Goal: Task Accomplishment & Management: Use online tool/utility

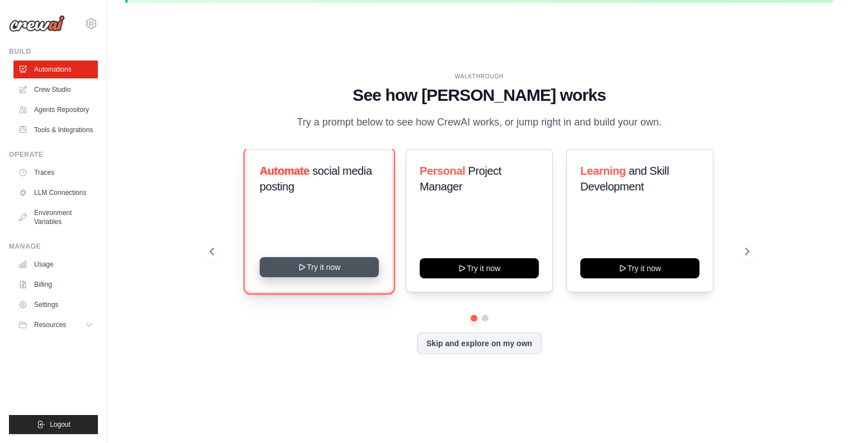
click at [335, 269] on button "Try it now" at bounding box center [319, 267] width 119 height 20
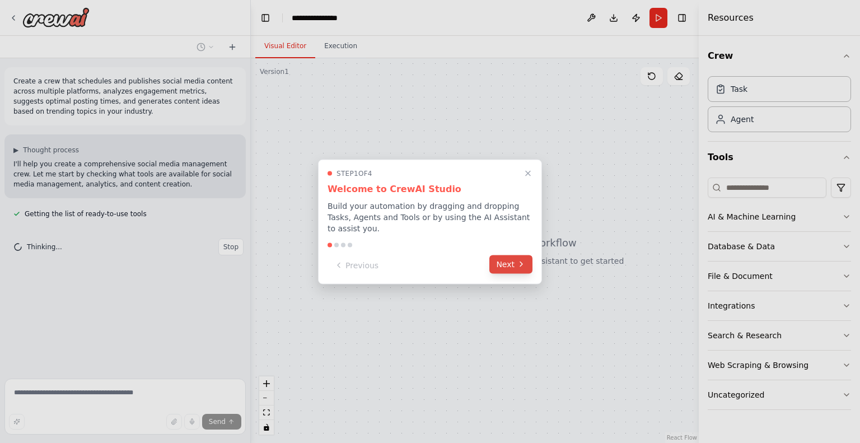
click at [516, 258] on button "Next" at bounding box center [510, 264] width 43 height 18
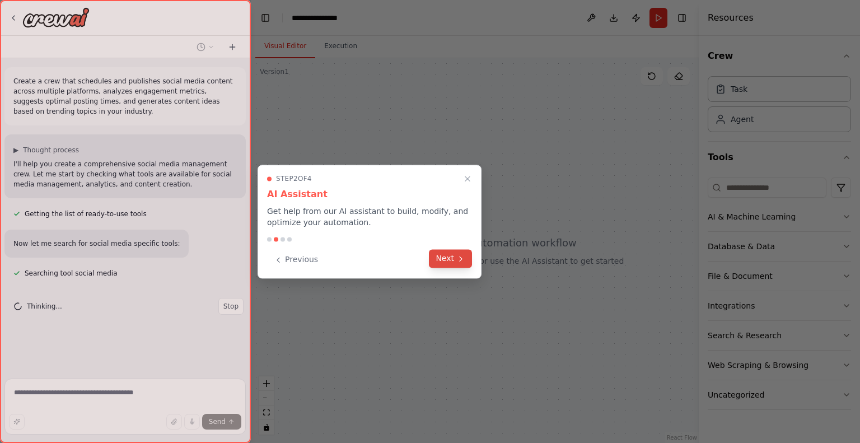
click at [458, 260] on icon at bounding box center [460, 258] width 9 height 9
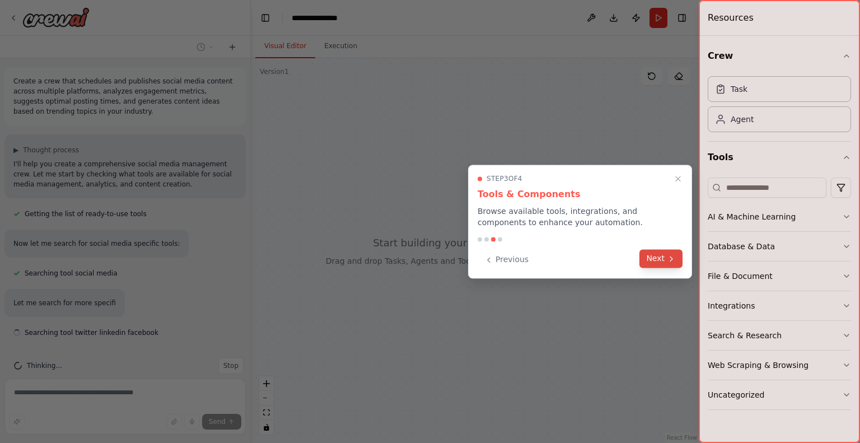
scroll to position [17, 0]
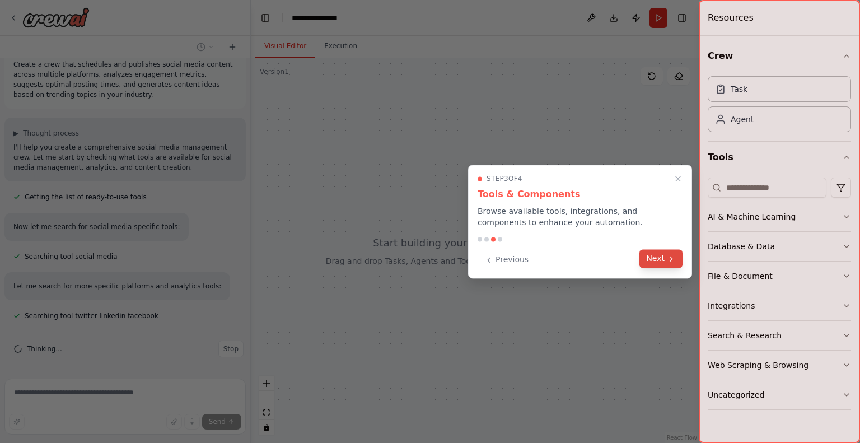
click at [673, 257] on icon at bounding box center [671, 258] width 9 height 9
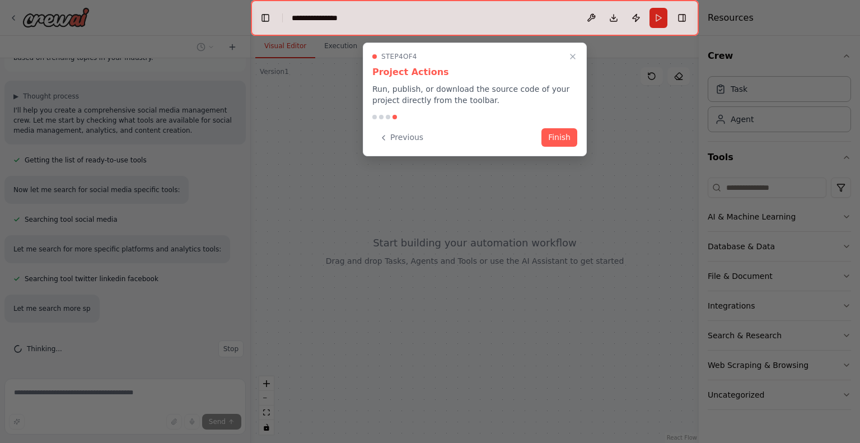
scroll to position [76, 0]
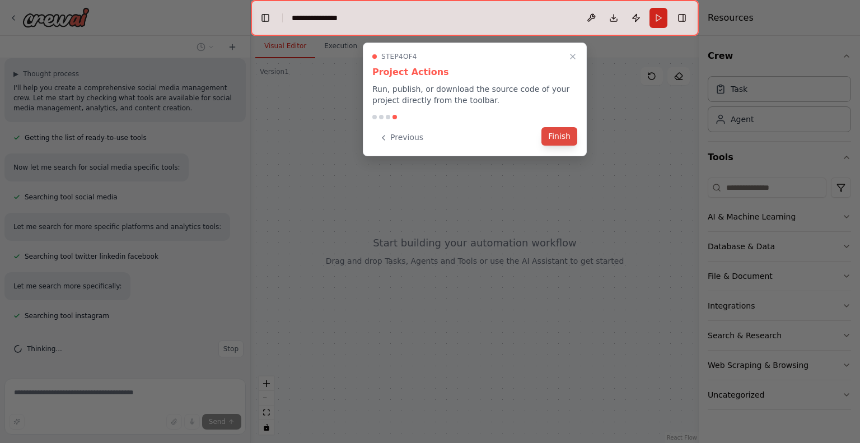
click at [561, 135] on button "Finish" at bounding box center [559, 136] width 36 height 18
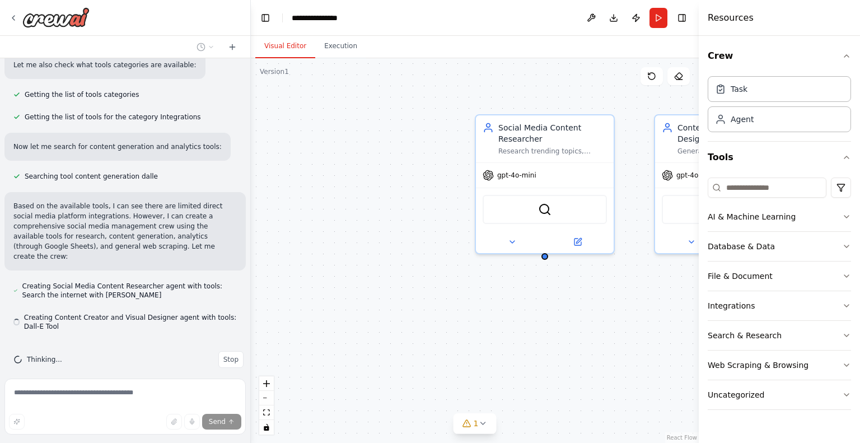
scroll to position [439, 0]
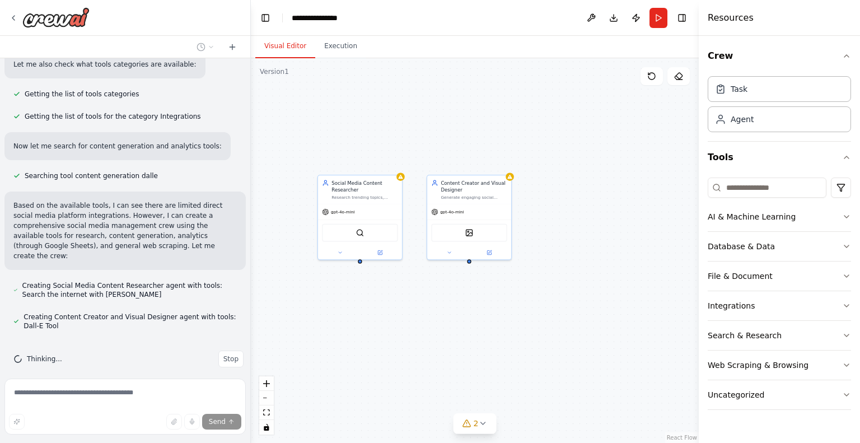
drag, startPoint x: 615, startPoint y: 325, endPoint x: 453, endPoint y: 321, distance: 161.2
click at [453, 321] on div "Social Media Content Researcher Research trending topics, industry news, and co…" at bounding box center [475, 250] width 448 height 385
click at [477, 325] on div "Social Media Content Researcher Research trending topics, industry news, and co…" at bounding box center [475, 250] width 448 height 385
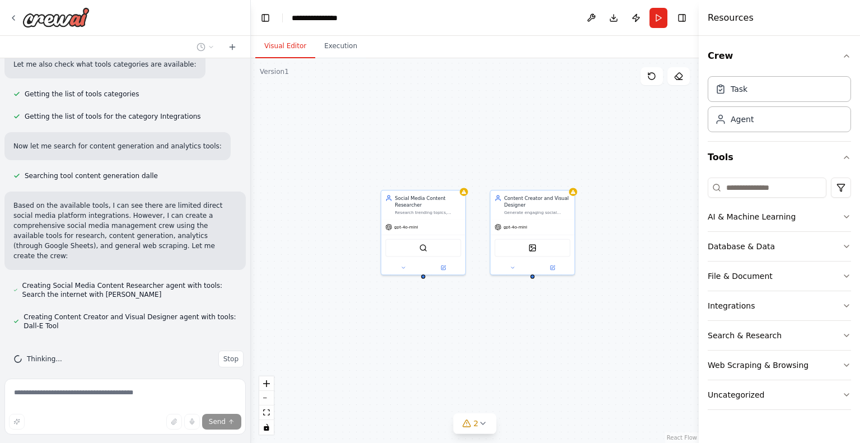
drag, startPoint x: 477, startPoint y: 325, endPoint x: 552, endPoint y: 341, distance: 77.3
click at [552, 341] on div "Social Media Content Researcher Research trending topics, industry news, and co…" at bounding box center [475, 250] width 448 height 385
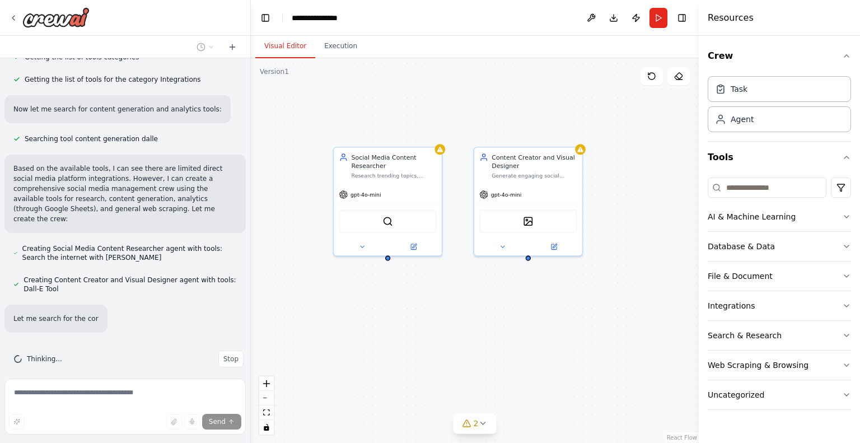
scroll to position [498, 0]
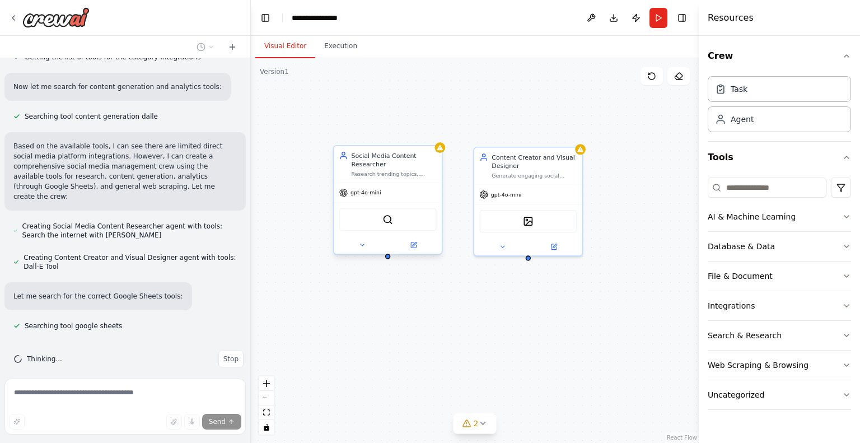
click at [387, 177] on div "Social Media Content Researcher Research trending topics, industry news, and co…" at bounding box center [388, 164] width 108 height 37
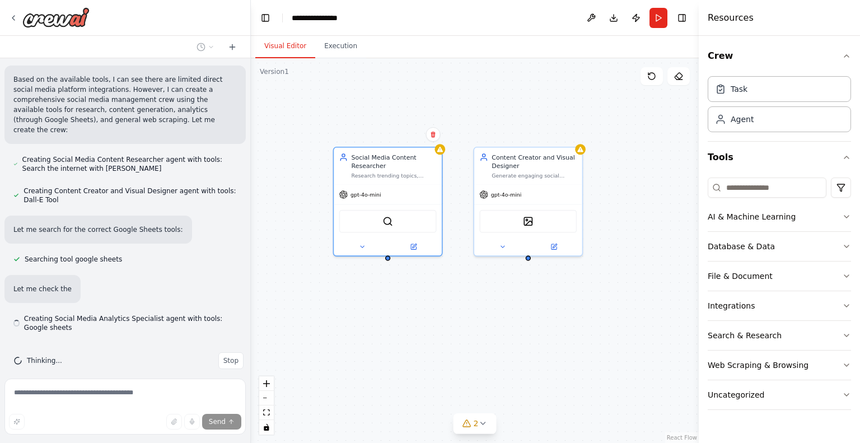
scroll to position [566, 0]
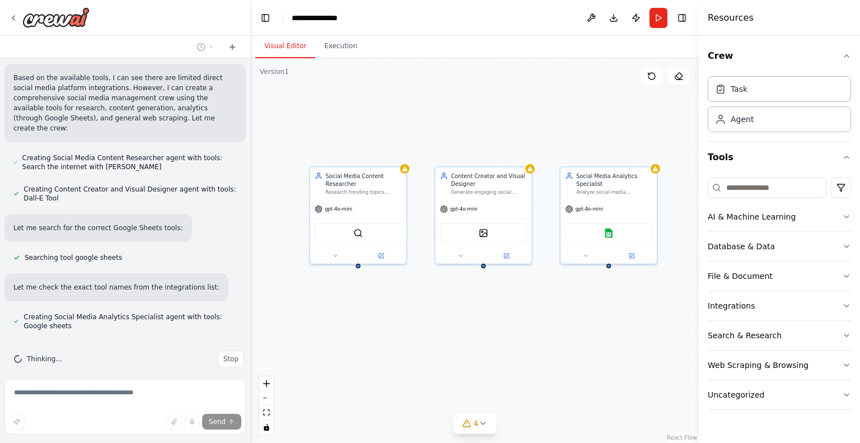
drag, startPoint x: 624, startPoint y: 317, endPoint x: 571, endPoint y: 317, distance: 52.6
click at [571, 317] on div "Social Media Content Researcher Research trending topics, industry news, and co…" at bounding box center [475, 250] width 448 height 385
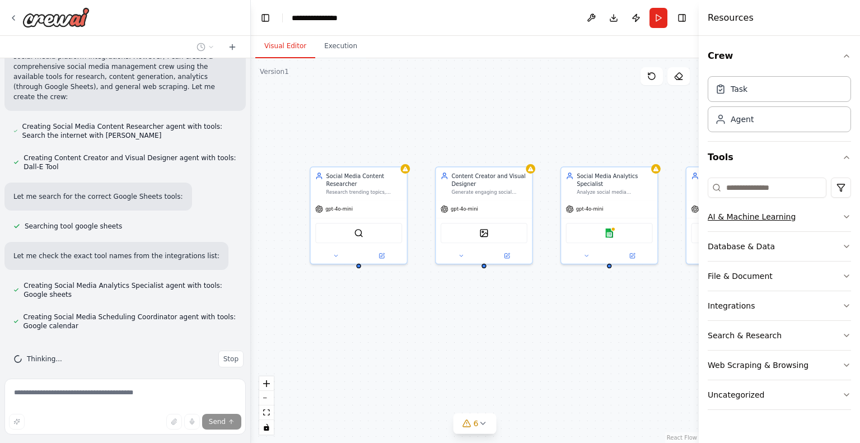
click at [823, 218] on button "AI & Machine Learning" at bounding box center [778, 216] width 143 height 29
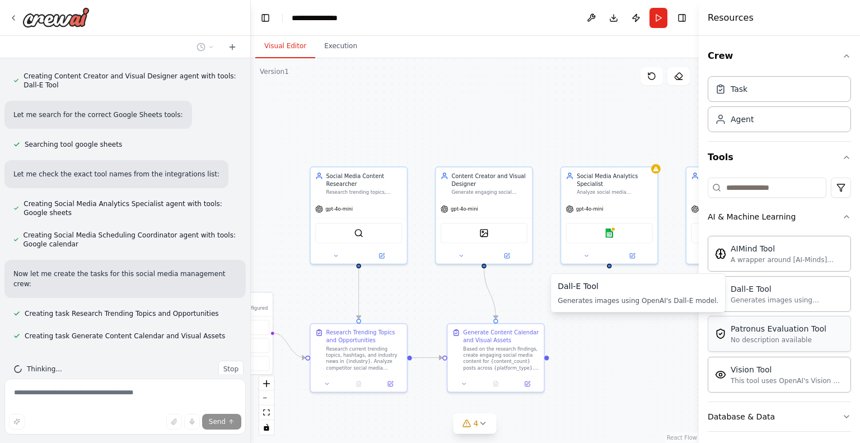
scroll to position [702, 0]
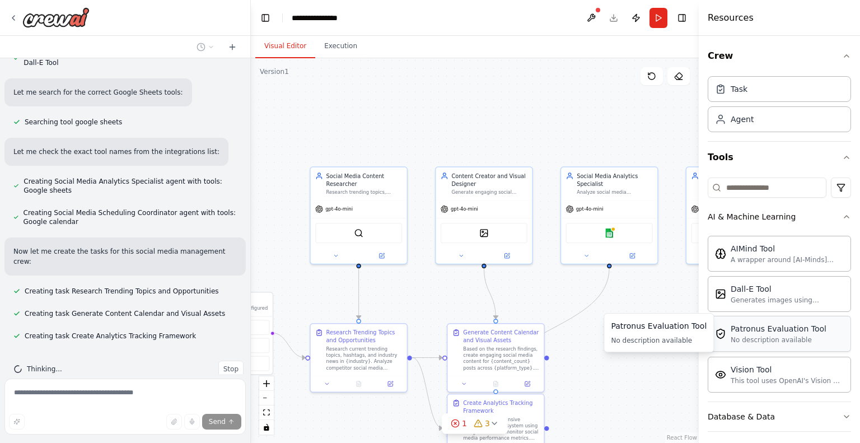
click at [764, 339] on div "No description available" at bounding box center [778, 339] width 96 height 9
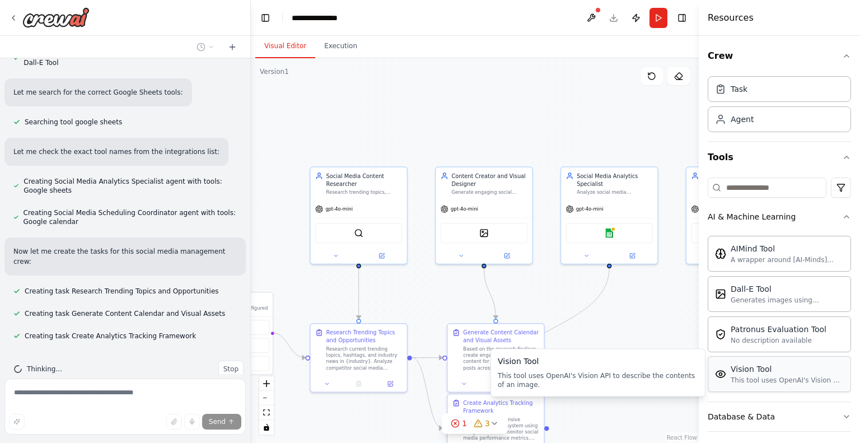
click at [748, 369] on div "Vision Tool" at bounding box center [786, 368] width 113 height 11
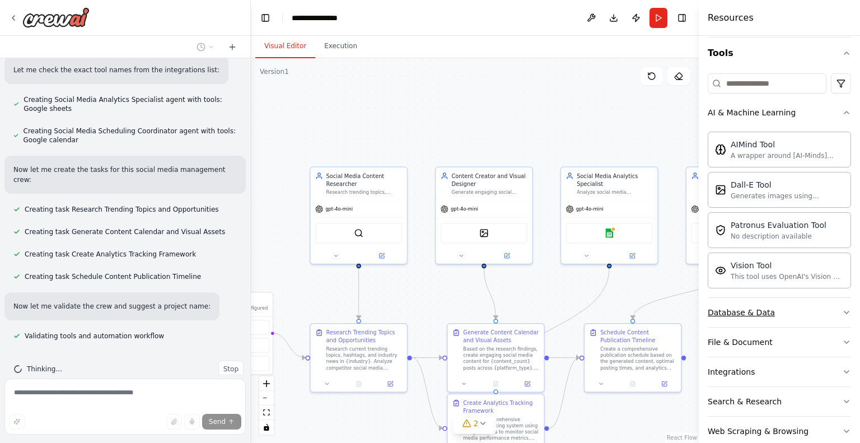
scroll to position [806, 0]
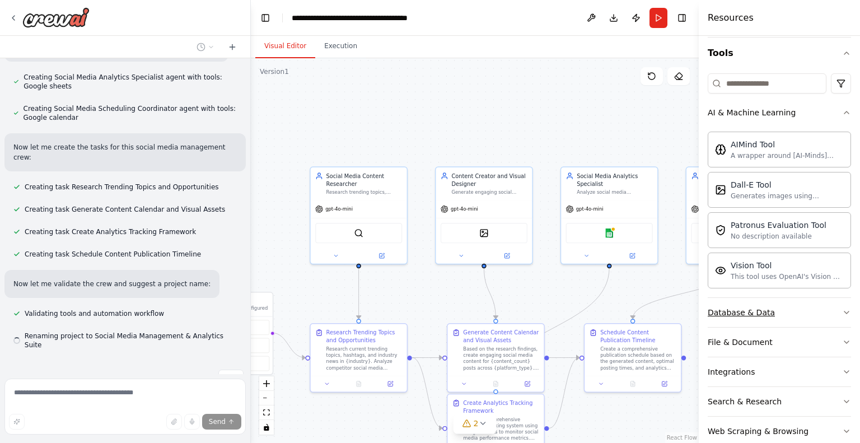
click at [775, 311] on button "Database & Data" at bounding box center [778, 312] width 143 height 29
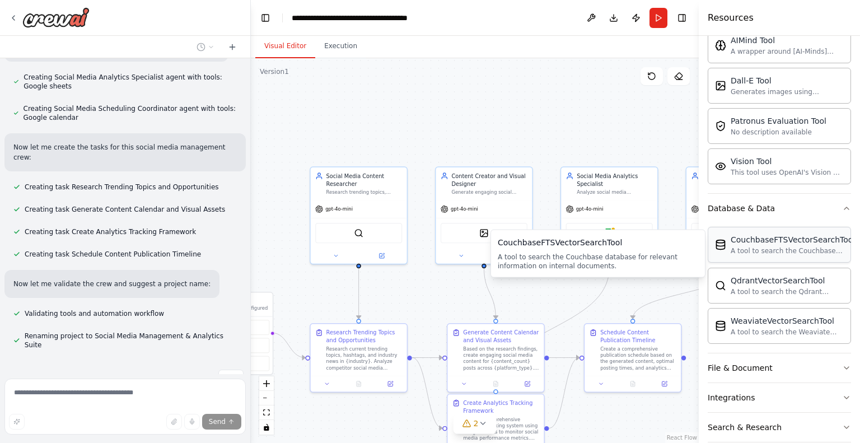
scroll to position [208, 0]
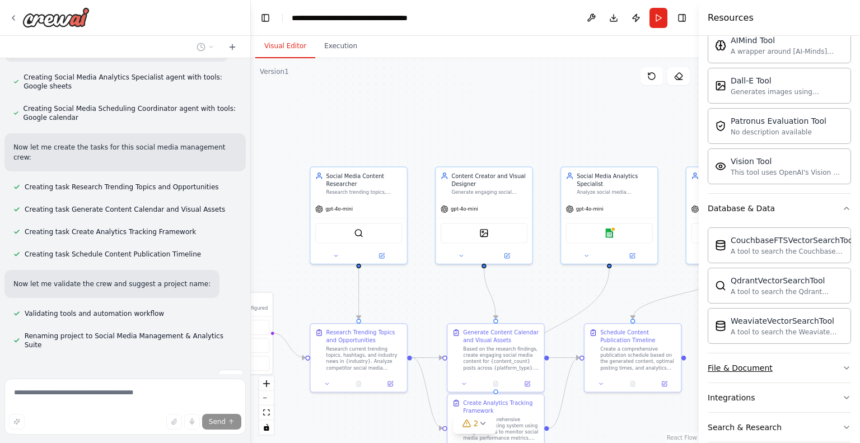
click at [775, 368] on button "File & Document" at bounding box center [778, 367] width 143 height 29
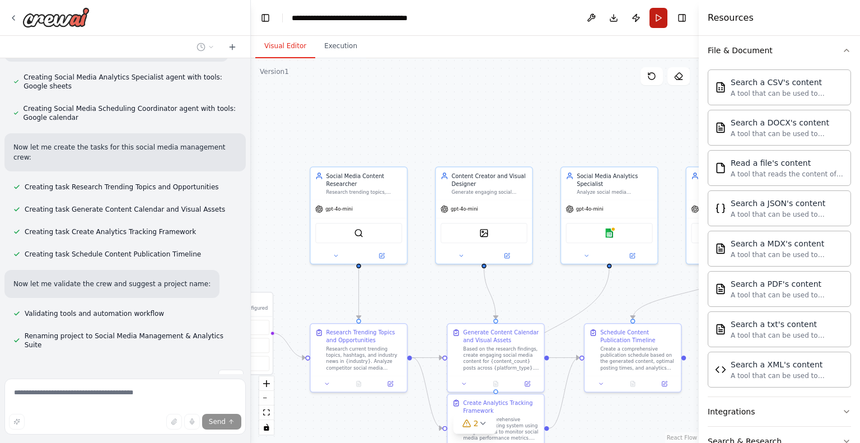
scroll to position [833, 0]
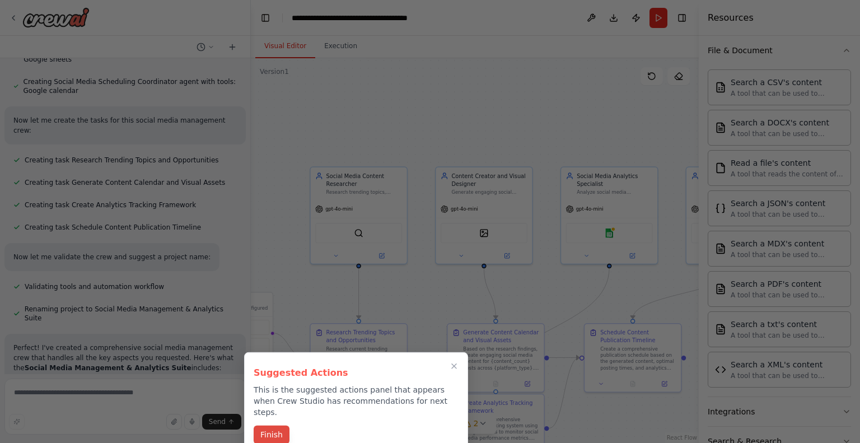
click at [272, 425] on button "Finish" at bounding box center [272, 434] width 36 height 18
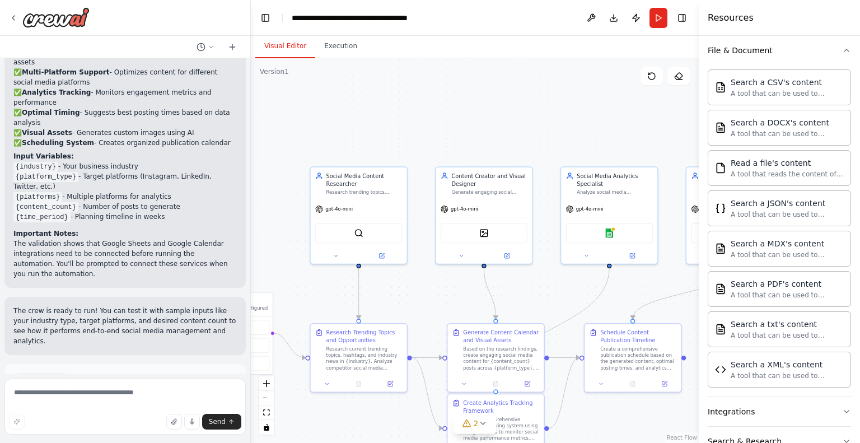
scroll to position [1394, 0]
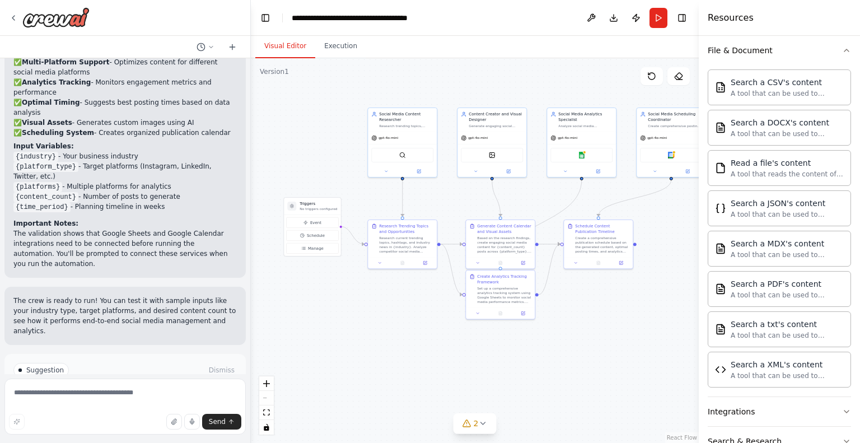
drag, startPoint x: 308, startPoint y: 259, endPoint x: 331, endPoint y: 169, distance: 93.0
click at [331, 169] on div ".deletable-edge-delete-btn { width: 20px; height: 20px; border: 0px solid #ffff…" at bounding box center [475, 250] width 448 height 385
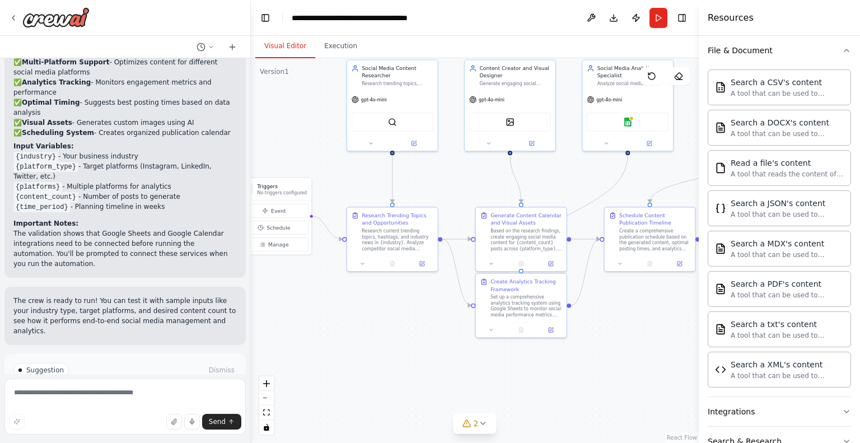
drag, startPoint x: 433, startPoint y: 288, endPoint x: 425, endPoint y: 304, distance: 17.3
click at [425, 304] on div ".deletable-edge-delete-btn { width: 20px; height: 20px; border: 0px solid #ffff…" at bounding box center [475, 250] width 448 height 385
click at [399, 231] on div "Research current trending topics, hashtags, and industry news in {industry}. An…" at bounding box center [397, 239] width 71 height 24
click at [433, 357] on div ".deletable-edge-delete-btn { width: 20px; height: 20px; border: 0px solid #ffff…" at bounding box center [475, 250] width 448 height 385
click at [360, 264] on icon at bounding box center [362, 262] width 6 height 6
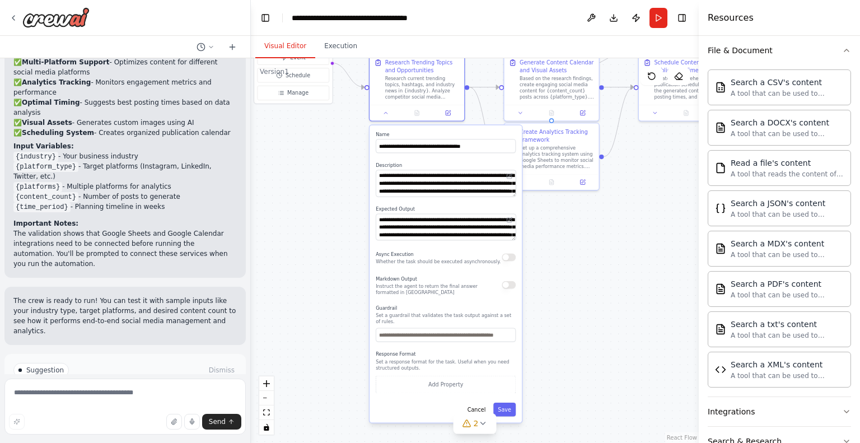
drag, startPoint x: 545, startPoint y: 390, endPoint x: 570, endPoint y: 235, distance: 157.1
click at [570, 235] on div ".deletable-edge-delete-btn { width: 20px; height: 20px; border: 0px solid #ffff…" at bounding box center [475, 250] width 448 height 385
drag, startPoint x: 466, startPoint y: 329, endPoint x: 532, endPoint y: 346, distance: 69.0
click at [532, 346] on body "Create a crew that schedules and publishes social media content across multiple…" at bounding box center [430, 221] width 860 height 443
click at [540, 329] on div ".deletable-edge-delete-btn { width: 20px; height: 20px; border: 0px solid #ffff…" at bounding box center [475, 250] width 448 height 385
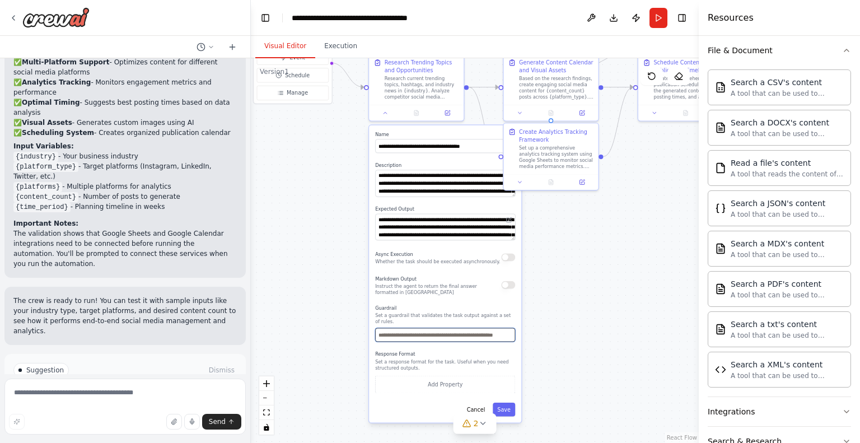
drag, startPoint x: 480, startPoint y: 327, endPoint x: 547, endPoint y: 326, distance: 67.2
click at [547, 326] on div ".deletable-edge-delete-btn { width: 20px; height: 20px; border: 0px solid #ffff…" at bounding box center [475, 250] width 448 height 385
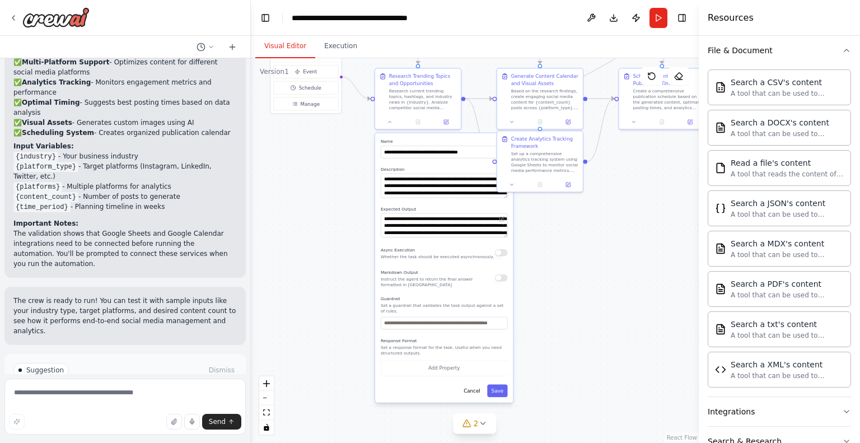
click at [549, 271] on div ".deletable-edge-delete-btn { width: 20px; height: 20px; border: 0px solid #ffff…" at bounding box center [475, 250] width 448 height 385
click at [425, 143] on label "Name" at bounding box center [444, 142] width 127 height 6
click at [459, 140] on label "Name" at bounding box center [444, 142] width 127 height 6
click at [476, 385] on button "Cancel" at bounding box center [472, 390] width 25 height 12
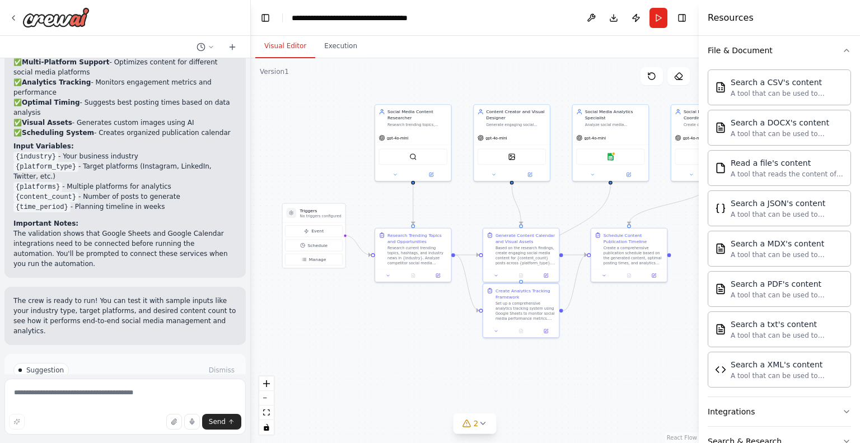
drag, startPoint x: 523, startPoint y: 235, endPoint x: 508, endPoint y: 374, distance: 140.7
click at [508, 374] on div ".deletable-edge-delete-btn { width: 20px; height: 20px; border: 0px solid #ffff…" at bounding box center [475, 250] width 448 height 385
drag, startPoint x: 520, startPoint y: 293, endPoint x: 411, endPoint y: 355, distance: 125.6
click at [411, 355] on div "Create Analytics Tracking Framework Set up a comprehensive analytics tracking s…" at bounding box center [417, 365] width 60 height 34
click at [412, 352] on div "Create Analytics Tracking Framework" at bounding box center [417, 347] width 60 height 12
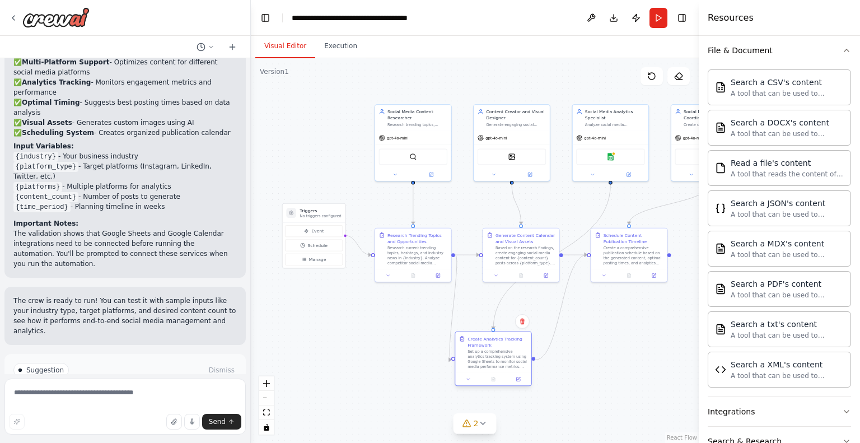
drag, startPoint x: 395, startPoint y: 357, endPoint x: 476, endPoint y: 350, distance: 80.9
click at [476, 350] on div "Set up a comprehensive analytics tracking system using Google Sheets to monitor…" at bounding box center [497, 359] width 60 height 20
click at [381, 233] on icon at bounding box center [381, 234] width 3 height 4
click at [387, 275] on icon at bounding box center [388, 273] width 5 height 5
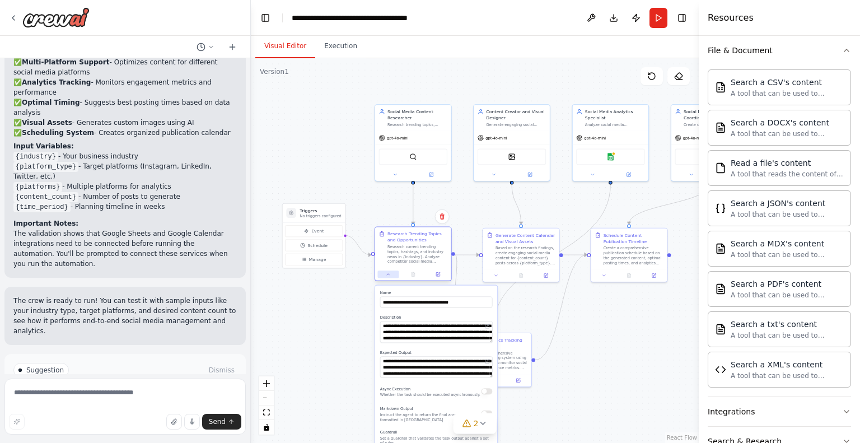
click at [387, 275] on icon at bounding box center [388, 273] width 5 height 5
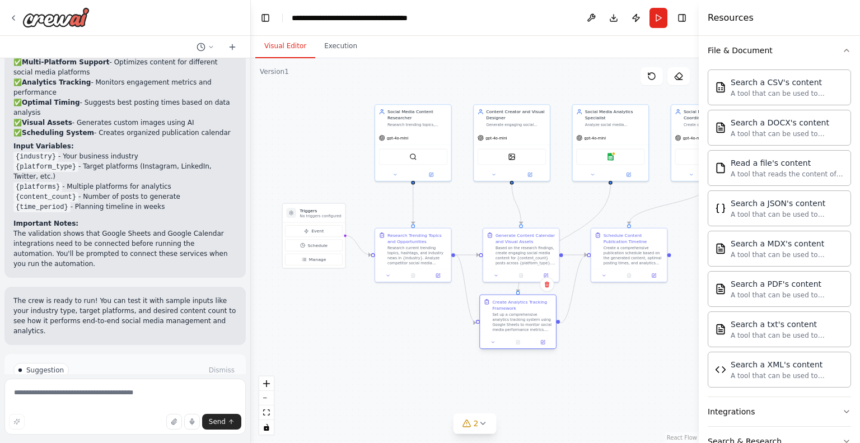
drag, startPoint x: 493, startPoint y: 356, endPoint x: 519, endPoint y: 317, distance: 46.4
click at [519, 317] on div "Set up a comprehensive analytics tracking system using Google Sheets to monitor…" at bounding box center [522, 322] width 60 height 20
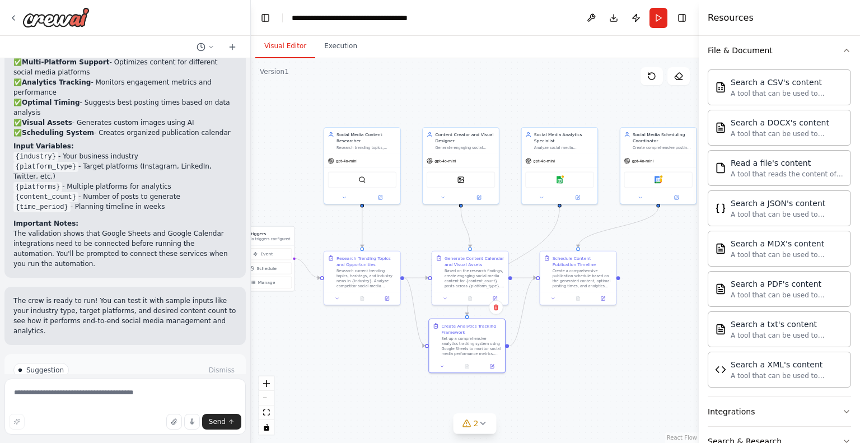
drag, startPoint x: 623, startPoint y: 316, endPoint x: 572, endPoint y: 339, distance: 55.9
click at [572, 339] on div ".deletable-edge-delete-btn { width: 20px; height: 20px; border: 0px solid #ffff…" at bounding box center [475, 250] width 448 height 385
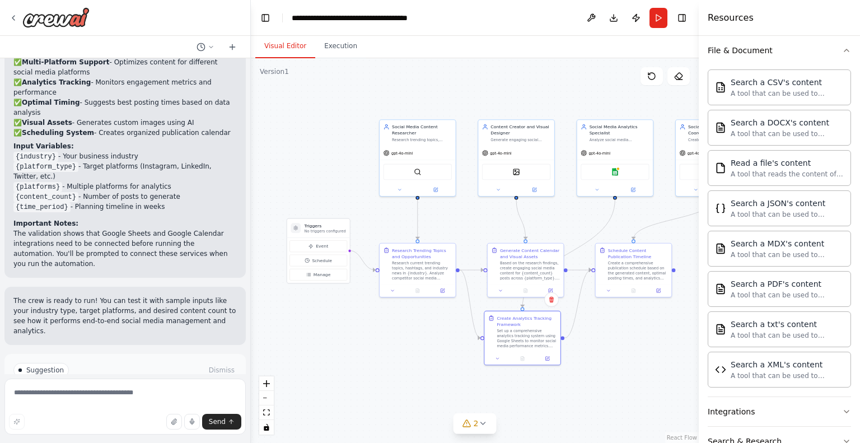
drag, startPoint x: 433, startPoint y: 240, endPoint x: 489, endPoint y: 233, distance: 55.9
click at [489, 233] on div ".deletable-edge-delete-btn { width: 20px; height: 20px; border: 0px solid #ffff…" at bounding box center [475, 250] width 448 height 385
click at [437, 142] on div "Social Media Content Researcher Research trending topics, industry news, and co…" at bounding box center [417, 132] width 76 height 26
click at [400, 126] on div "Social Media Content Researcher" at bounding box center [422, 129] width 60 height 12
click at [437, 186] on icon at bounding box center [435, 188] width 5 height 5
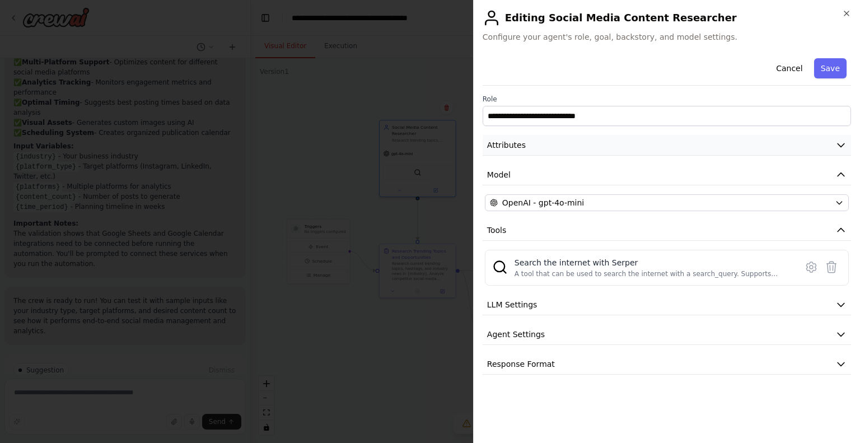
click at [602, 147] on button "Attributes" at bounding box center [666, 145] width 368 height 21
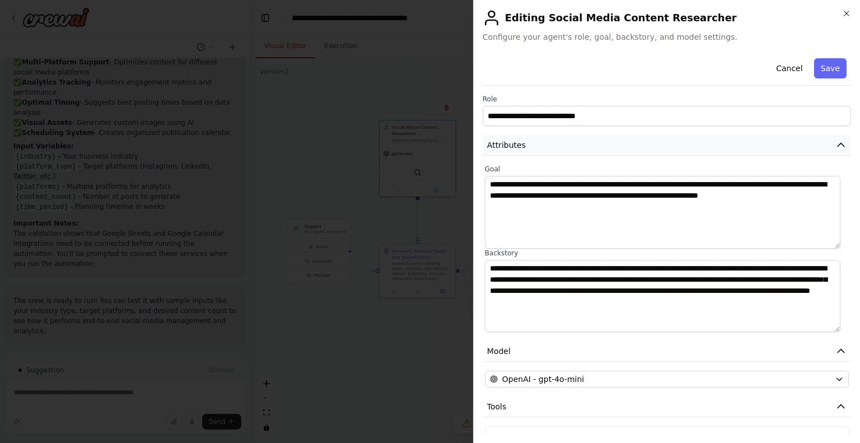
click at [600, 147] on button "Attributes" at bounding box center [666, 145] width 368 height 21
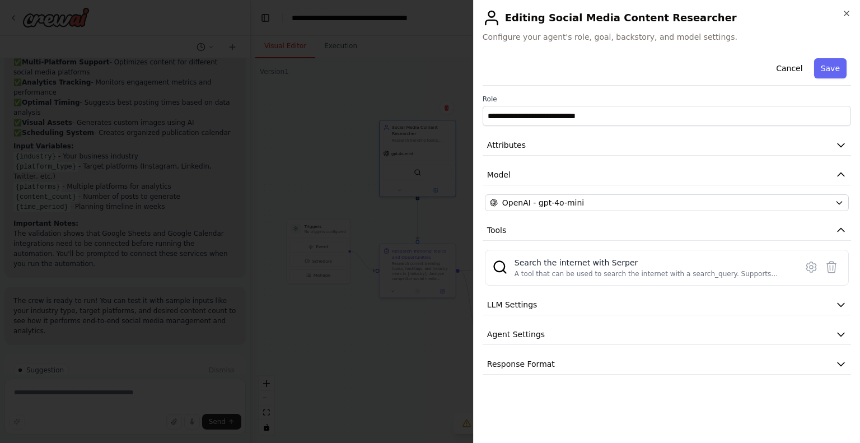
click at [615, 213] on div "**********" at bounding box center [666, 214] width 368 height 321
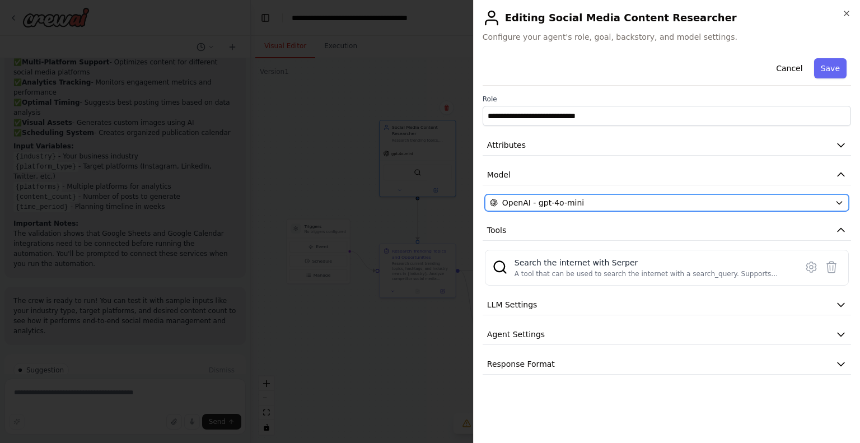
click at [608, 205] on div "OpenAI - gpt-4o-mini" at bounding box center [660, 202] width 340 height 11
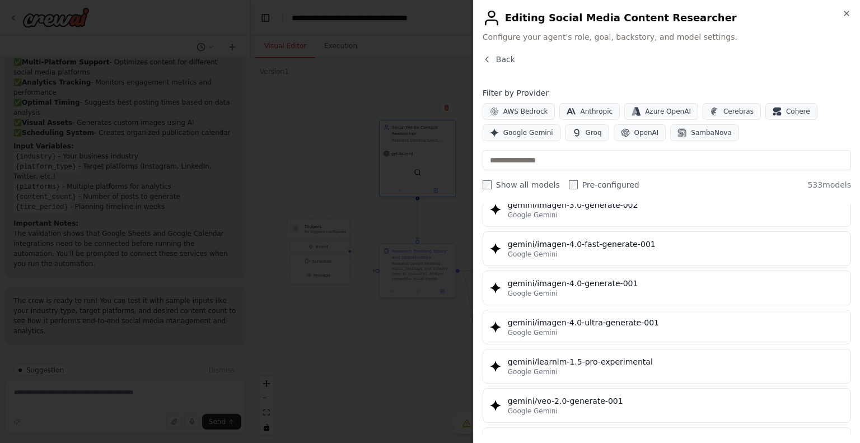
scroll to position [14150, 0]
click at [486, 62] on icon "button" at bounding box center [486, 59] width 9 height 9
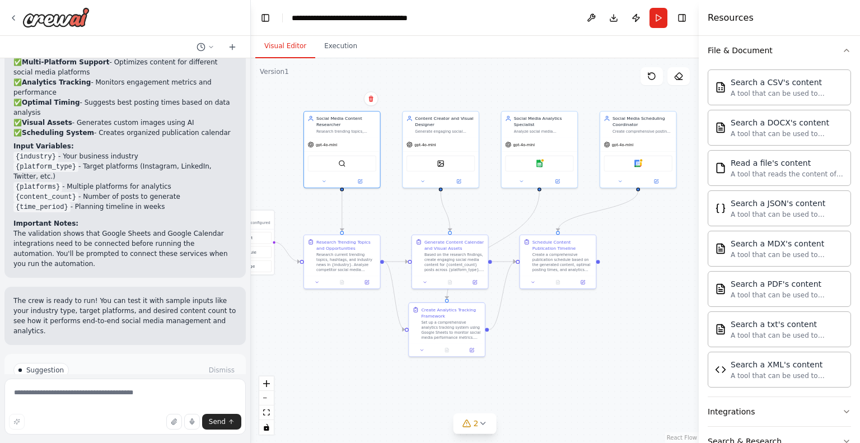
drag, startPoint x: 552, startPoint y: 224, endPoint x: 476, endPoint y: 215, distance: 76.6
click at [476, 215] on div ".deletable-edge-delete-btn { width: 20px; height: 20px; border: 0px solid #ffff…" at bounding box center [475, 250] width 448 height 385
click at [553, 163] on div "Google sheets" at bounding box center [538, 162] width 68 height 16
click at [458, 182] on button at bounding box center [457, 179] width 35 height 7
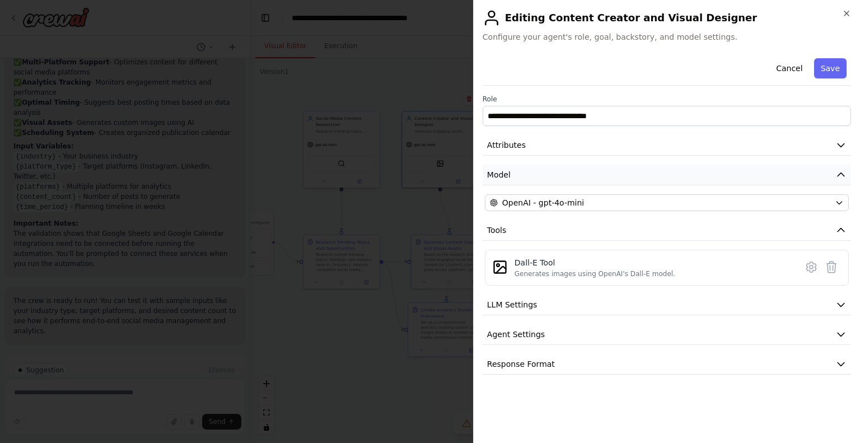
click at [527, 171] on button "Model" at bounding box center [666, 175] width 368 height 21
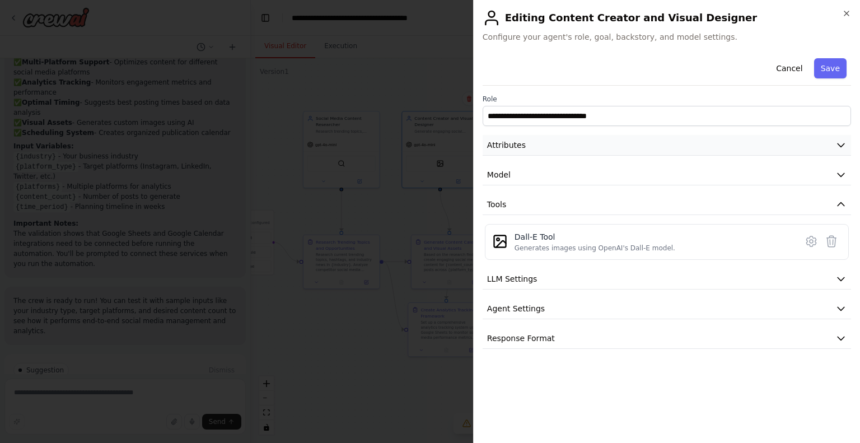
click at [531, 151] on button "Attributes" at bounding box center [666, 145] width 368 height 21
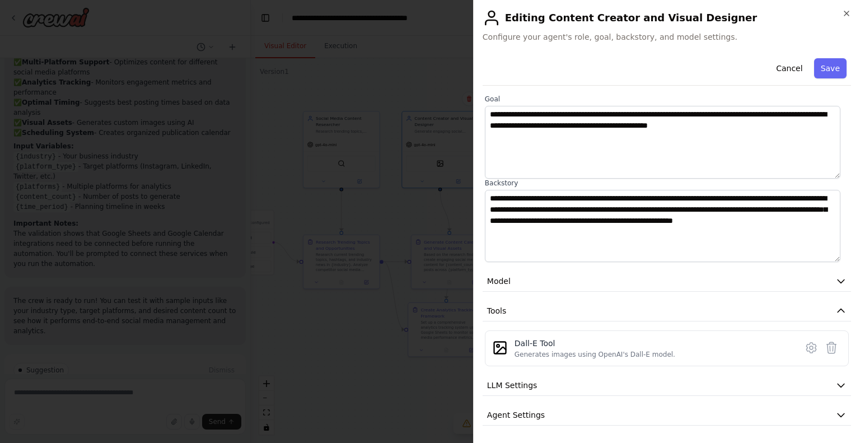
scroll to position [99, 0]
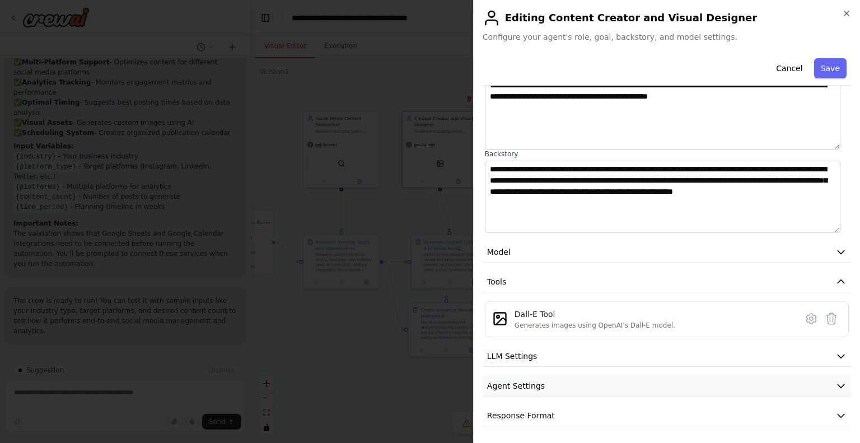
click at [528, 381] on span "Agent Settings" at bounding box center [516, 385] width 58 height 11
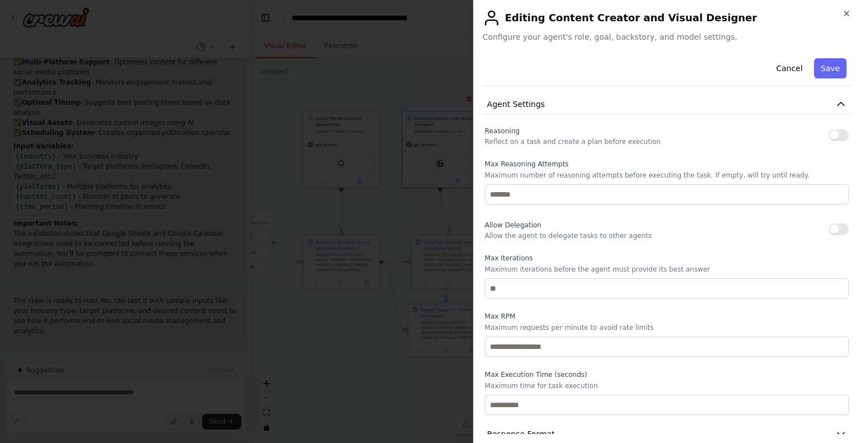
scroll to position [399, 0]
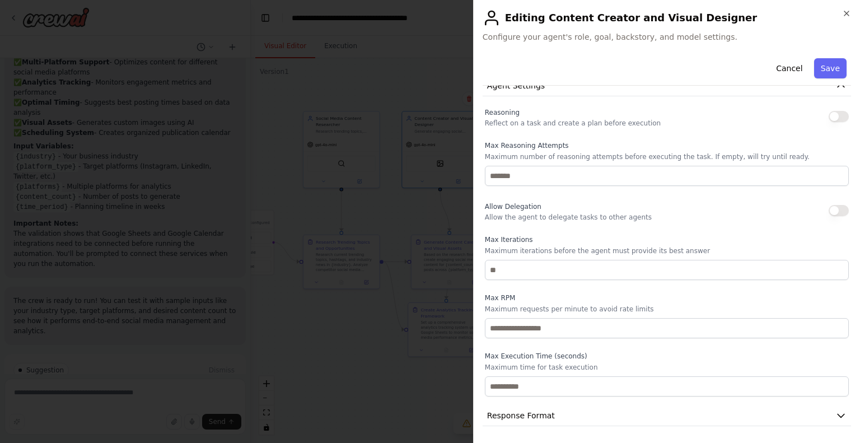
click at [528, 207] on span "Allow Delegation" at bounding box center [513, 207] width 57 height 8
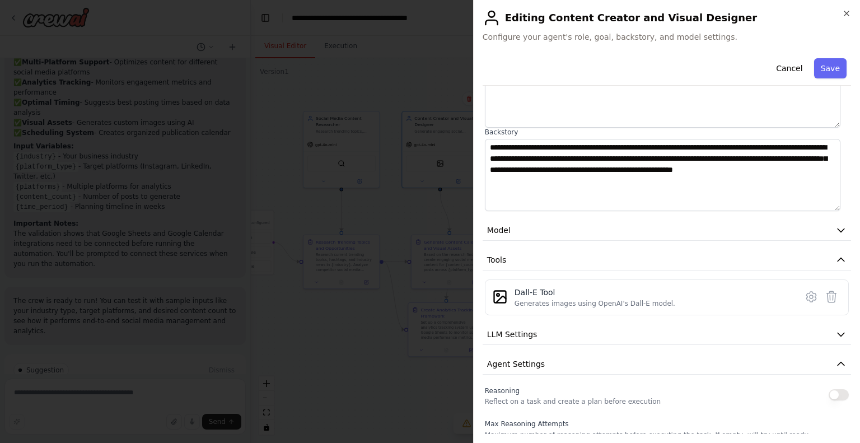
scroll to position [119, 0]
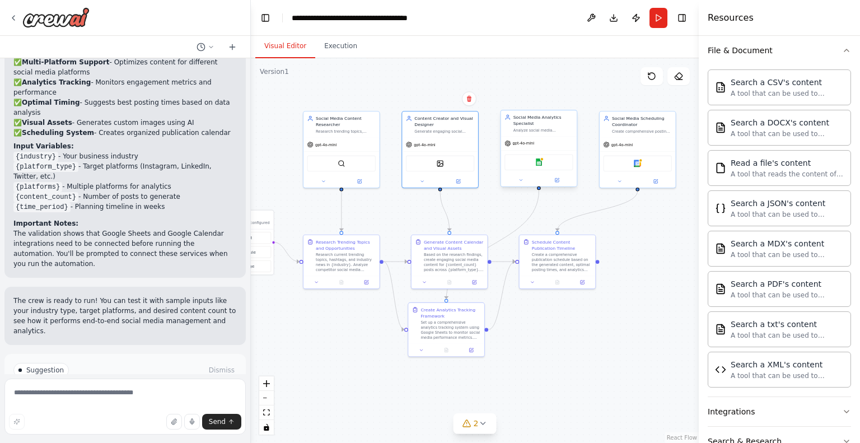
click at [546, 133] on div "Social Media Analytics Specialist Analyze social media performance metrics, tra…" at bounding box center [539, 123] width 76 height 26
click at [560, 181] on button at bounding box center [557, 179] width 35 height 7
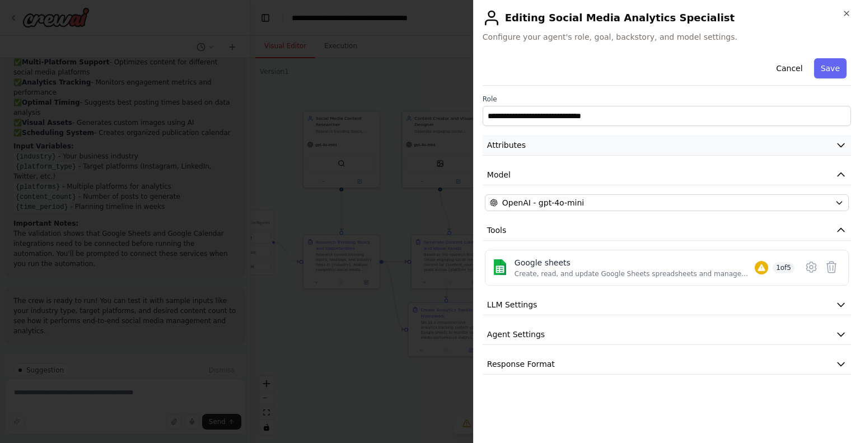
click at [536, 145] on button "Attributes" at bounding box center [666, 145] width 368 height 21
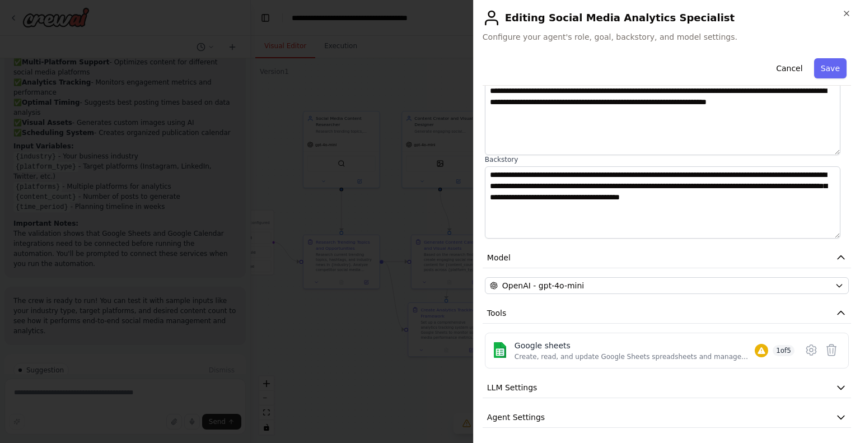
scroll to position [86, 0]
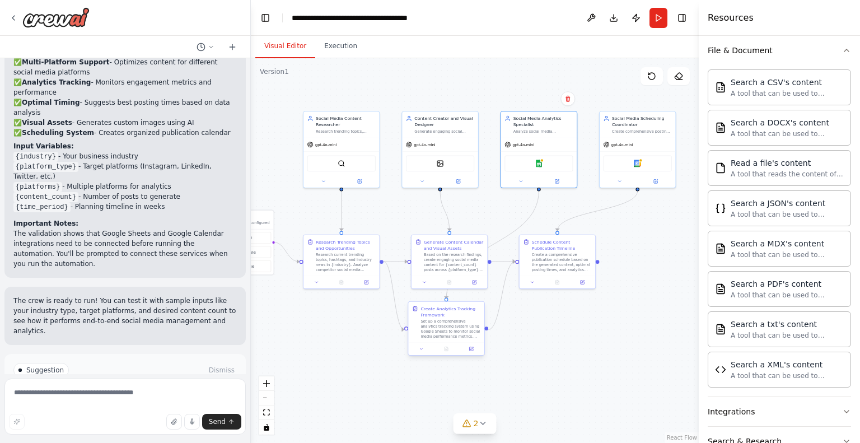
click at [449, 322] on div "Set up a comprehensive analytics tracking system using Google Sheets to monitor…" at bounding box center [450, 329] width 60 height 20
click at [470, 349] on icon at bounding box center [471, 349] width 4 height 4
click at [554, 256] on div "Create a comprehensive publication schedule based on the generated content, opt…" at bounding box center [562, 261] width 60 height 20
click at [583, 282] on icon at bounding box center [582, 281] width 4 height 4
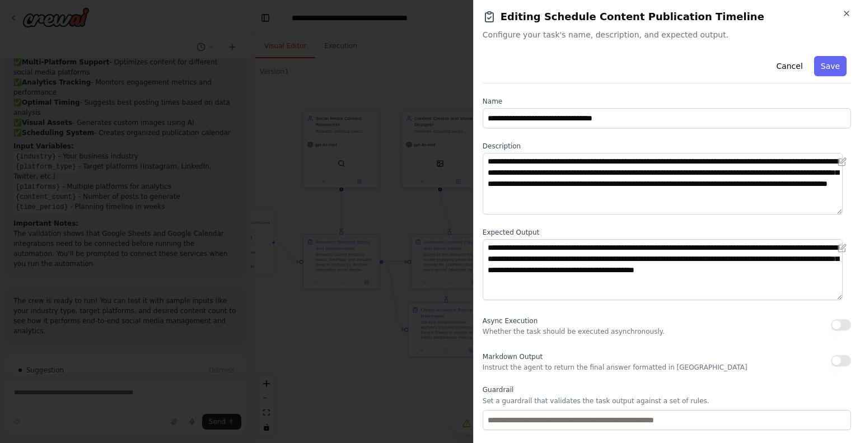
scroll to position [62, 0]
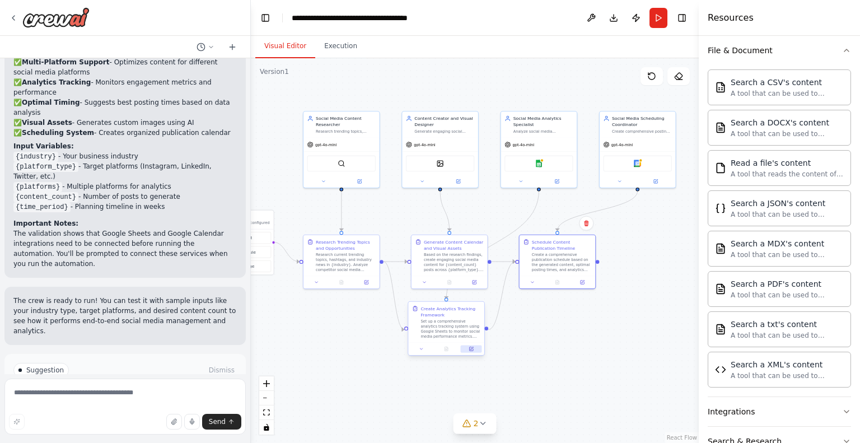
click at [471, 349] on icon at bounding box center [471, 347] width 3 height 3
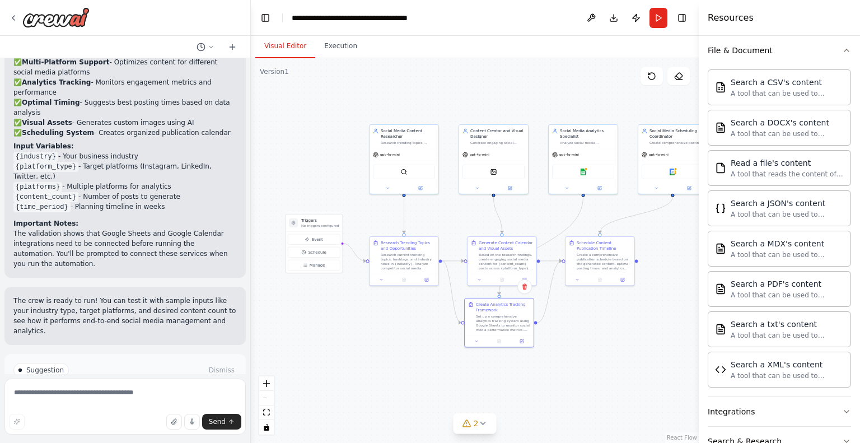
drag, startPoint x: 533, startPoint y: 344, endPoint x: 571, endPoint y: 342, distance: 38.7
click at [571, 342] on div ".deletable-edge-delete-btn { width: 20px; height: 20px; border: 0px solid #ffff…" at bounding box center [475, 250] width 448 height 385
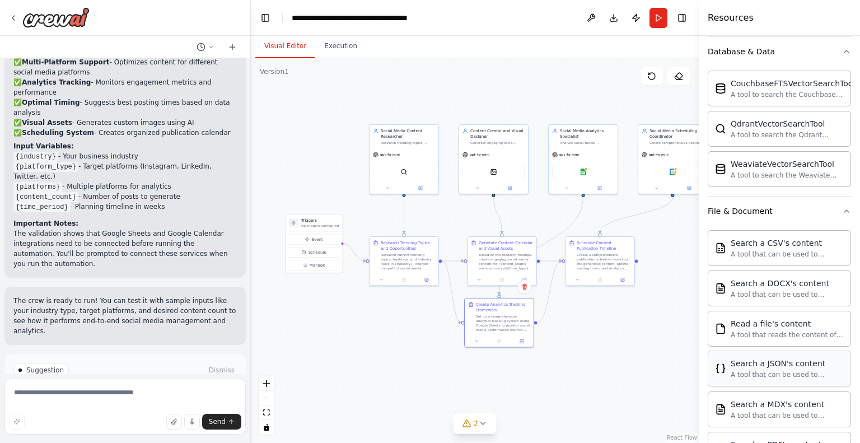
scroll to position [363, 0]
click at [804, 214] on button "File & Document" at bounding box center [778, 213] width 143 height 29
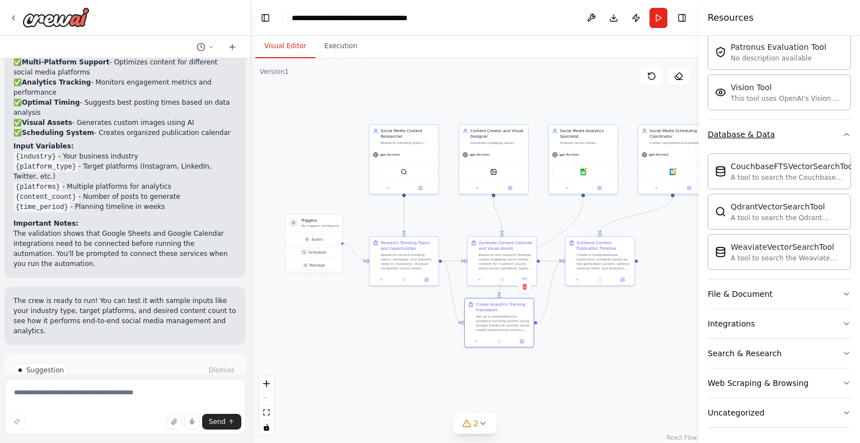
click at [795, 134] on button "Database & Data" at bounding box center [778, 134] width 143 height 29
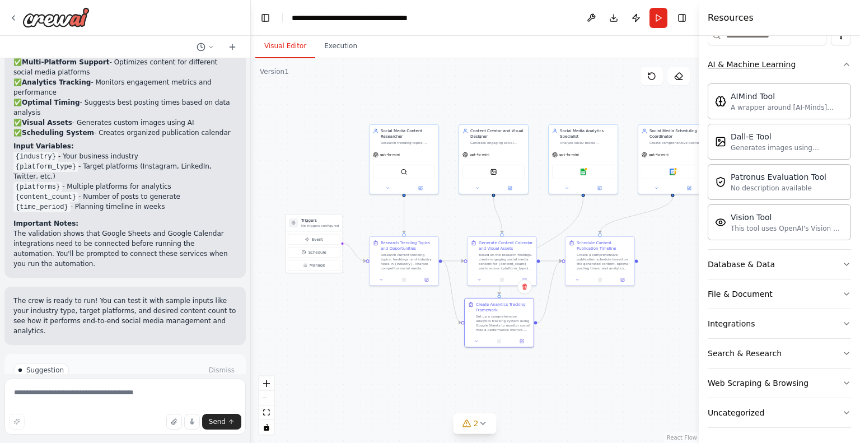
click at [799, 69] on button "AI & Machine Learning" at bounding box center [778, 64] width 143 height 29
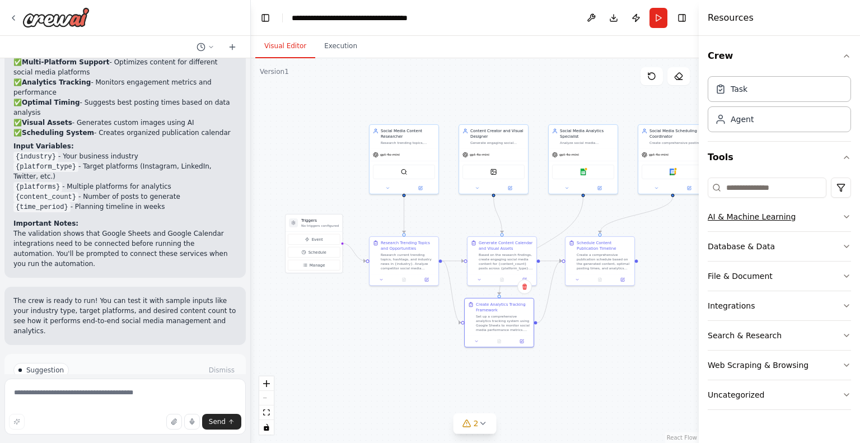
scroll to position [0, 0]
click at [330, 226] on p "No triggers configured" at bounding box center [319, 225] width 37 height 4
click at [662, 361] on icon at bounding box center [661, 359] width 4 height 3
click at [649, 365] on div "New Task" at bounding box center [631, 365] width 54 height 6
click at [651, 348] on icon at bounding box center [653, 348] width 4 height 6
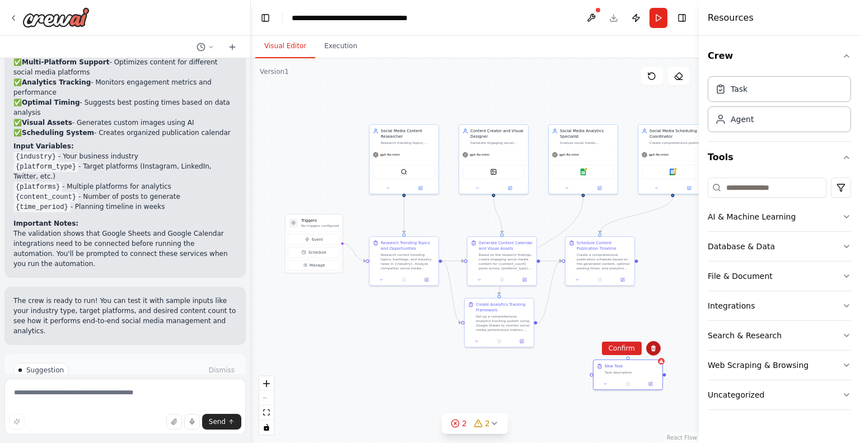
click at [653, 347] on icon at bounding box center [653, 348] width 4 height 6
click at [621, 346] on button "Confirm" at bounding box center [622, 347] width 40 height 13
click at [791, 271] on button "File & Document" at bounding box center [778, 275] width 143 height 29
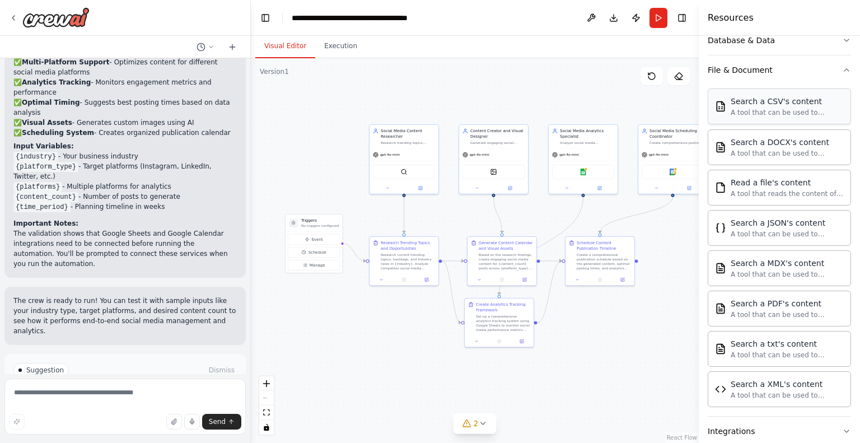
scroll to position [313, 0]
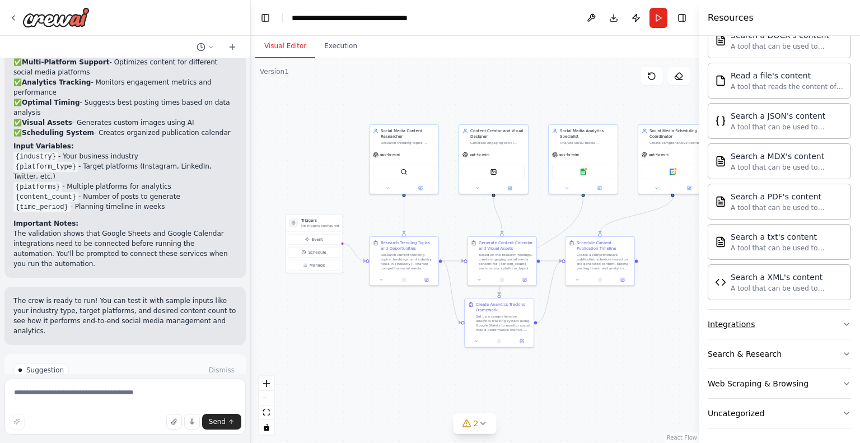
click at [768, 324] on button "Integrations" at bounding box center [778, 324] width 143 height 29
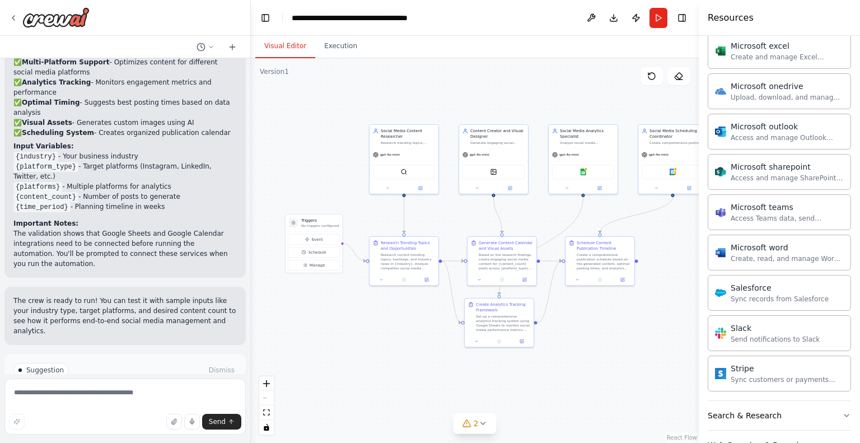
scroll to position [946, 0]
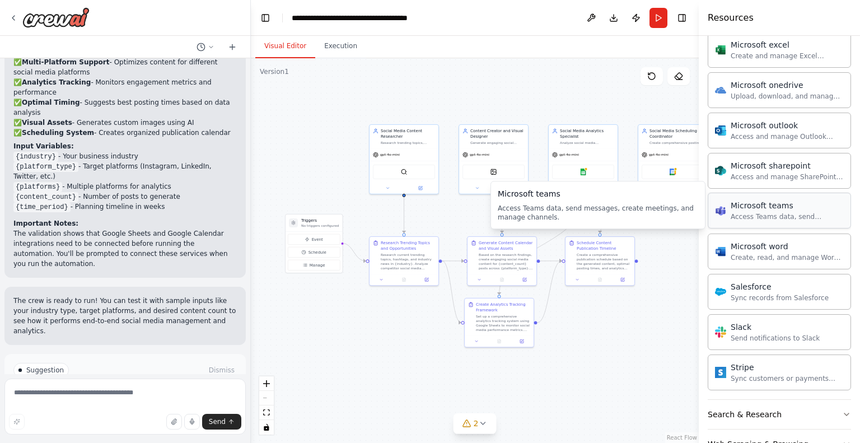
click at [770, 201] on div "Microsoft teams" at bounding box center [786, 205] width 113 height 11
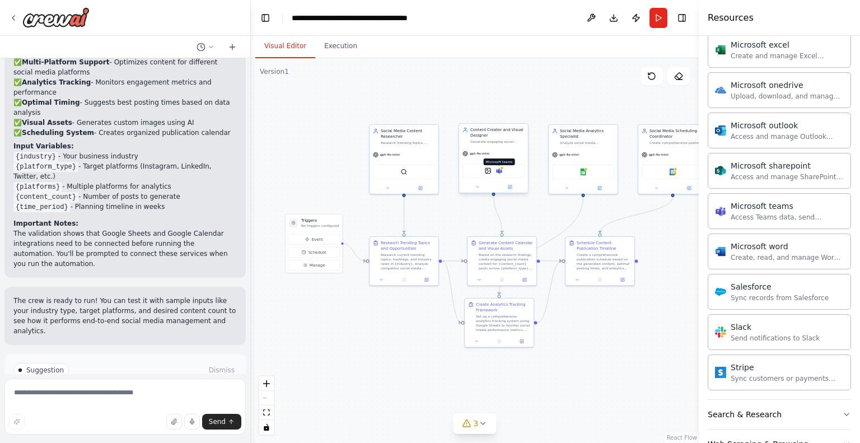
click at [499, 170] on img at bounding box center [499, 170] width 7 height 7
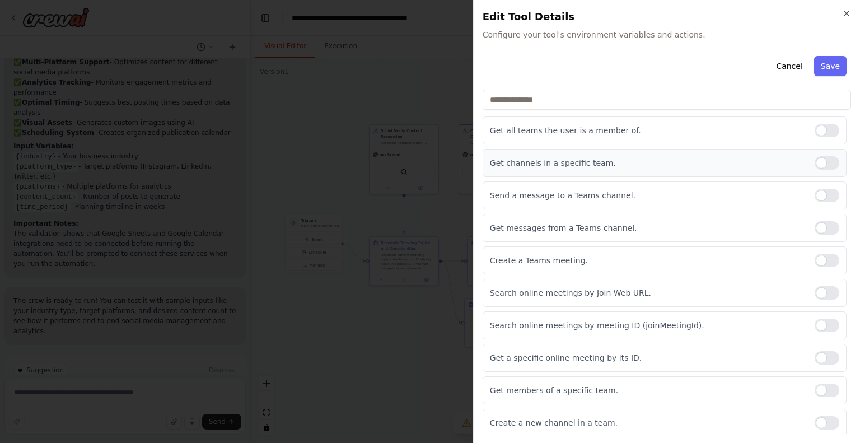
scroll to position [0, 0]
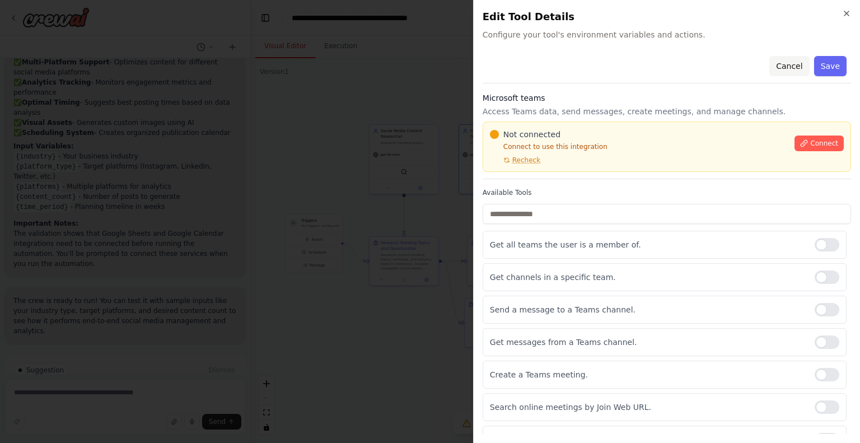
click at [793, 64] on button "Cancel" at bounding box center [789, 66] width 40 height 20
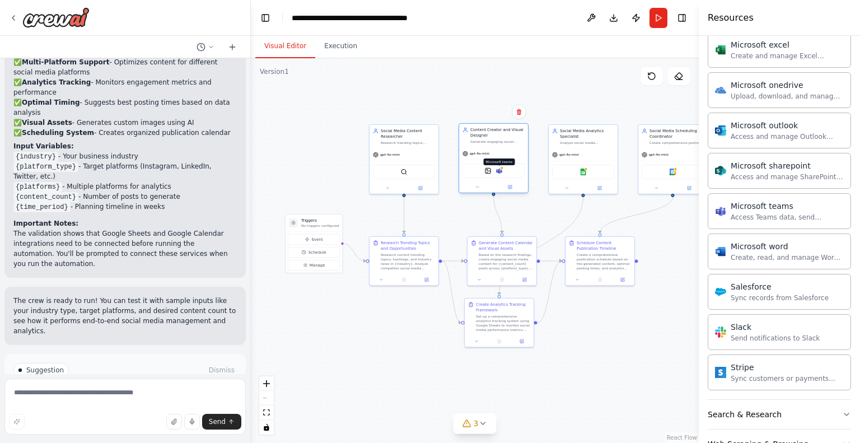
click at [496, 171] on img at bounding box center [499, 170] width 7 height 7
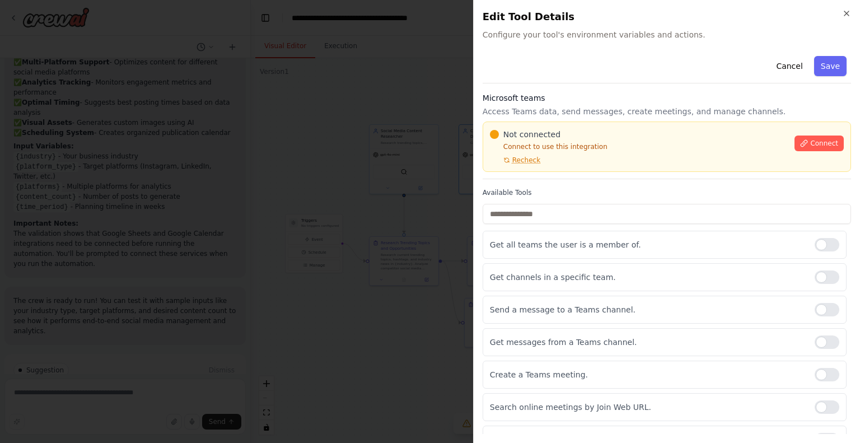
click at [845, 7] on div "Close Edit Tool Details Configure your tool's environment variables and actions…" at bounding box center [666, 221] width 387 height 443
click at [845, 14] on icon "button" at bounding box center [846, 13] width 4 height 4
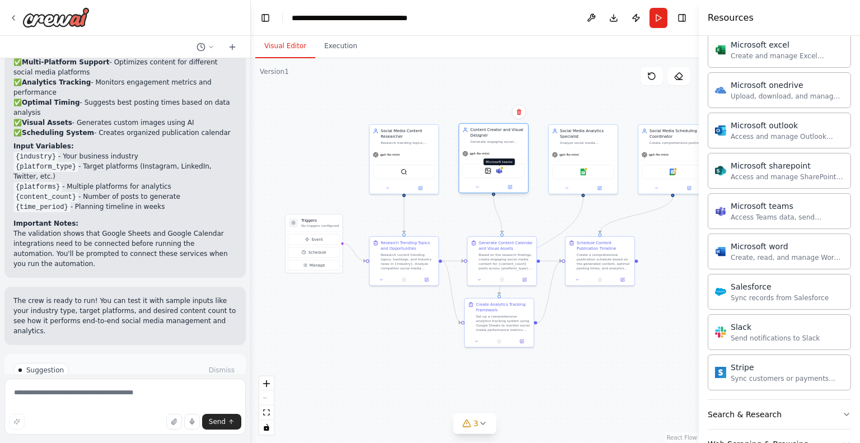
click at [499, 171] on img at bounding box center [499, 170] width 7 height 7
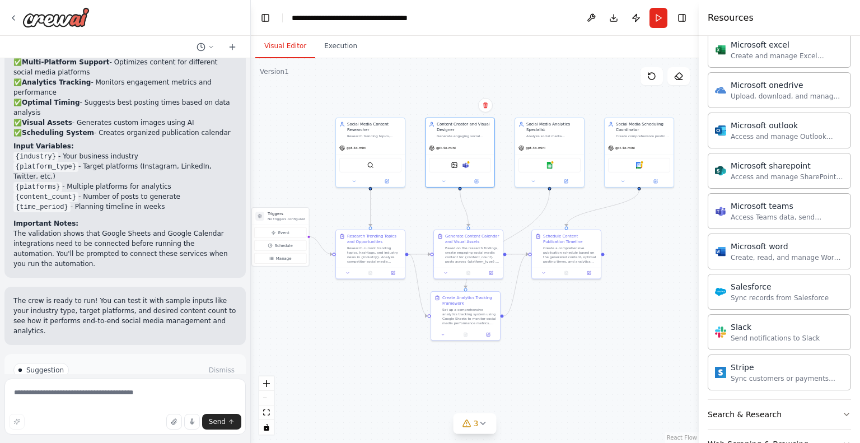
drag, startPoint x: 606, startPoint y: 322, endPoint x: 572, endPoint y: 315, distance: 34.2
click at [572, 315] on div ".deletable-edge-delete-btn { width: 20px; height: 20px; border: 0px solid #ffff…" at bounding box center [475, 250] width 448 height 385
click at [757, 409] on div "Search & Research" at bounding box center [744, 414] width 74 height 11
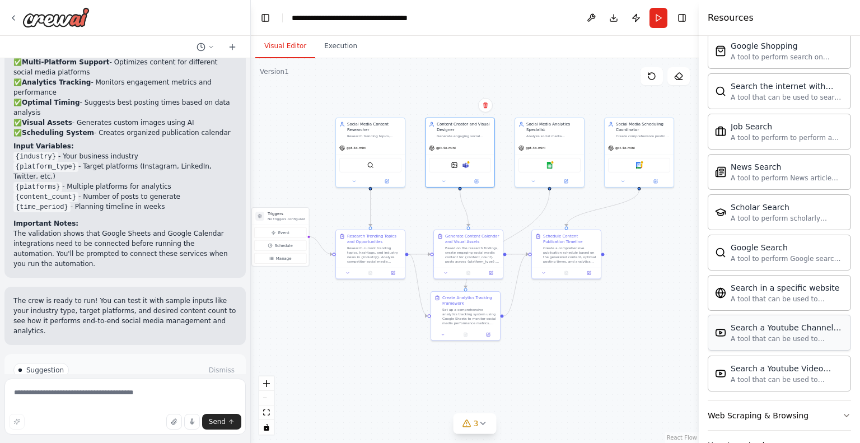
scroll to position [1573, 0]
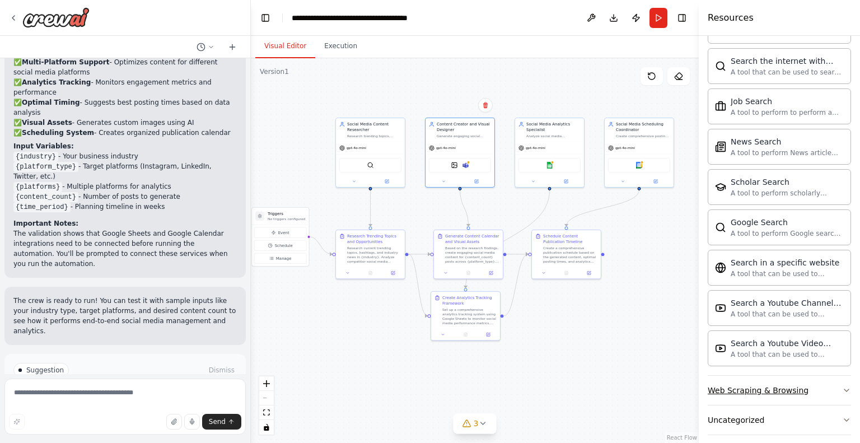
click at [753, 385] on div "Web Scraping & Browsing" at bounding box center [757, 390] width 101 height 11
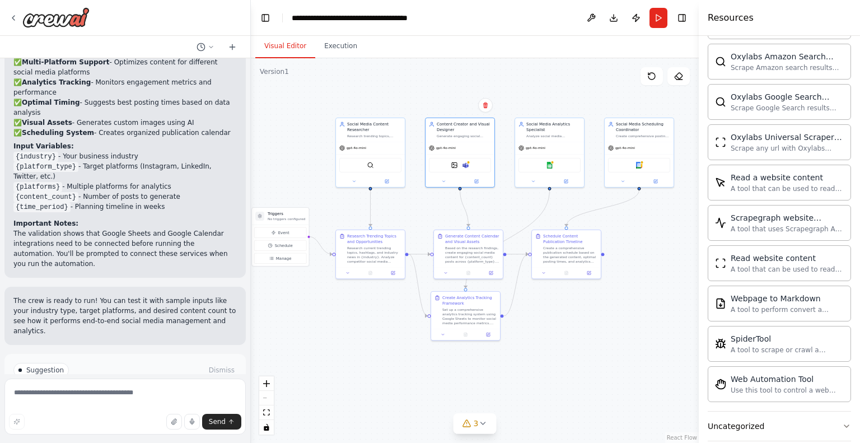
scroll to position [2183, 0]
click at [746, 418] on div "Uncategorized" at bounding box center [735, 423] width 57 height 11
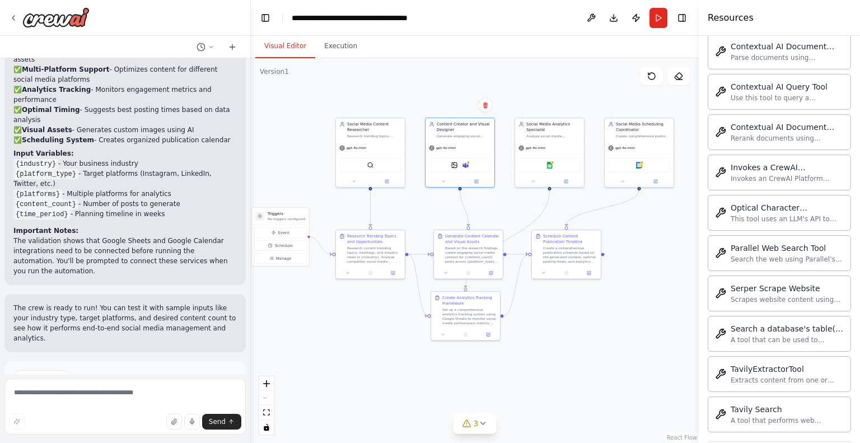
scroll to position [1394, 0]
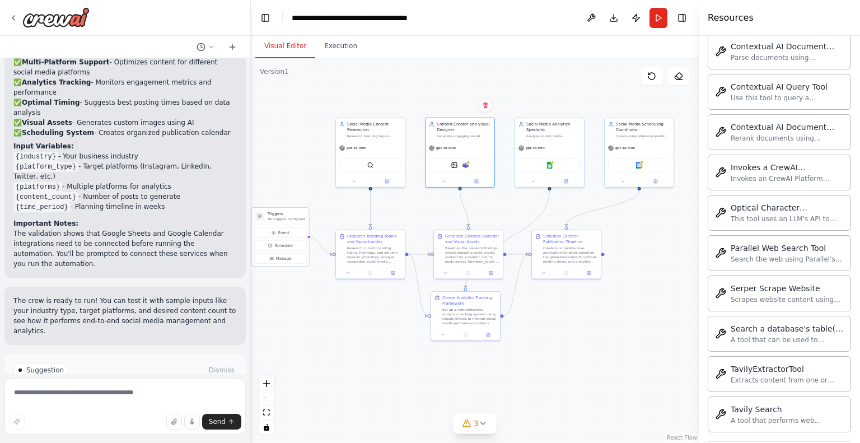
click at [287, 217] on p "No triggers configured" at bounding box center [286, 219] width 37 height 4
click at [463, 165] on img at bounding box center [465, 164] width 7 height 7
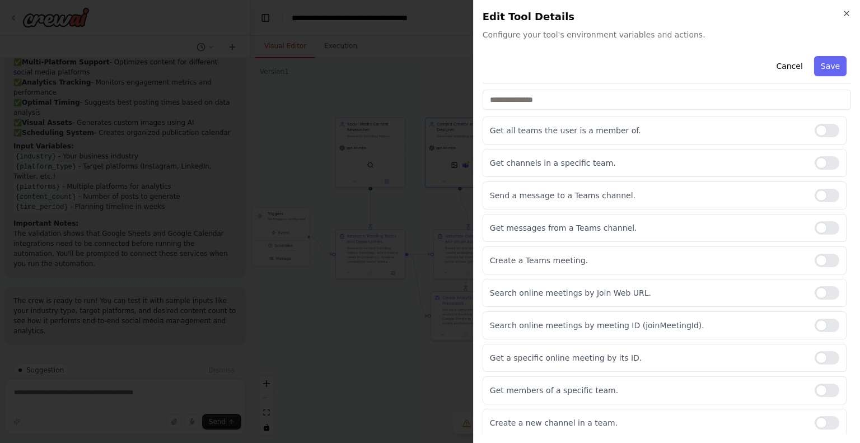
scroll to position [0, 0]
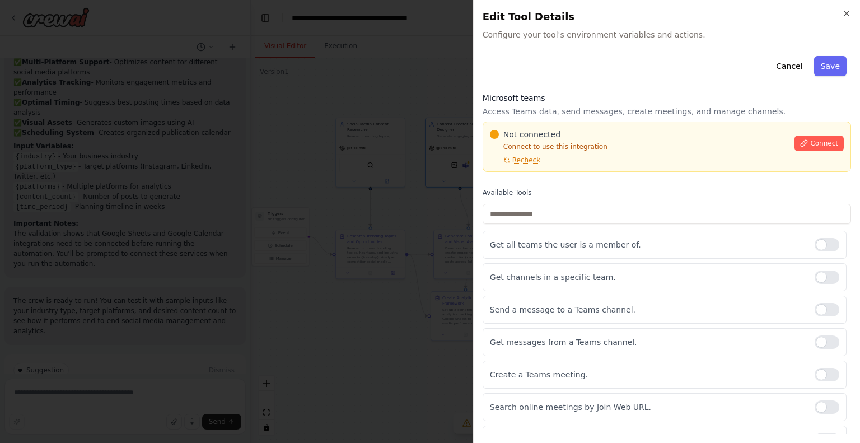
click at [785, 55] on div "Cancel Save" at bounding box center [666, 67] width 368 height 32
click at [784, 58] on button "Cancel" at bounding box center [789, 66] width 40 height 20
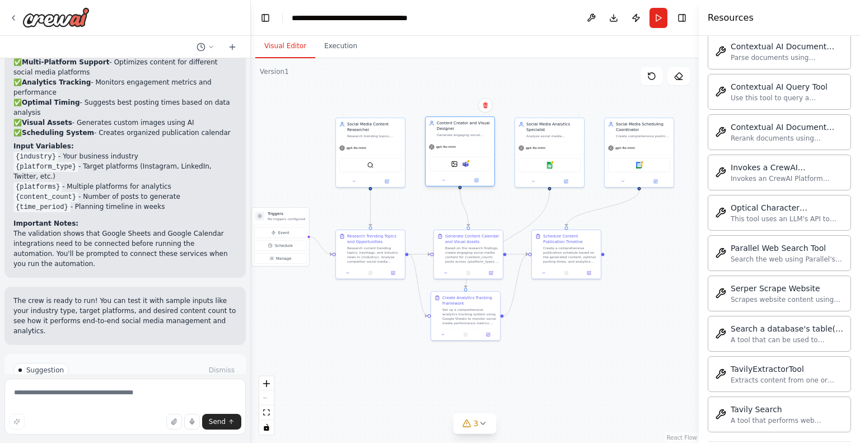
click at [484, 128] on div "Content Creator and Visual Designer" at bounding box center [464, 125] width 54 height 11
click at [475, 185] on div at bounding box center [459, 180] width 69 height 11
click at [476, 180] on icon at bounding box center [476, 180] width 3 height 3
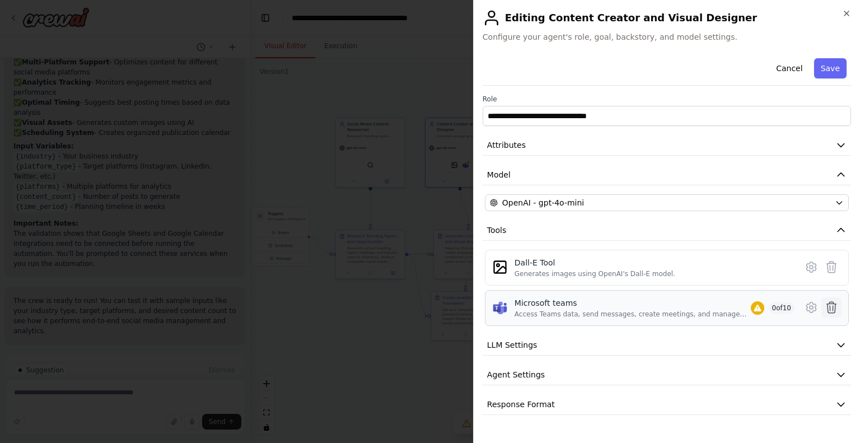
click at [832, 305] on icon at bounding box center [830, 307] width 13 height 13
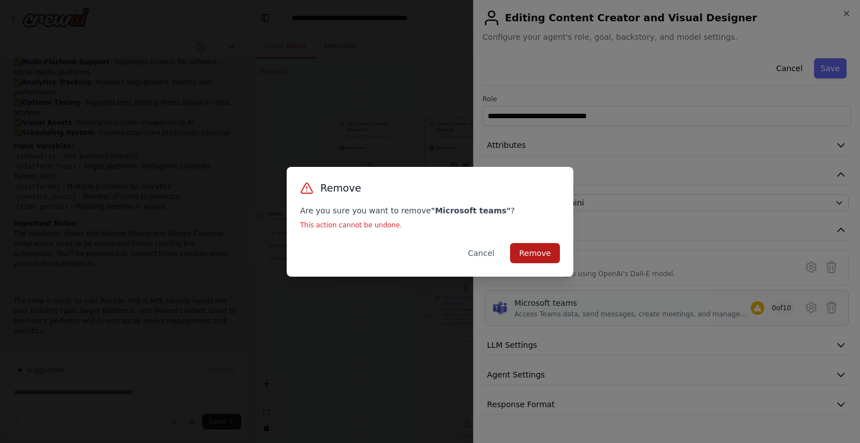
click at [533, 255] on button "Remove" at bounding box center [535, 253] width 50 height 20
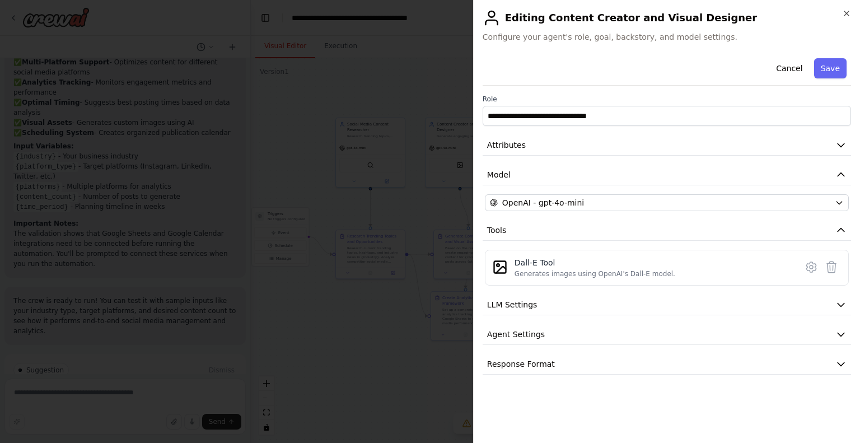
drag, startPoint x: 831, startPoint y: 269, endPoint x: 467, endPoint y: 258, distance: 363.4
click at [467, 258] on body "Create a crew that schedules and publishes social media content across multiple…" at bounding box center [430, 221] width 860 height 443
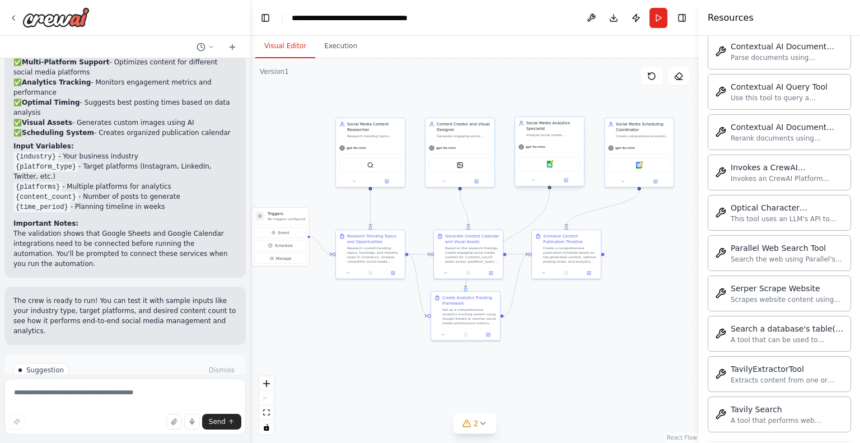
click at [563, 164] on div "Google sheets" at bounding box center [549, 164] width 62 height 15
click at [565, 128] on div "Social Media Analytics Specialist" at bounding box center [553, 125] width 54 height 11
click at [564, 180] on icon at bounding box center [566, 180] width 4 height 4
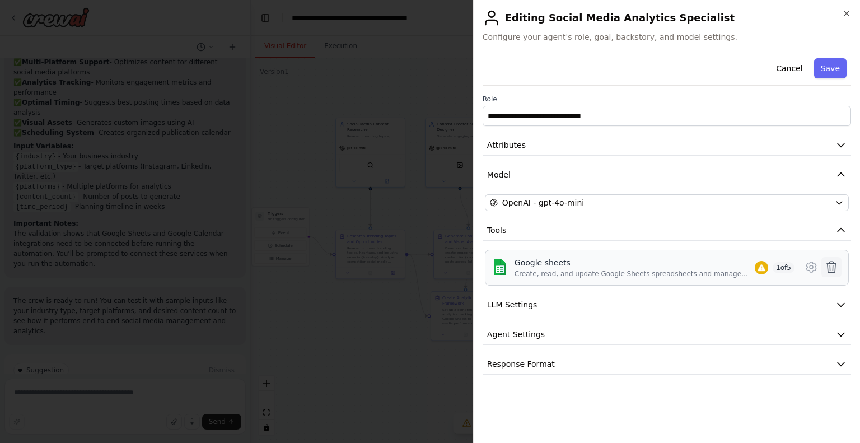
click at [840, 266] on button at bounding box center [831, 267] width 20 height 20
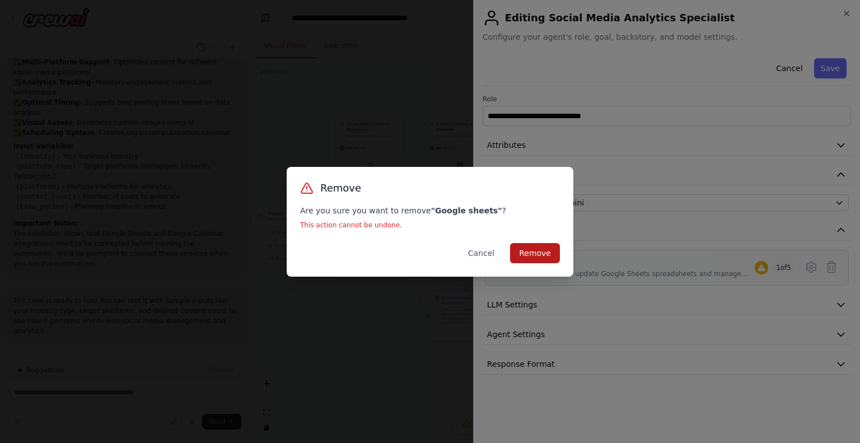
click at [534, 252] on button "Remove" at bounding box center [535, 253] width 50 height 20
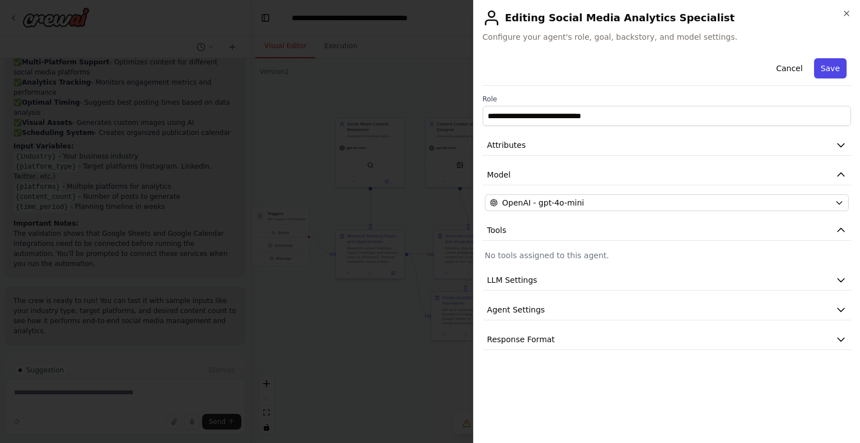
click at [828, 69] on button "Save" at bounding box center [830, 68] width 32 height 20
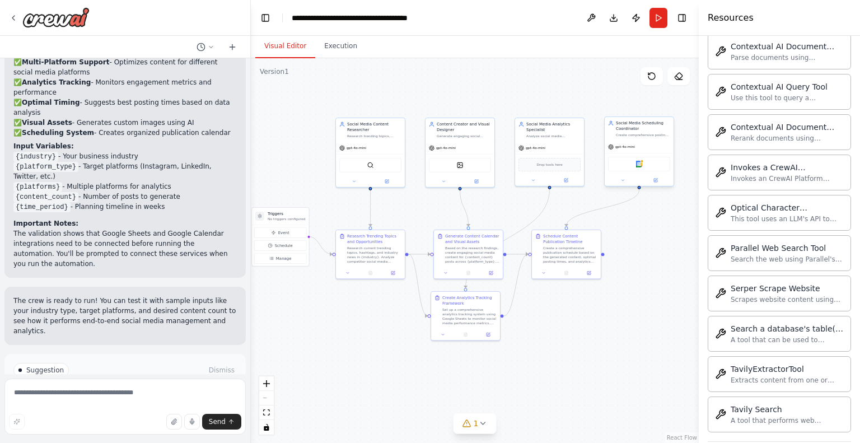
click at [649, 163] on div "Google calendar" at bounding box center [639, 164] width 62 height 15
click at [655, 181] on icon at bounding box center [655, 180] width 4 height 4
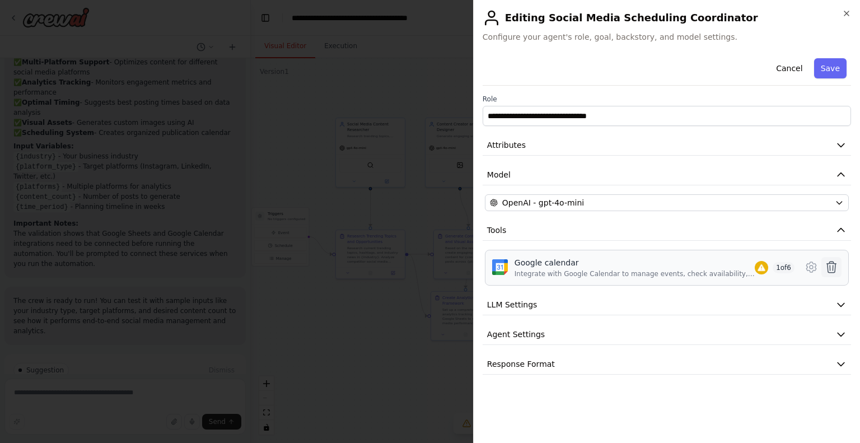
click at [835, 270] on icon at bounding box center [832, 266] width 10 height 11
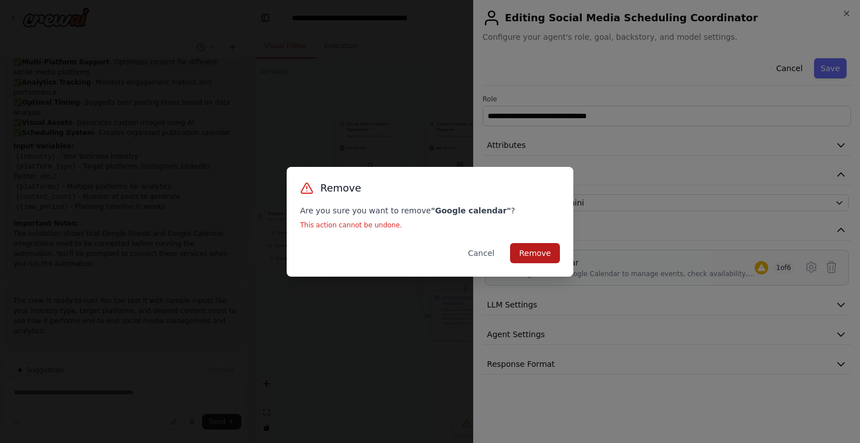
click at [536, 255] on button "Remove" at bounding box center [535, 253] width 50 height 20
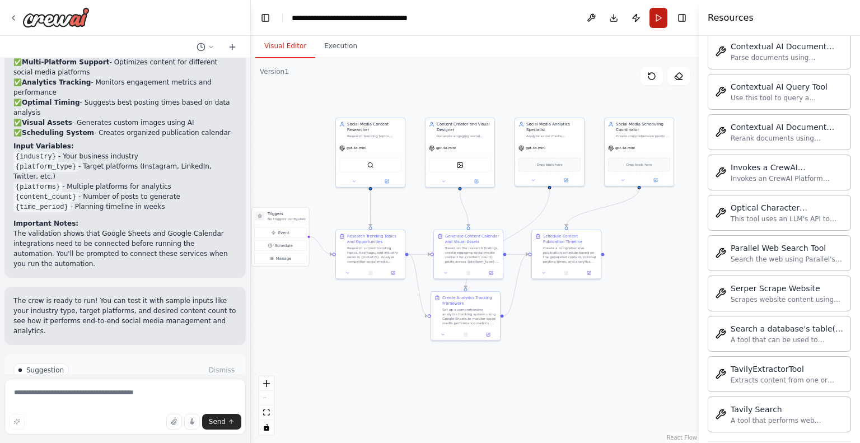
click at [654, 17] on button "Run" at bounding box center [658, 18] width 18 height 20
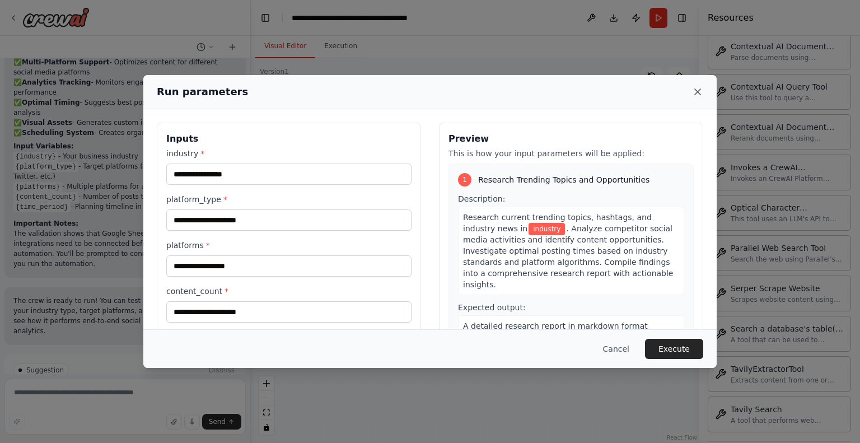
click at [696, 90] on icon at bounding box center [698, 92] width 6 height 6
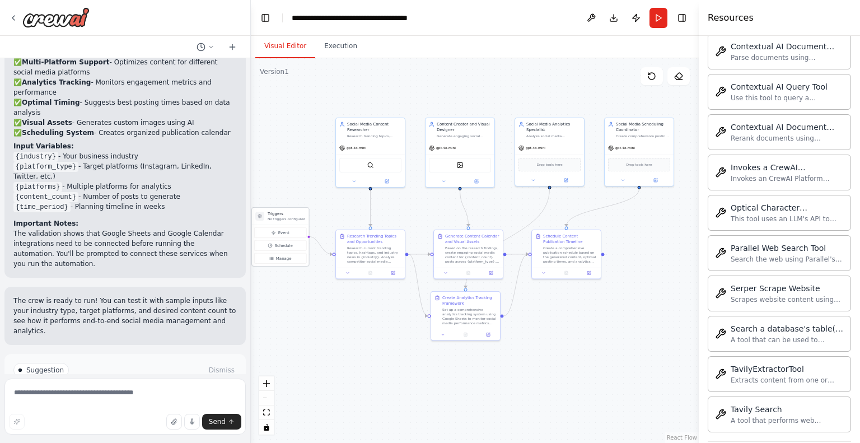
click at [288, 214] on h3 "Triggers" at bounding box center [286, 214] width 37 height 6
click at [279, 218] on p "No triggers configured" at bounding box center [286, 219] width 37 height 4
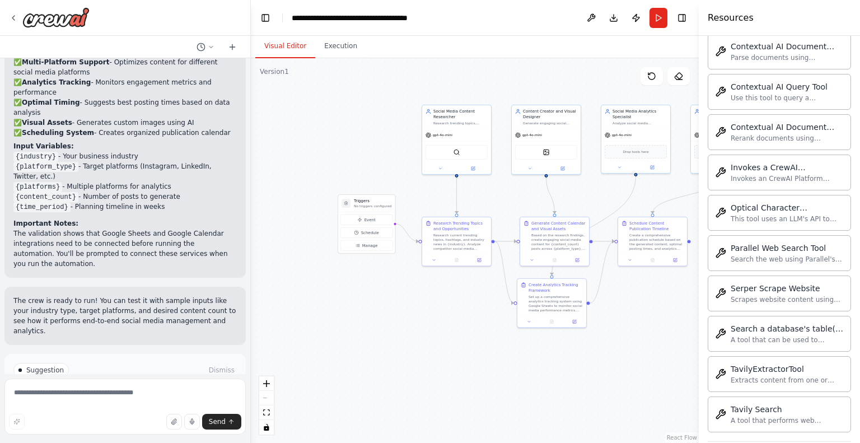
drag, startPoint x: 323, startPoint y: 308, endPoint x: 409, endPoint y: 296, distance: 87.1
click at [409, 296] on div ".deletable-edge-delete-btn { width: 20px; height: 20px; border: 0px solid #ffff…" at bounding box center [475, 250] width 448 height 385
click at [373, 199] on h3 "Triggers" at bounding box center [372, 201] width 37 height 6
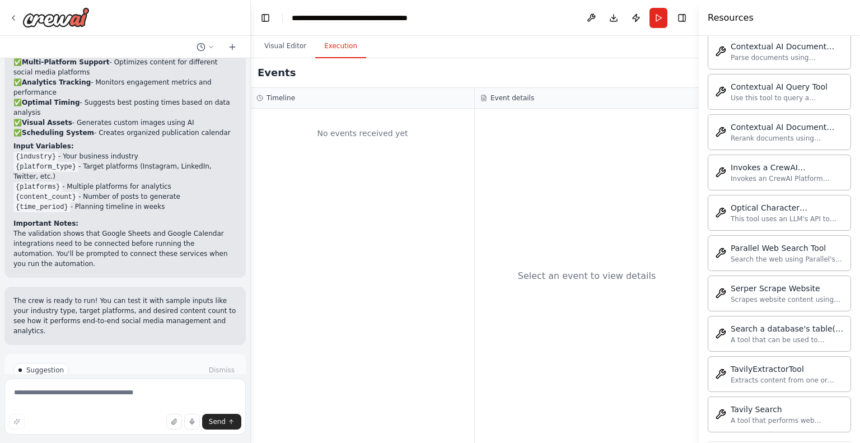
click at [345, 44] on button "Execution" at bounding box center [340, 47] width 51 height 24
click at [296, 43] on button "Visual Editor" at bounding box center [285, 47] width 60 height 24
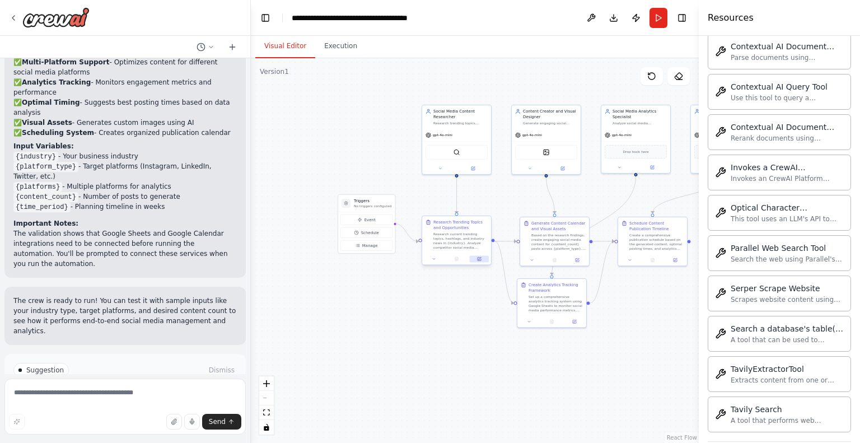
click at [480, 261] on button at bounding box center [479, 258] width 19 height 7
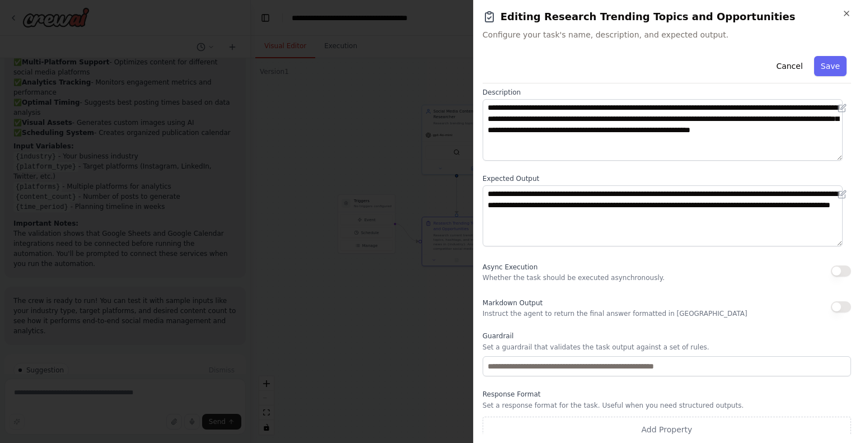
scroll to position [62, 0]
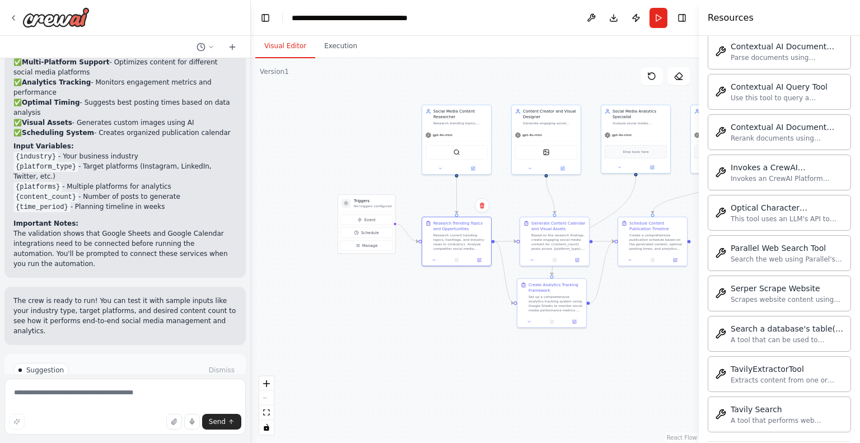
click at [333, 301] on div ".deletable-edge-delete-btn { width: 20px; height: 20px; border: 0px solid #ffff…" at bounding box center [475, 250] width 448 height 385
click at [589, 15] on button at bounding box center [591, 18] width 18 height 20
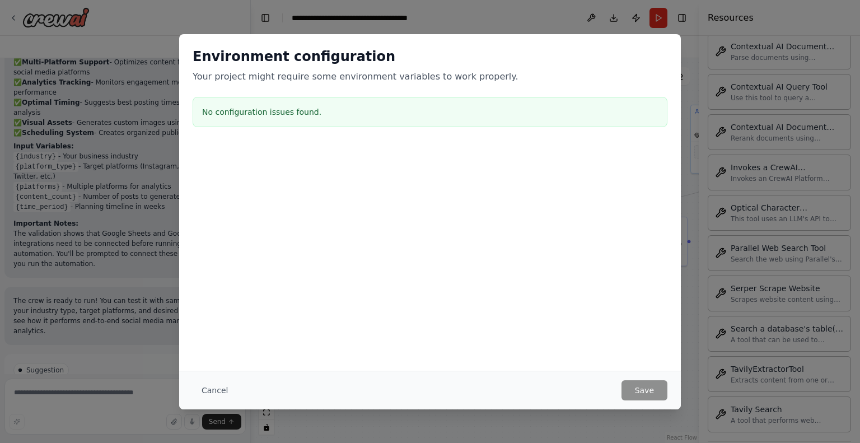
click at [687, 124] on div "Environment configuration Your project might require some environment variables…" at bounding box center [430, 221] width 860 height 443
click at [216, 391] on button "Cancel" at bounding box center [215, 390] width 44 height 20
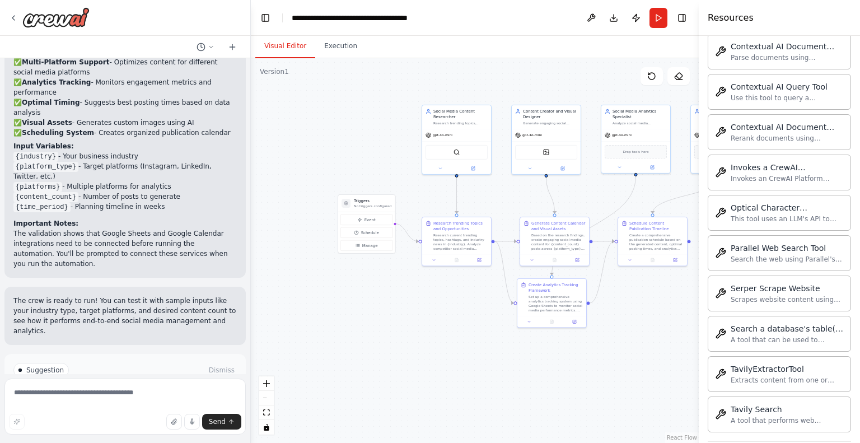
click at [326, 304] on div ".deletable-edge-delete-btn { width: 20px; height: 20px; border: 0px solid #ffff…" at bounding box center [475, 250] width 448 height 385
click at [376, 201] on h3 "Triggers" at bounding box center [372, 201] width 37 height 6
click at [659, 17] on button "Run" at bounding box center [658, 18] width 18 height 20
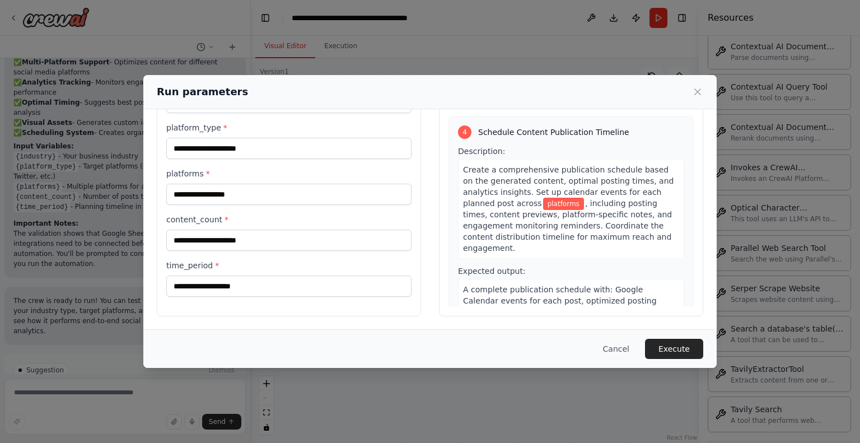
scroll to position [718, 0]
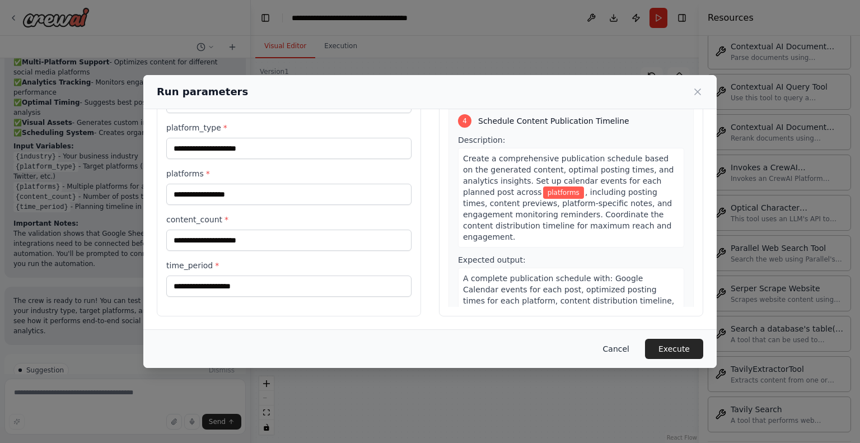
click at [611, 344] on button "Cancel" at bounding box center [616, 349] width 44 height 20
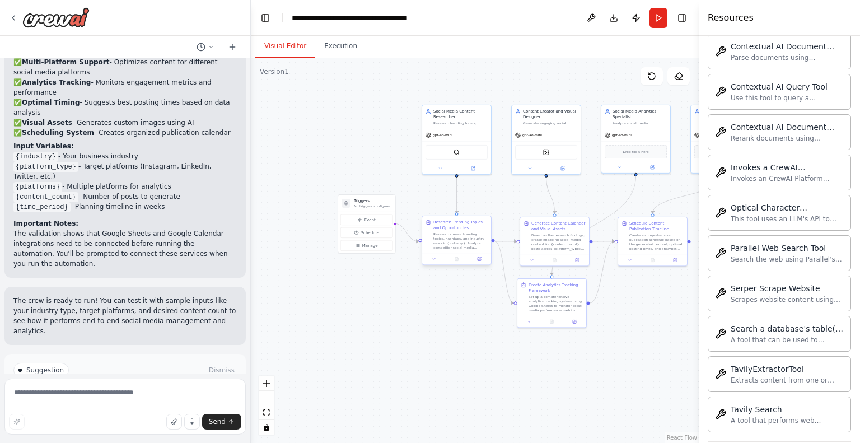
click at [466, 239] on div "Research current trending topics, hashtags, and industry news in {industry}. An…" at bounding box center [460, 241] width 54 height 18
click at [476, 258] on button at bounding box center [479, 258] width 19 height 7
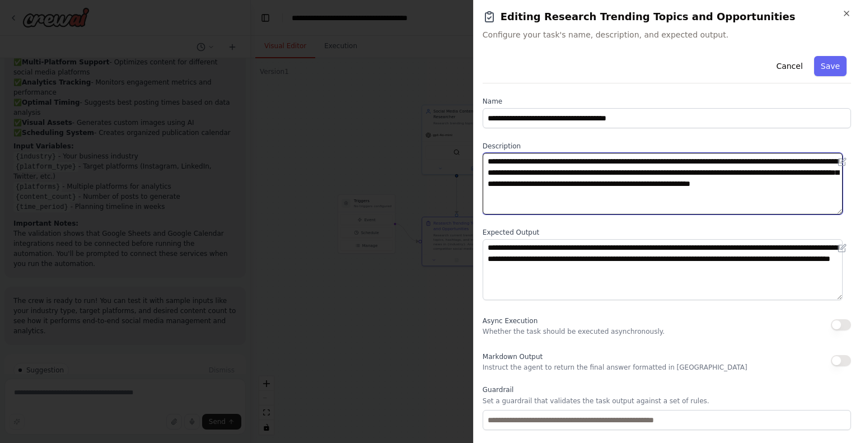
click at [743, 162] on textarea "**********" at bounding box center [662, 184] width 360 height 62
type textarea "**********"
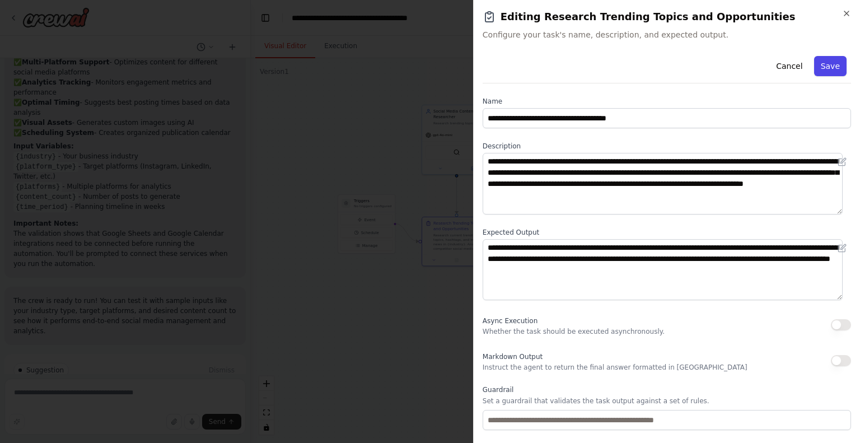
click at [832, 69] on button "Save" at bounding box center [830, 66] width 32 height 20
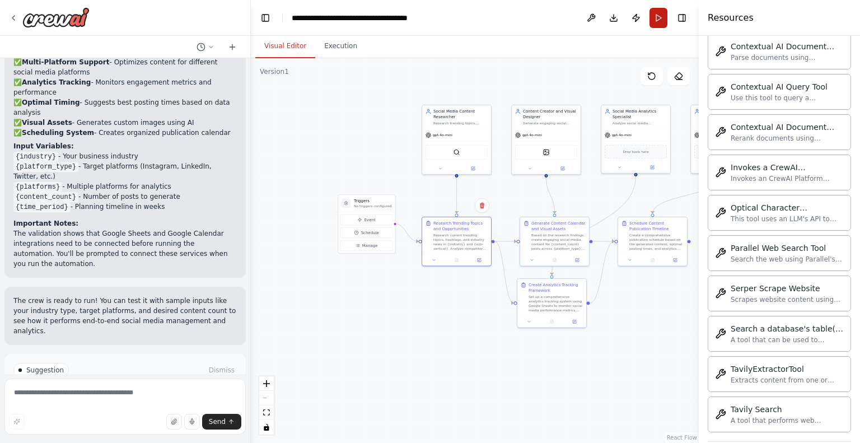
click at [661, 17] on button "Run" at bounding box center [658, 18] width 18 height 20
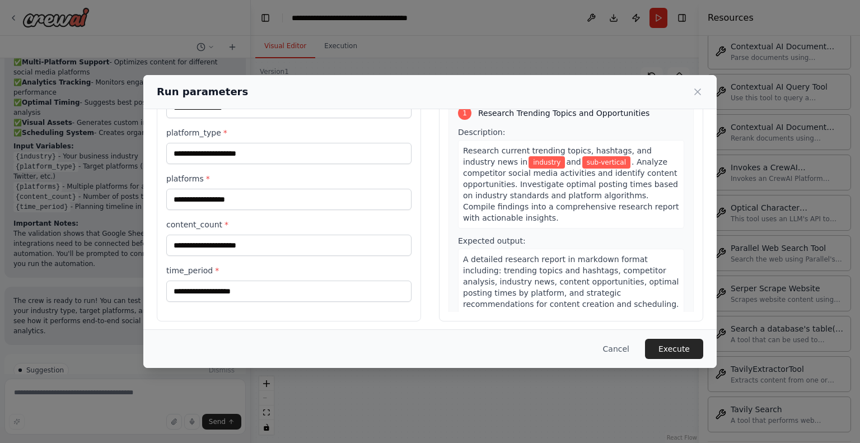
scroll to position [72, 0]
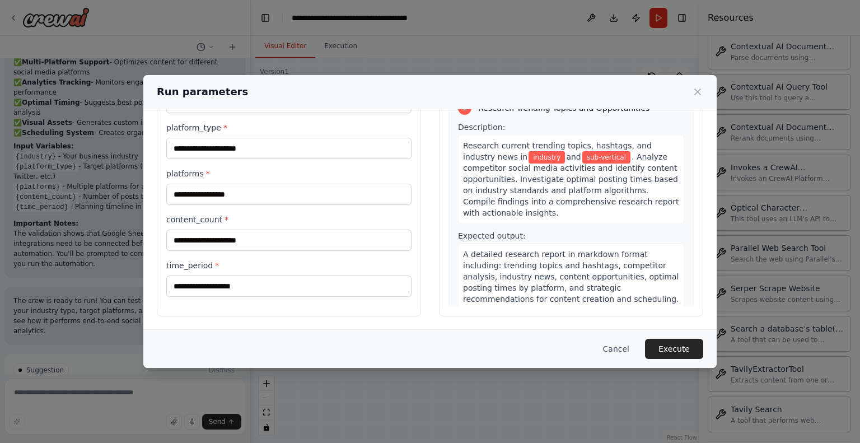
click at [582, 156] on span "sub-vertical" at bounding box center [606, 157] width 48 height 12
click at [547, 162] on span ". Analyze competitor social media activities and identify content opportunities…" at bounding box center [571, 184] width 216 height 65
click at [618, 346] on button "Cancel" at bounding box center [616, 349] width 44 height 20
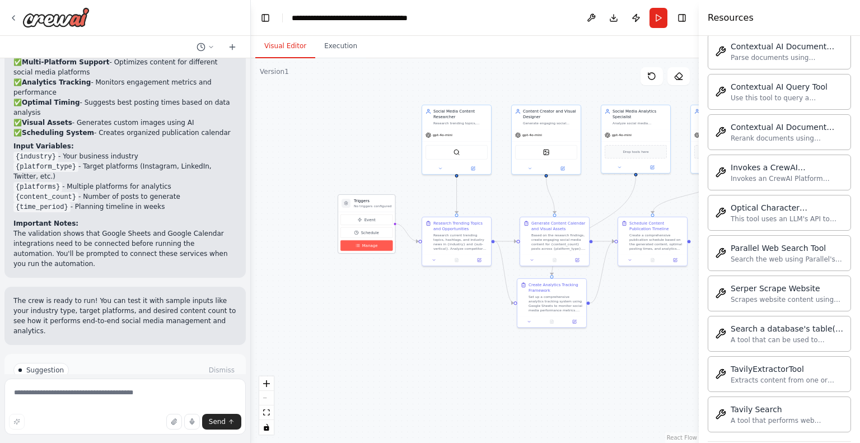
click at [376, 245] on span "Manage" at bounding box center [370, 245] width 16 height 6
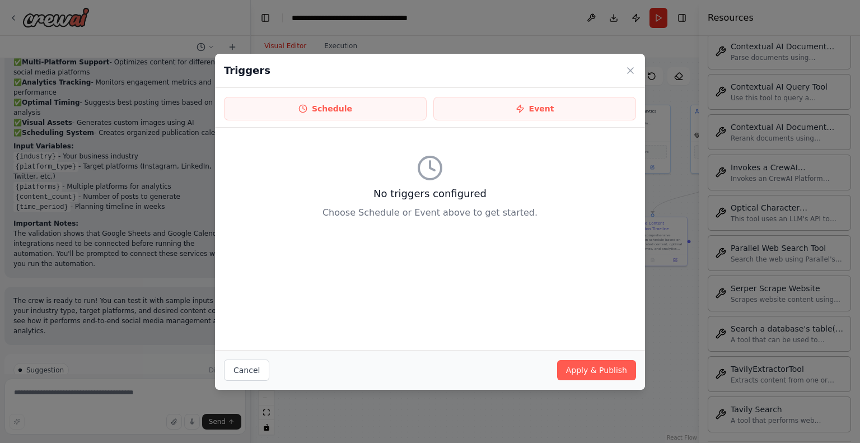
click at [622, 67] on div "Triggers" at bounding box center [430, 71] width 430 height 34
click at [625, 67] on icon at bounding box center [630, 70] width 11 height 11
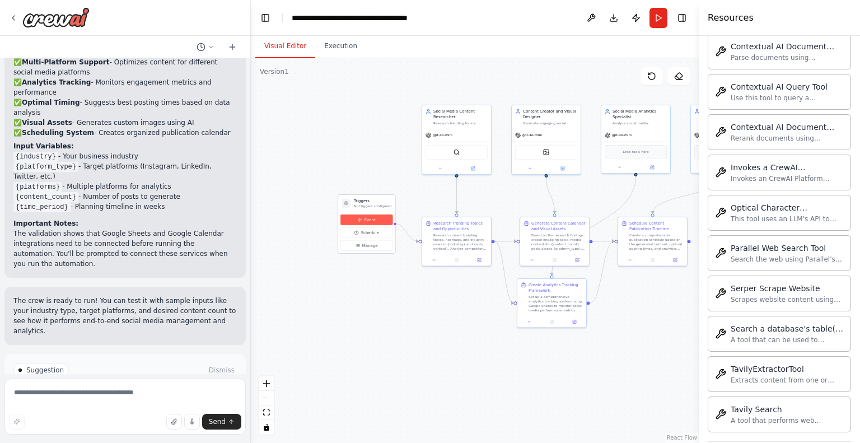
click at [378, 221] on button "Event" at bounding box center [366, 219] width 52 height 11
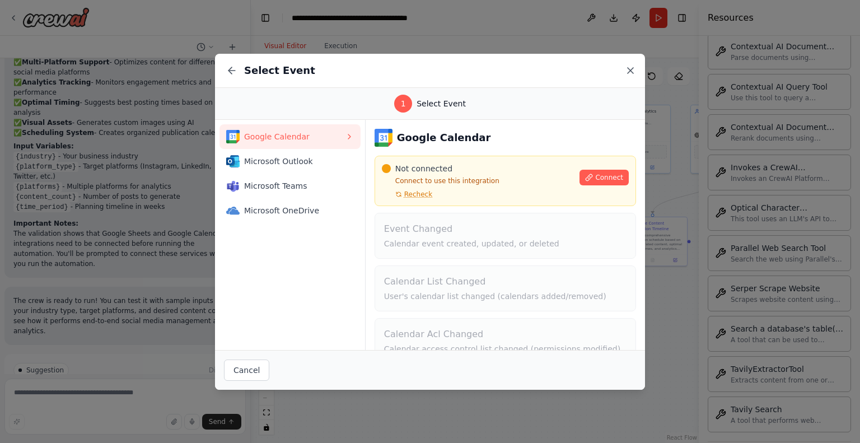
click at [630, 72] on icon at bounding box center [630, 70] width 11 height 11
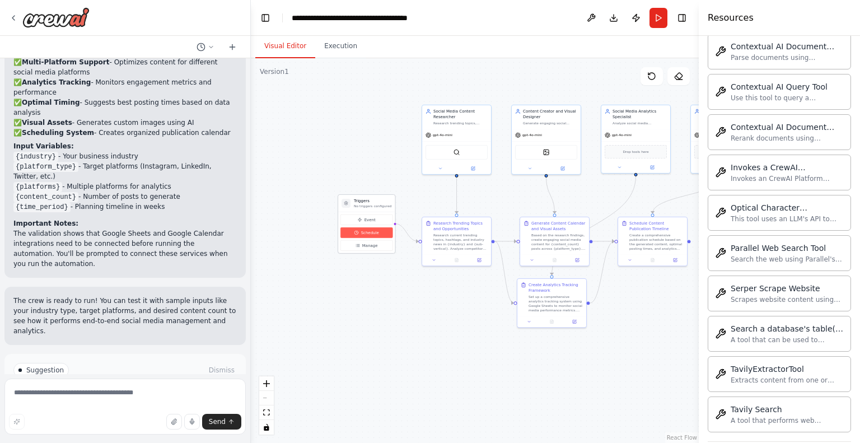
click at [376, 235] on button "Schedule" at bounding box center [366, 232] width 52 height 11
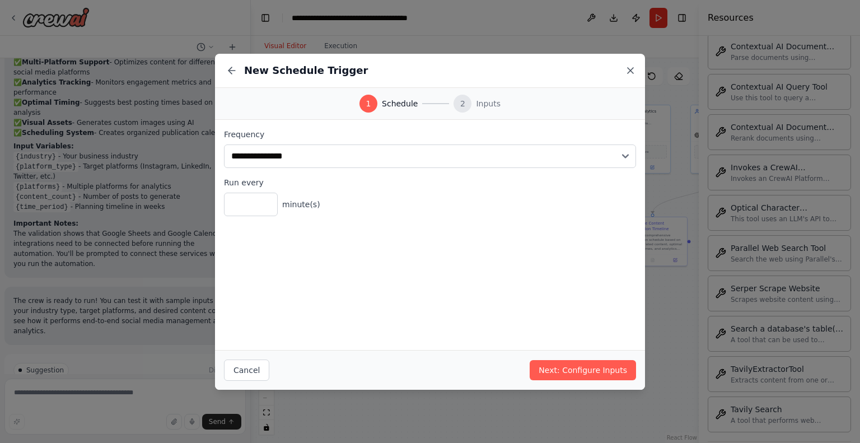
click at [625, 69] on icon at bounding box center [630, 70] width 11 height 11
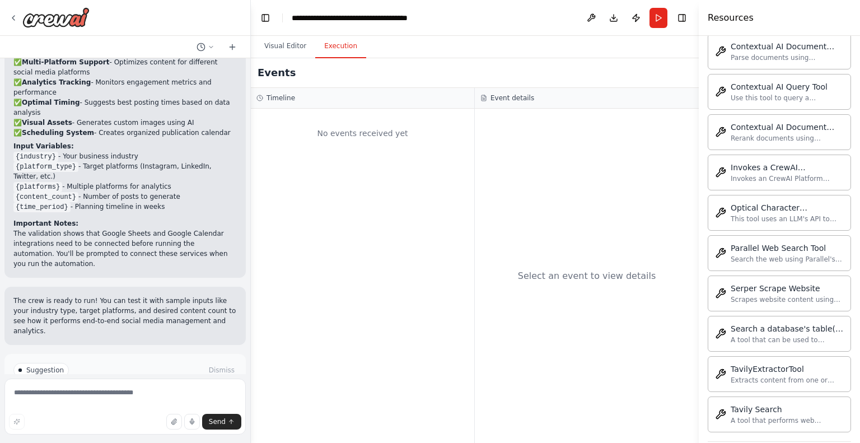
click at [330, 53] on button "Execution" at bounding box center [340, 47] width 51 height 24
click at [282, 49] on button "Visual Editor" at bounding box center [285, 47] width 60 height 24
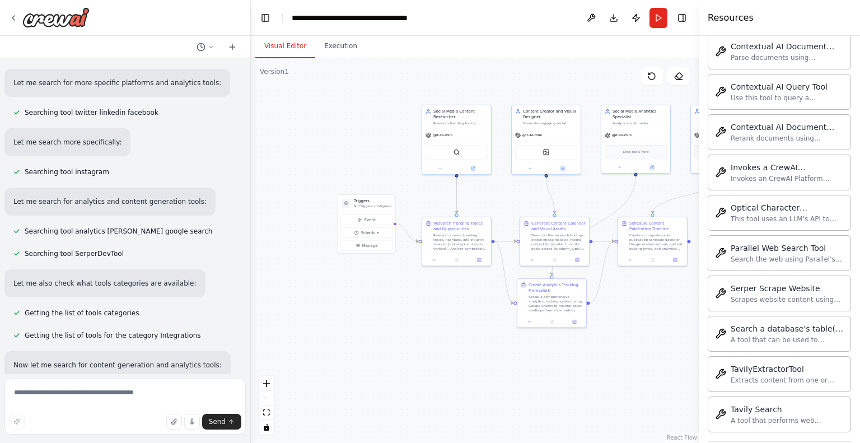
scroll to position [0, 0]
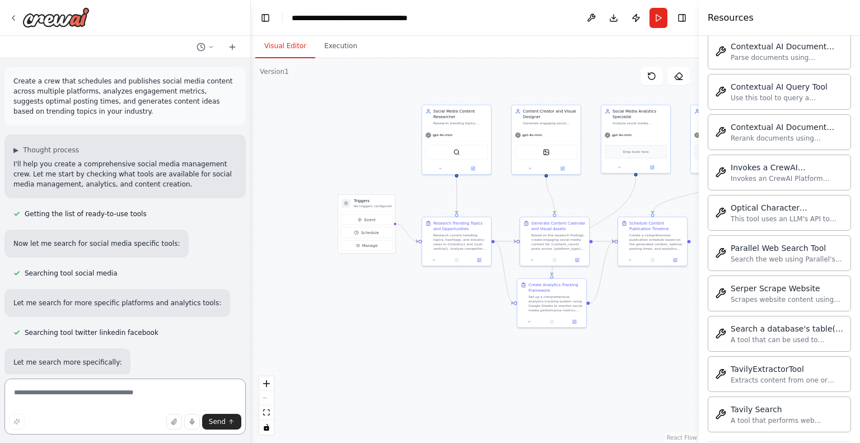
click at [77, 396] on textarea at bounding box center [124, 406] width 241 height 56
type textarea "**********"
click at [269, 243] on div ".deletable-edge-delete-btn { width: 20px; height: 20px; border: 0px solid #ffff…" at bounding box center [475, 250] width 448 height 385
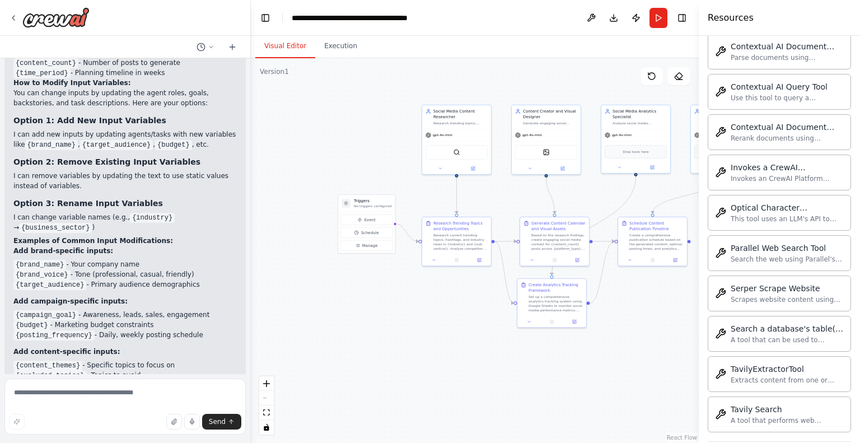
scroll to position [1957, 0]
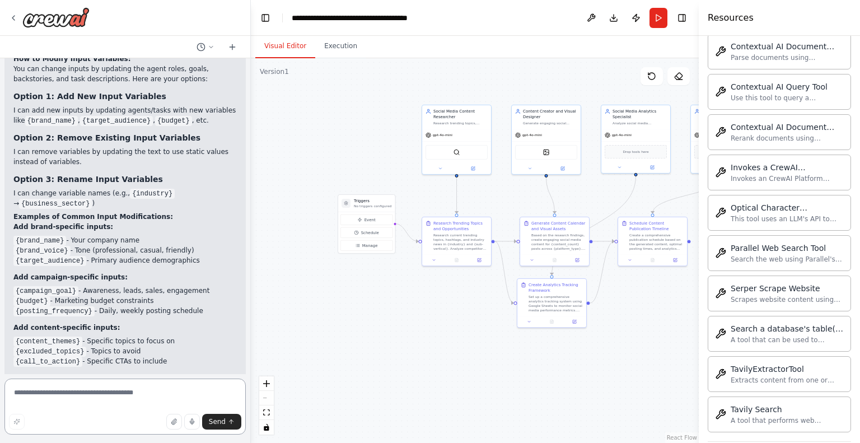
click at [90, 405] on textarea at bounding box center [124, 406] width 241 height 56
click at [479, 261] on button at bounding box center [479, 258] width 19 height 7
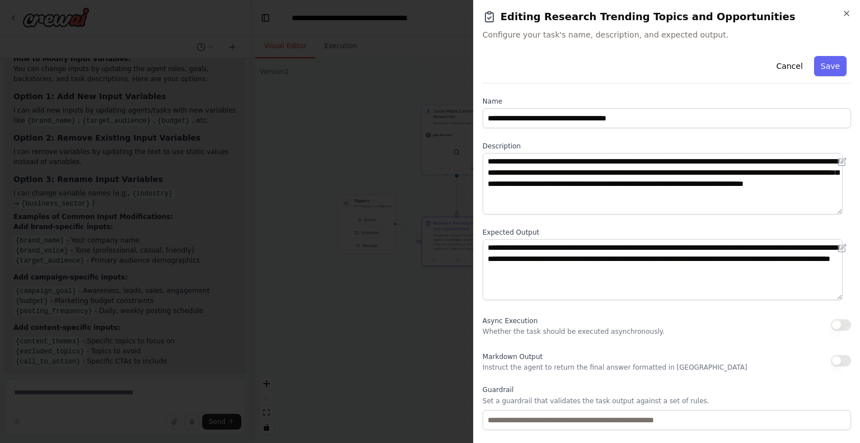
scroll to position [62, 0]
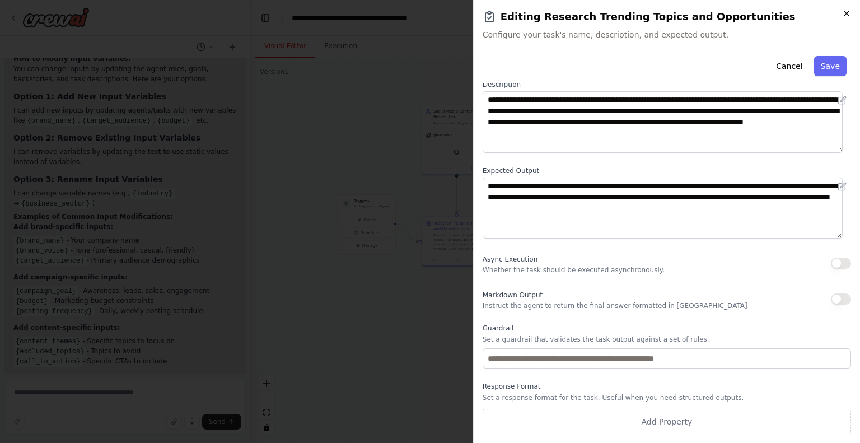
click at [846, 15] on icon "button" at bounding box center [846, 13] width 9 height 9
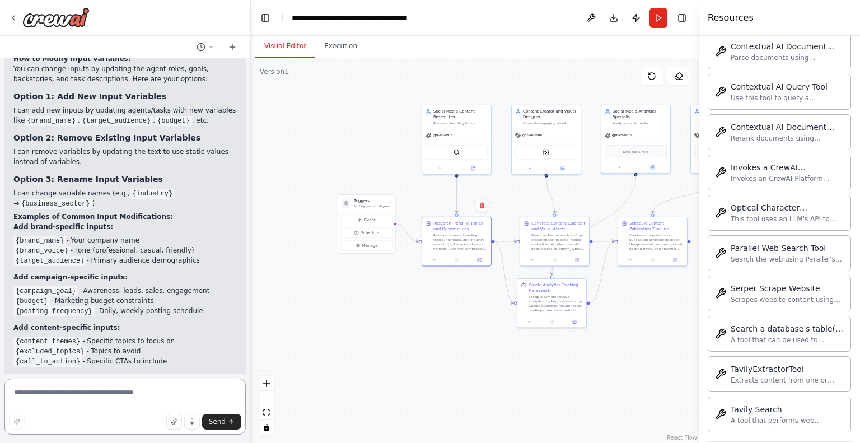
click at [109, 391] on textarea at bounding box center [124, 406] width 241 height 56
type textarea "*"
type textarea "**********"
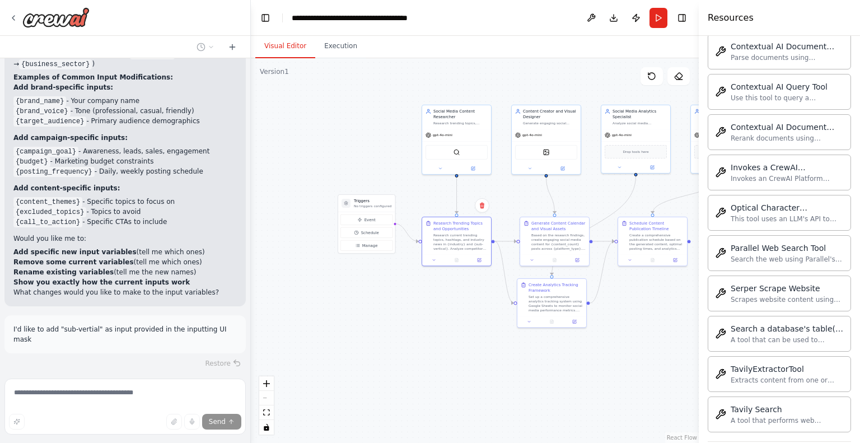
scroll to position [2098, 0]
click at [456, 112] on div "Social Media Content Researcher" at bounding box center [460, 112] width 54 height 11
click at [473, 167] on icon at bounding box center [473, 167] width 3 height 3
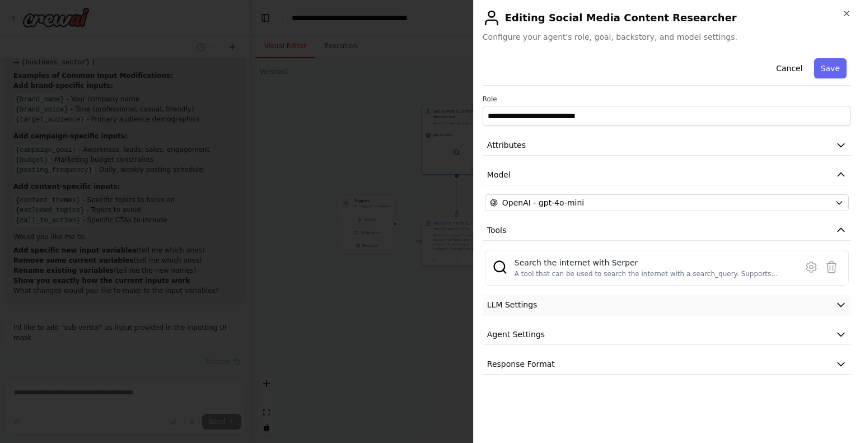
click at [529, 305] on span "LLM Settings" at bounding box center [512, 304] width 50 height 11
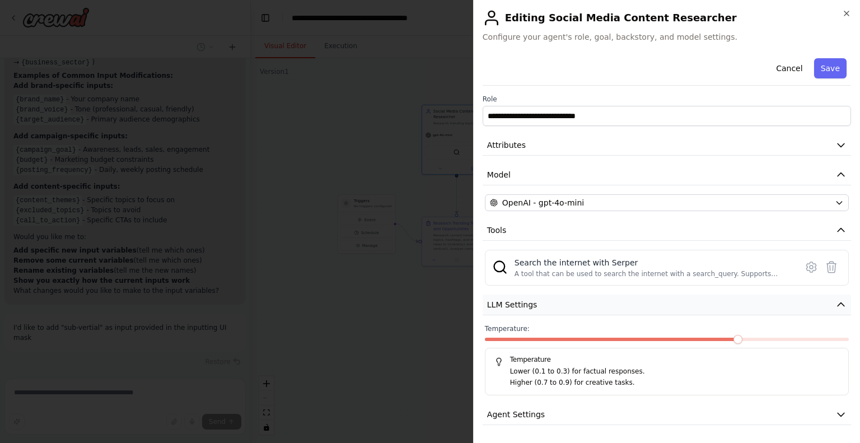
scroll to position [28, 0]
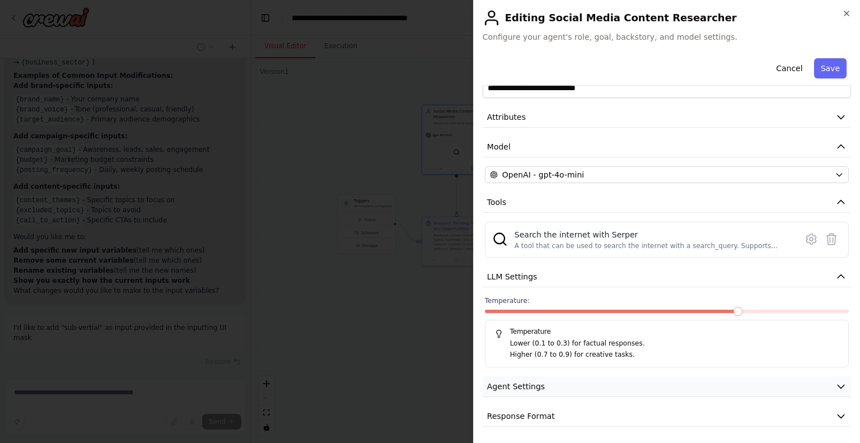
click at [524, 387] on span "Agent Settings" at bounding box center [516, 386] width 58 height 11
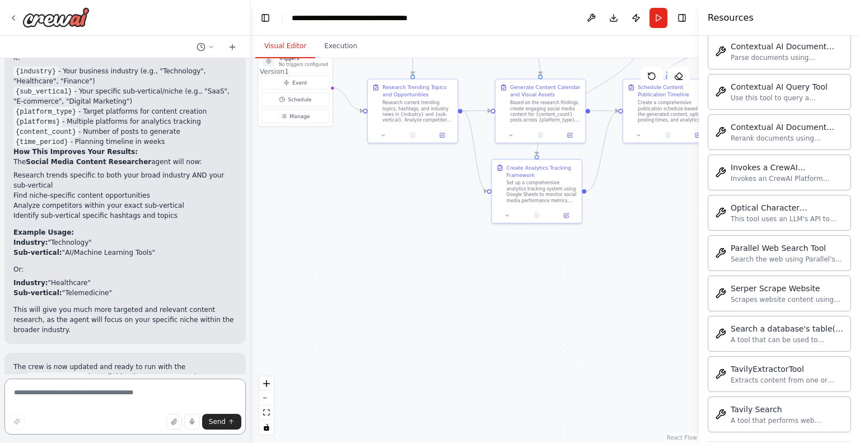
scroll to position [2652, 0]
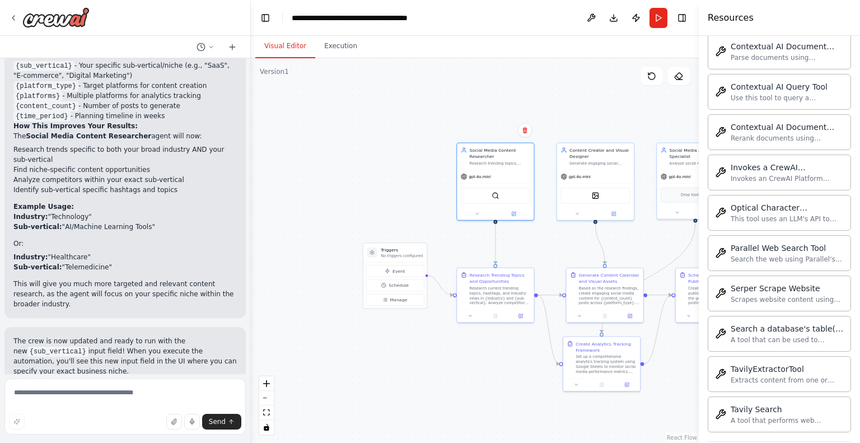
drag, startPoint x: 365, startPoint y: 223, endPoint x: 467, endPoint y: 405, distance: 208.8
click at [467, 405] on div ".deletable-edge-delete-btn { width: 20px; height: 20px; border: 0px solid #ffff…" at bounding box center [475, 250] width 448 height 385
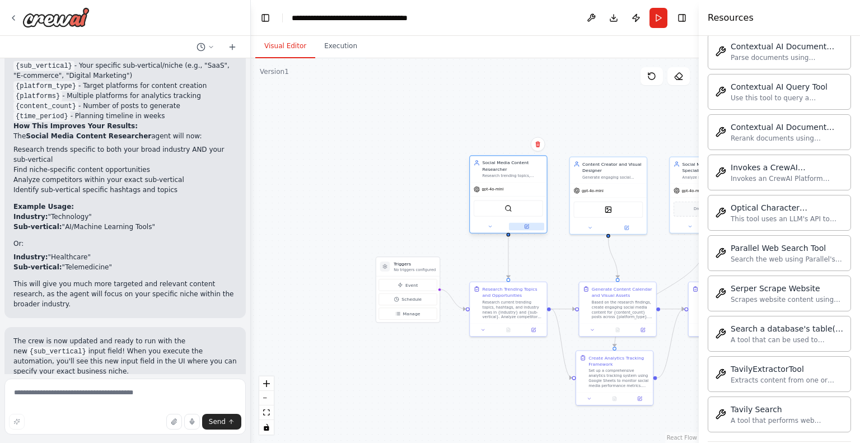
click at [528, 226] on icon at bounding box center [526, 226] width 5 height 5
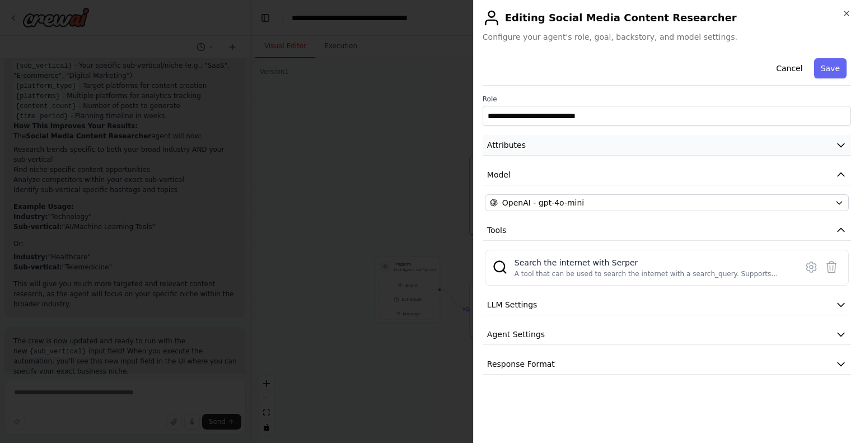
click at [558, 146] on button "Attributes" at bounding box center [666, 145] width 368 height 21
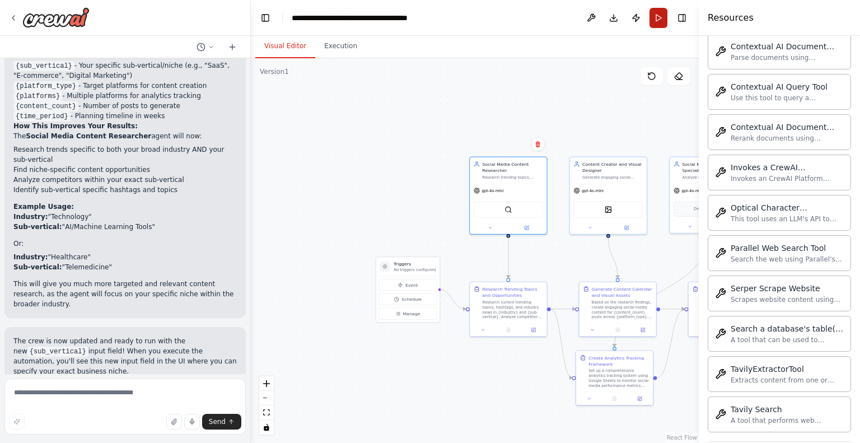
click at [657, 16] on button "Run" at bounding box center [658, 18] width 18 height 20
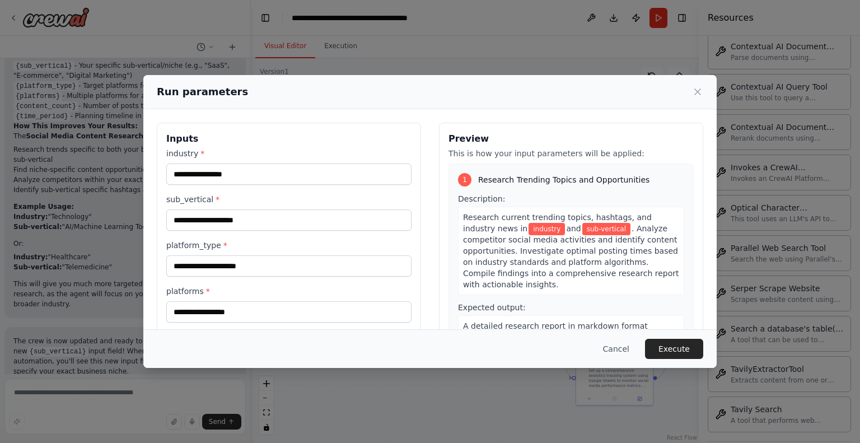
click at [280, 161] on div "industry *" at bounding box center [288, 166] width 245 height 37
click at [269, 169] on input "industry *" at bounding box center [288, 173] width 245 height 21
type input "******"
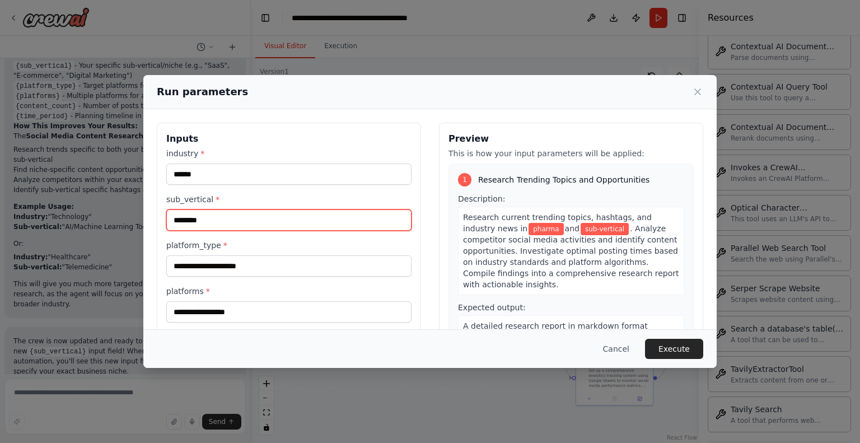
type input "********"
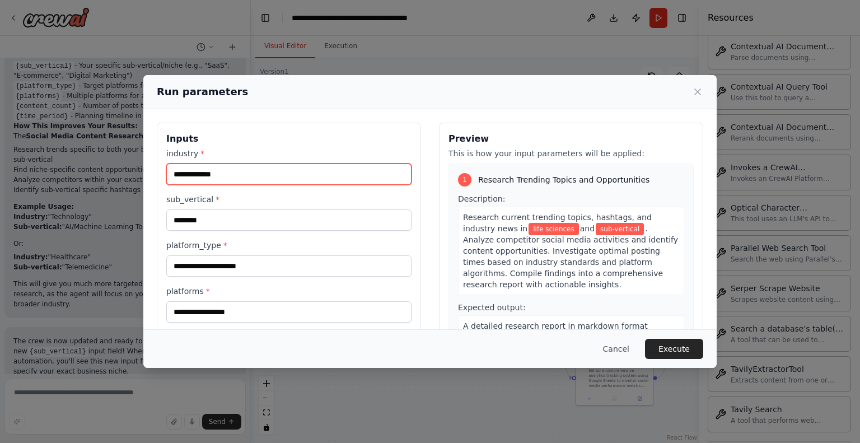
type input "**********"
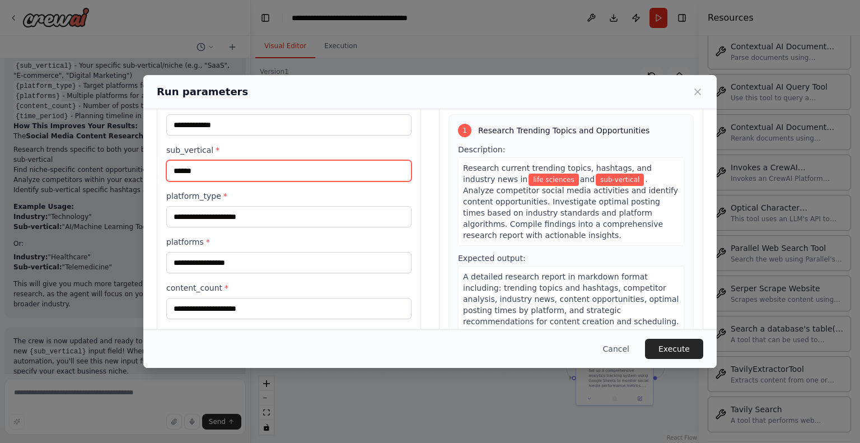
scroll to position [53, 0]
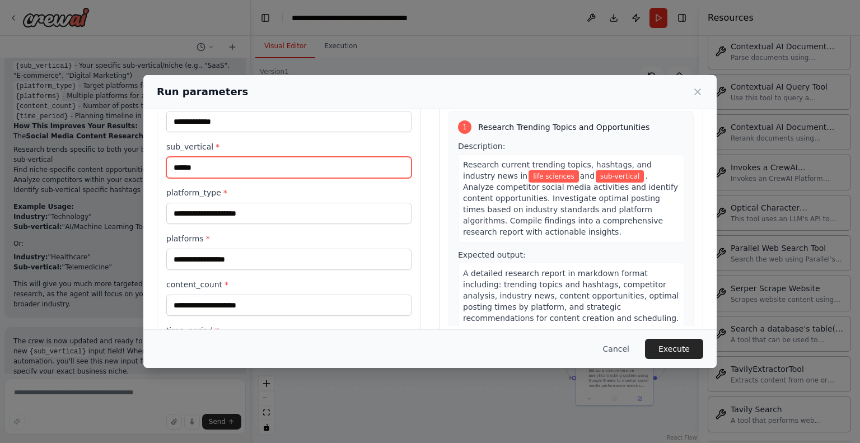
type input "******"
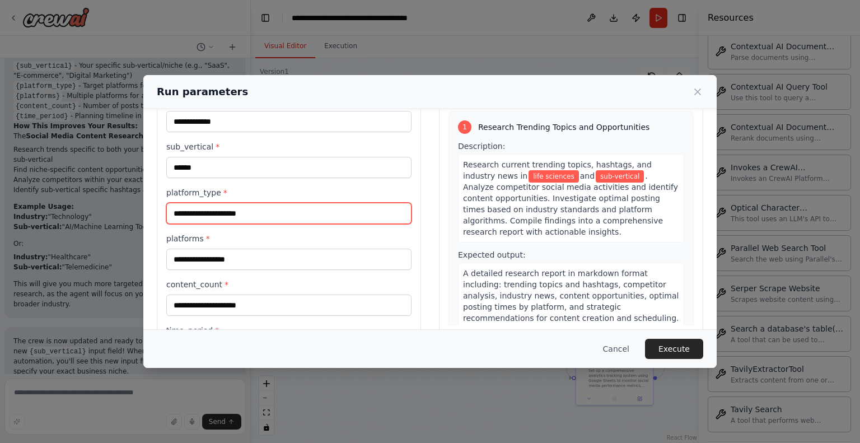
click at [257, 213] on input "platform_type *" at bounding box center [288, 213] width 245 height 21
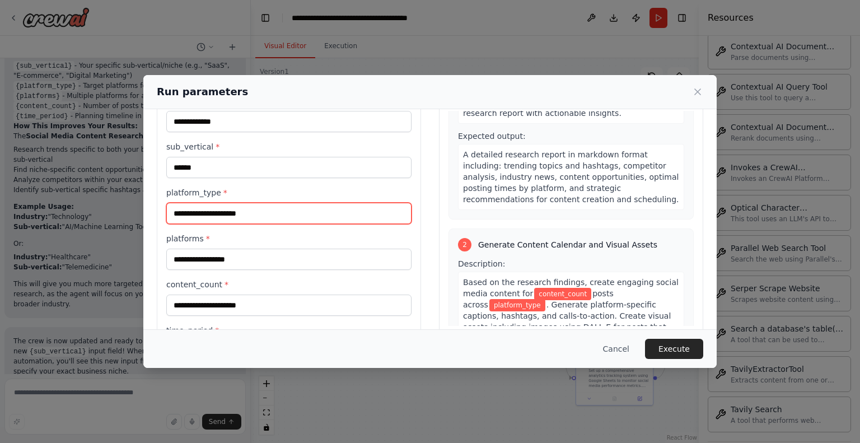
scroll to position [147, 0]
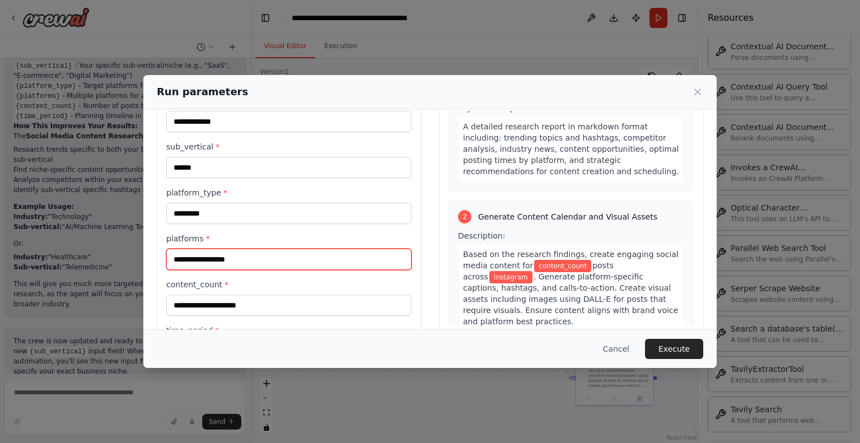
click at [263, 252] on input "platforms *" at bounding box center [288, 259] width 245 height 21
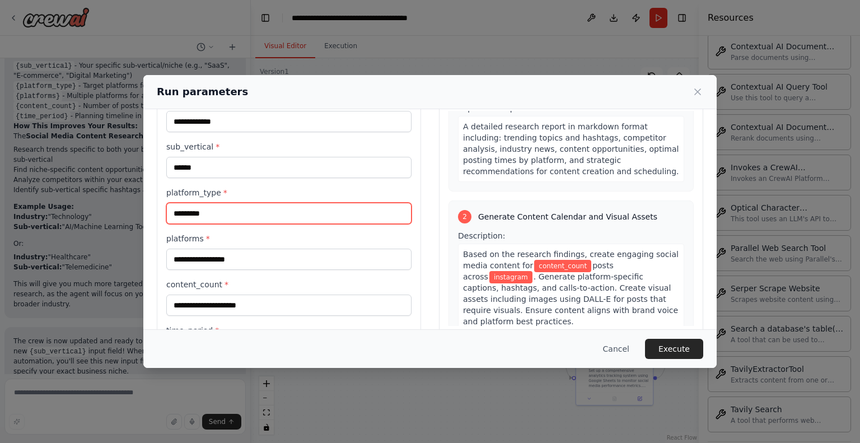
drag, startPoint x: 233, startPoint y: 213, endPoint x: 146, endPoint y: 221, distance: 87.1
click at [146, 221] on div "**********" at bounding box center [429, 221] width 573 height 328
click at [212, 212] on input "**********" at bounding box center [288, 213] width 245 height 21
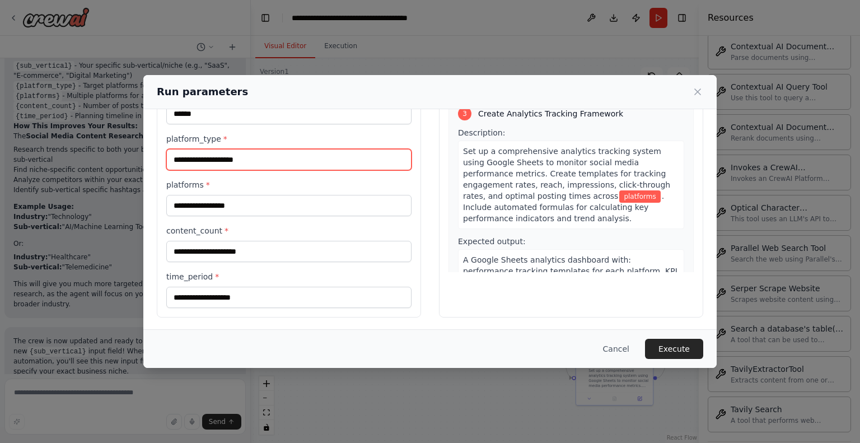
scroll to position [443, 0]
type input "**********"
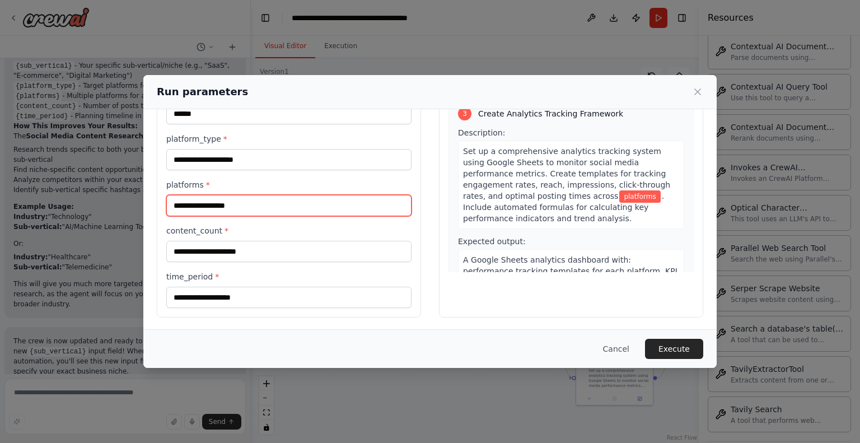
click at [257, 207] on input "platforms *" at bounding box center [288, 205] width 245 height 21
type input "*********"
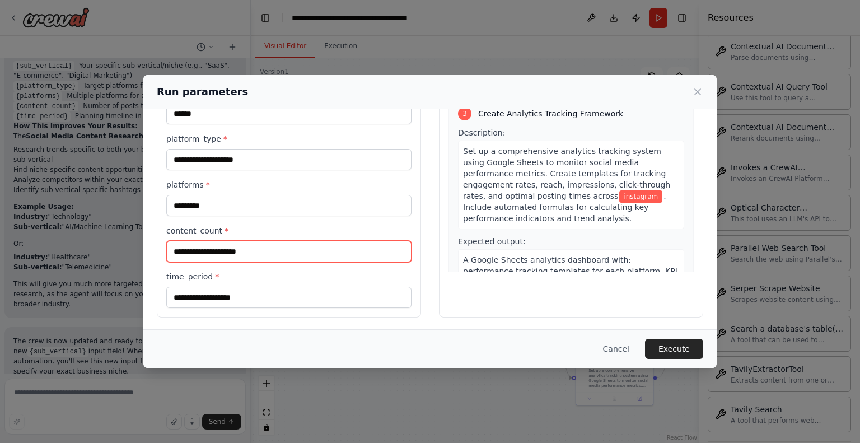
click at [239, 256] on input "content_count *" at bounding box center [288, 251] width 245 height 21
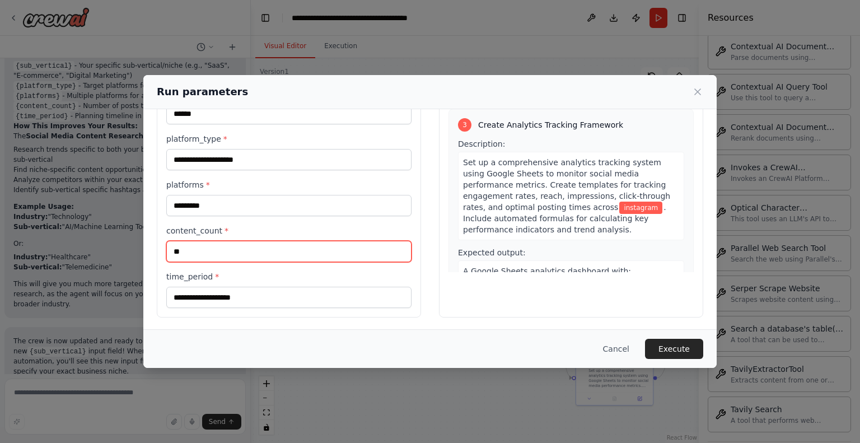
type input "**"
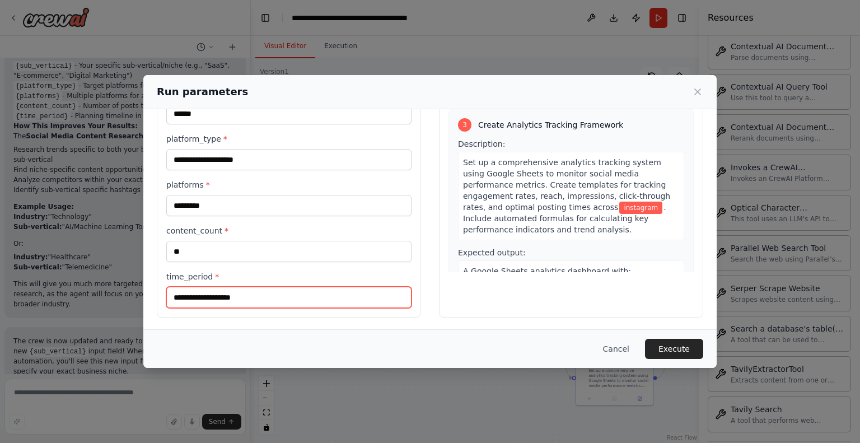
click at [237, 293] on input "time_period *" at bounding box center [288, 297] width 245 height 21
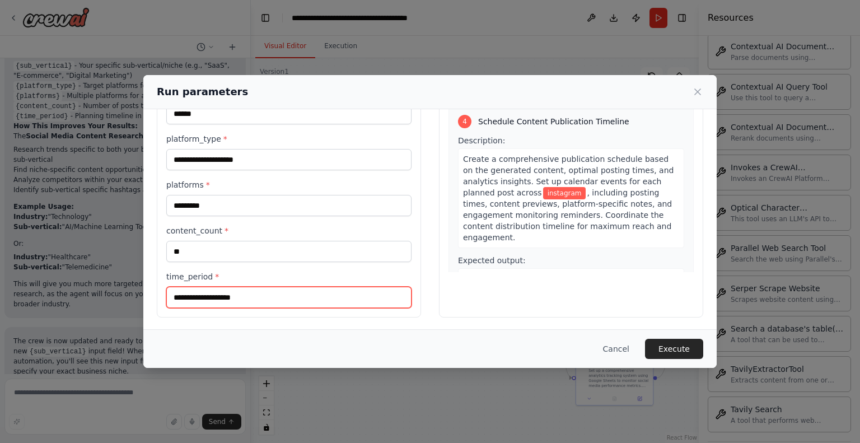
scroll to position [718, 0]
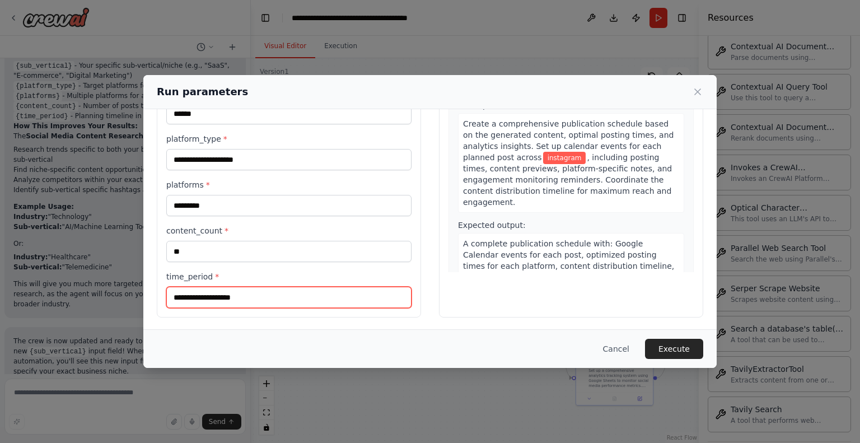
click at [245, 295] on input "time_period *" at bounding box center [288, 297] width 245 height 21
type input "*"
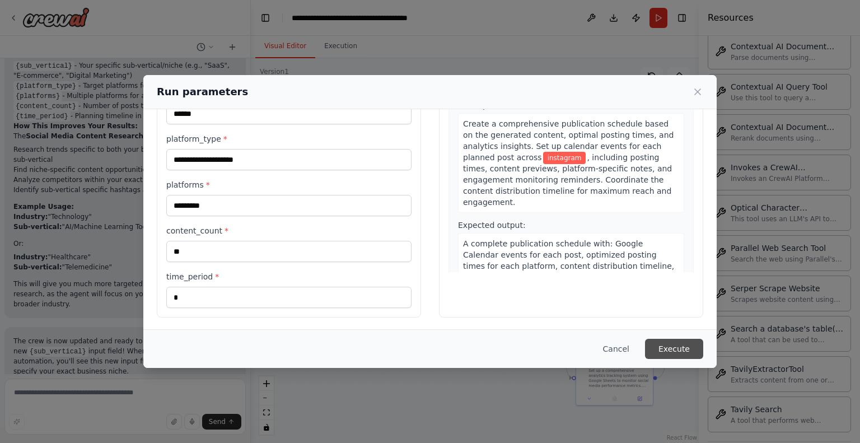
click at [685, 351] on button "Execute" at bounding box center [674, 349] width 58 height 20
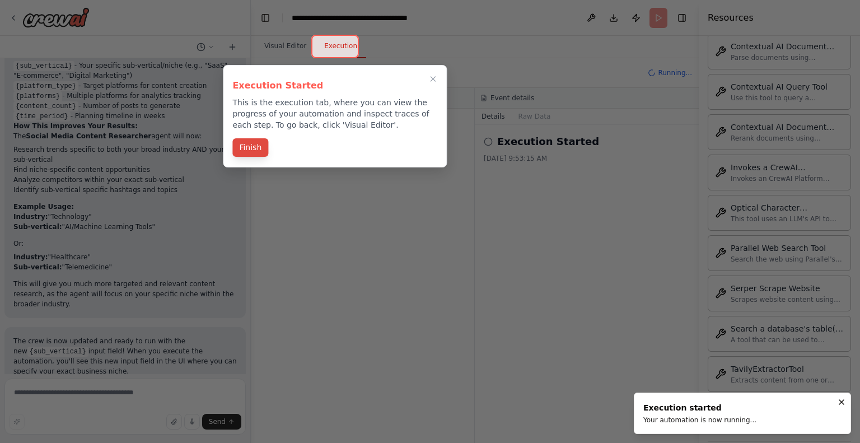
click at [254, 143] on button "Finish" at bounding box center [250, 147] width 36 height 18
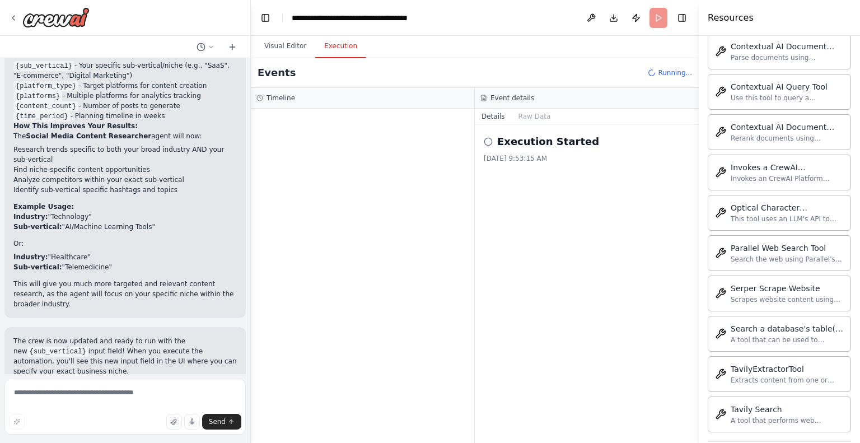
click at [489, 141] on icon at bounding box center [488, 141] width 9 height 9
click at [535, 115] on button "Raw Data" at bounding box center [535, 117] width 46 height 16
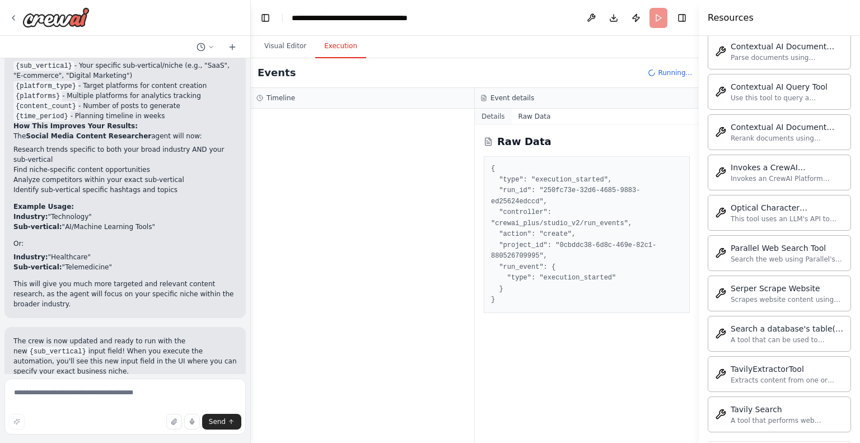
click at [498, 116] on button "Details" at bounding box center [493, 117] width 37 height 16
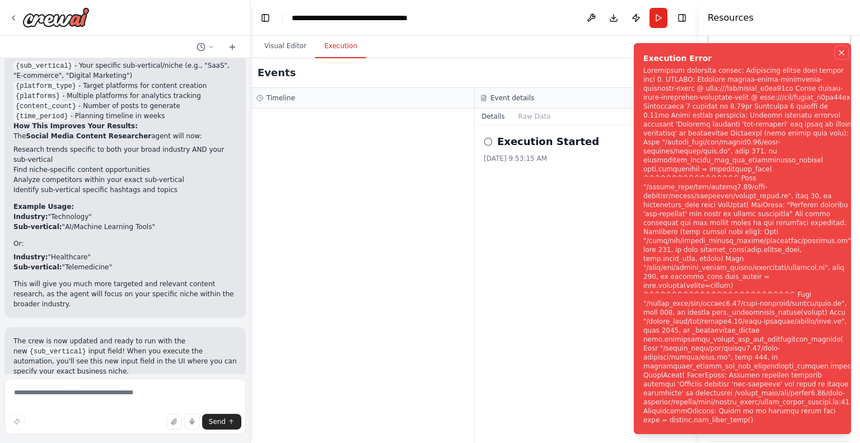
click at [840, 55] on icon "Notifications (F8)" at bounding box center [841, 52] width 4 height 4
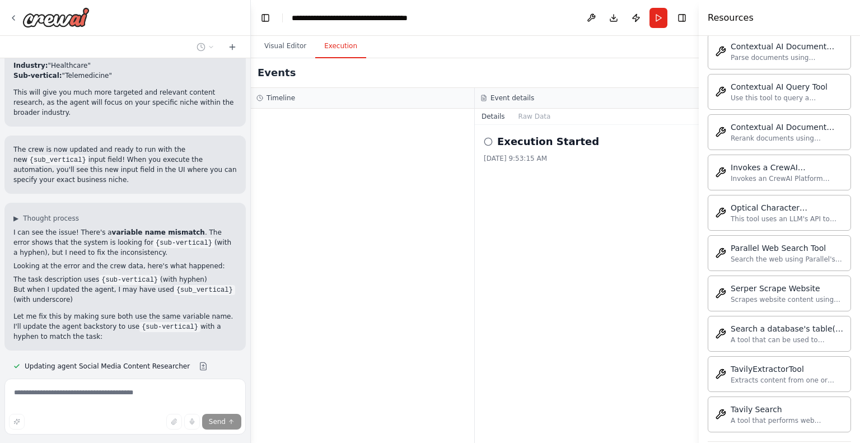
scroll to position [2870, 0]
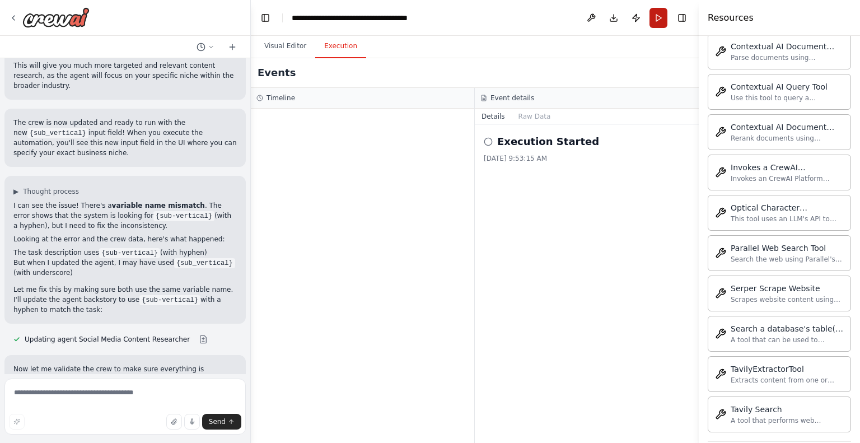
click at [660, 11] on button "Run" at bounding box center [658, 18] width 18 height 20
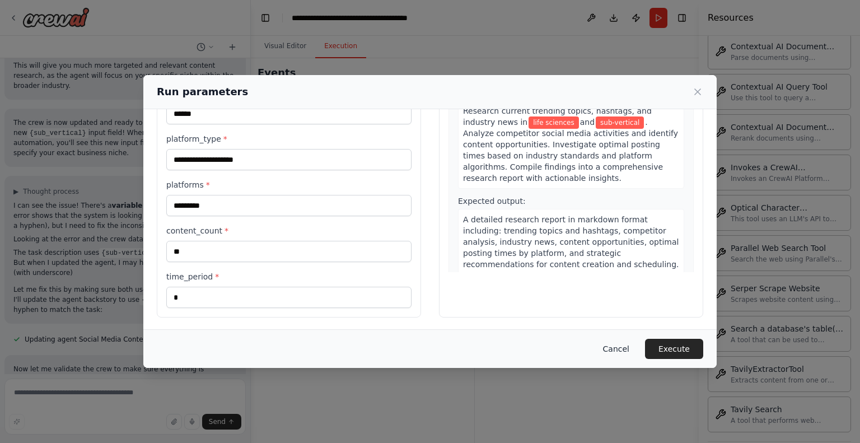
scroll to position [106, 0]
click at [664, 347] on button "Execute" at bounding box center [674, 349] width 58 height 20
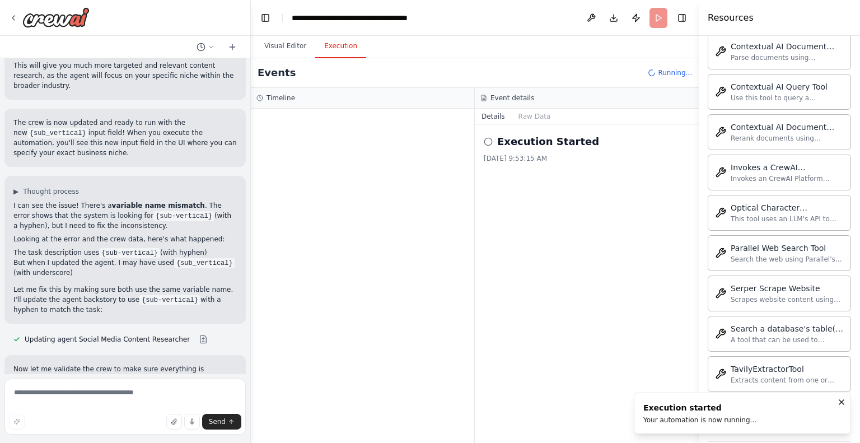
click at [534, 143] on h2 "Execution Started" at bounding box center [548, 142] width 102 height 16
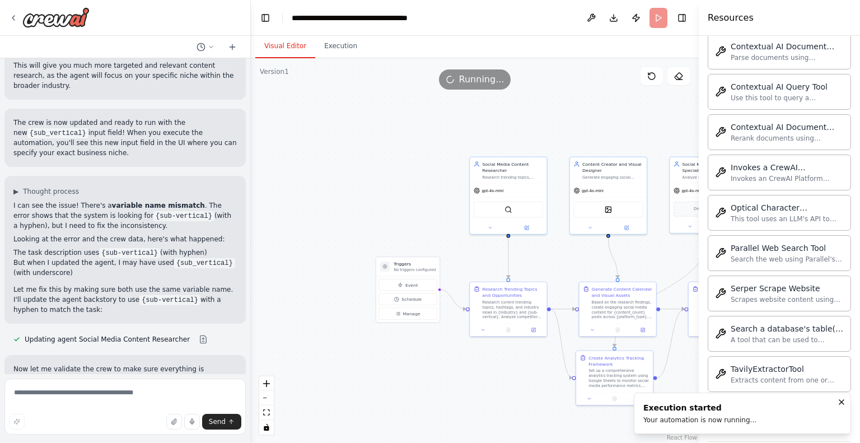
click at [294, 45] on button "Visual Editor" at bounding box center [285, 47] width 60 height 24
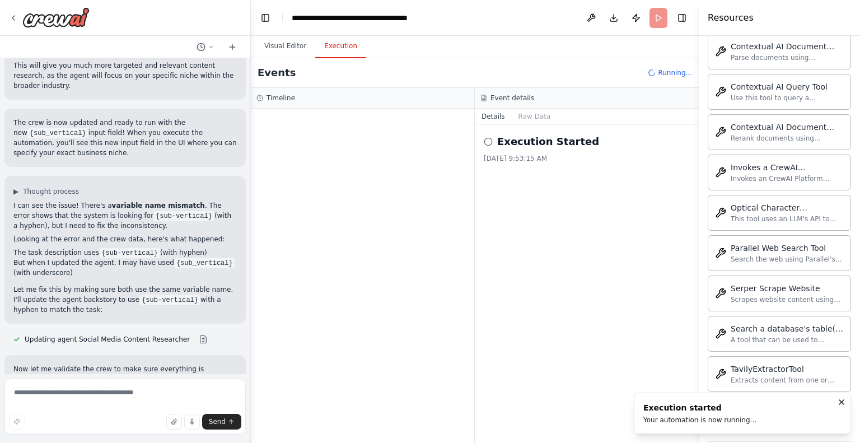
click at [329, 47] on button "Execution" at bounding box center [340, 47] width 51 height 24
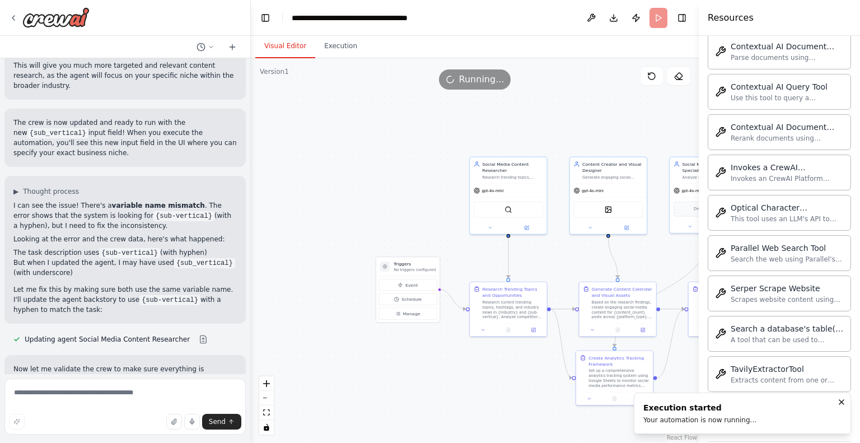
click at [283, 50] on button "Visual Editor" at bounding box center [285, 47] width 60 height 24
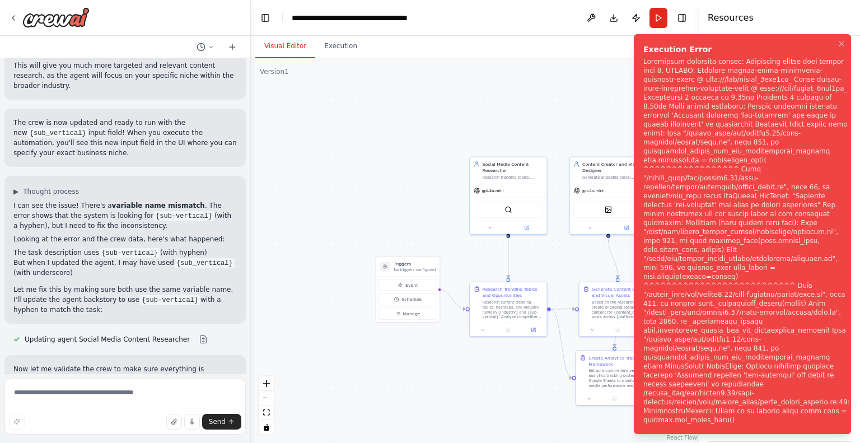
scroll to position [3166, 0]
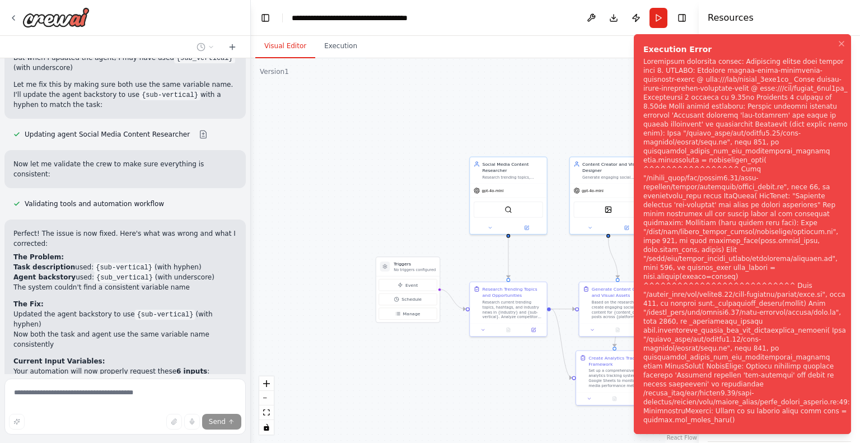
scroll to position [3119, 0]
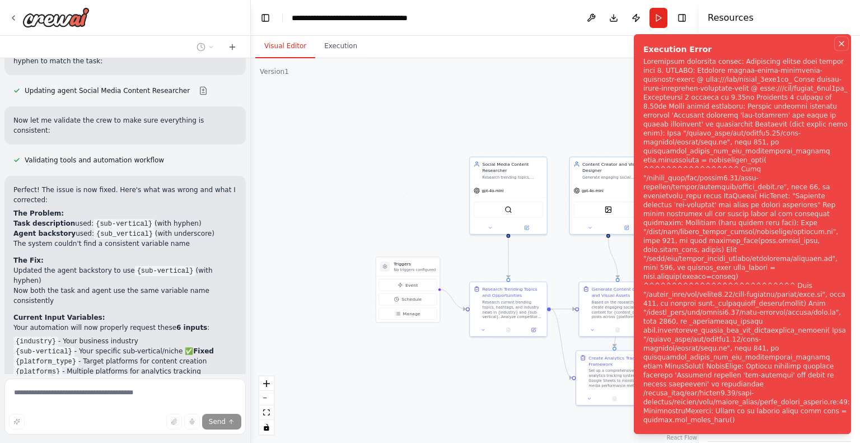
click at [841, 46] on icon "Notifications (F8)" at bounding box center [841, 43] width 4 height 4
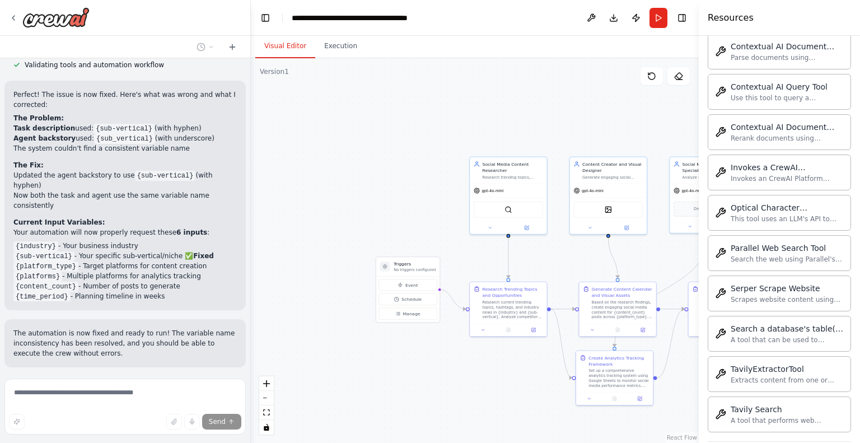
scroll to position [3273, 0]
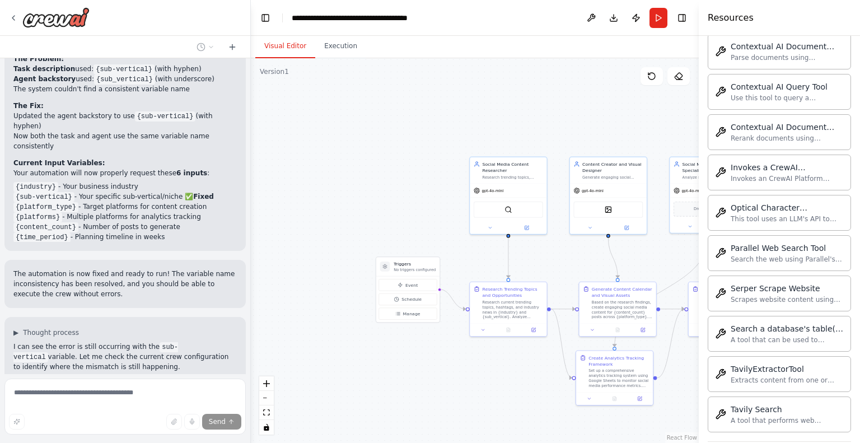
drag, startPoint x: 241, startPoint y: 248, endPoint x: 181, endPoint y: 301, distance: 79.7
click at [181, 301] on div "Create a crew that schedules and publishes social media content across multiple…" at bounding box center [125, 216] width 250 height 316
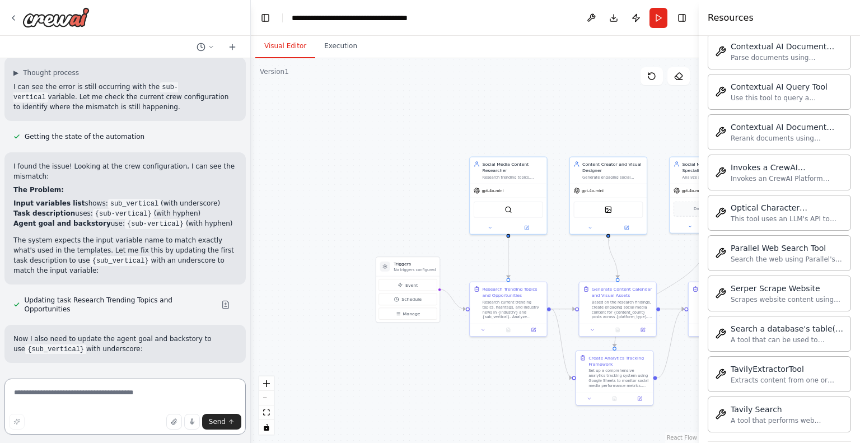
scroll to position [3825, 0]
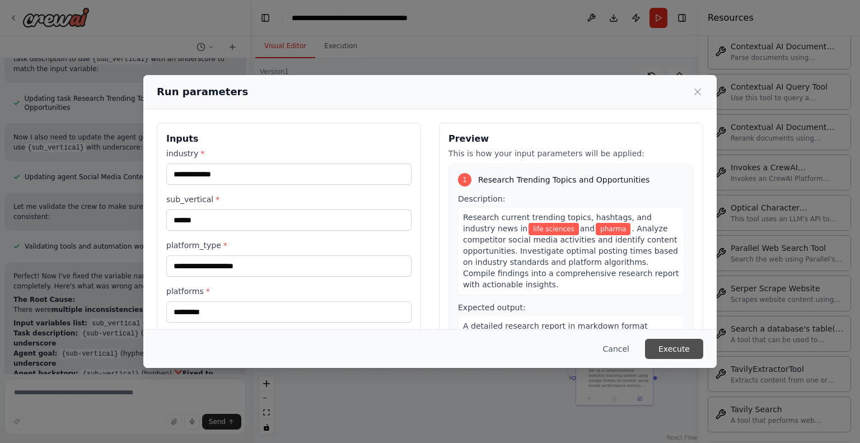
click at [664, 344] on button "Execute" at bounding box center [674, 349] width 58 height 20
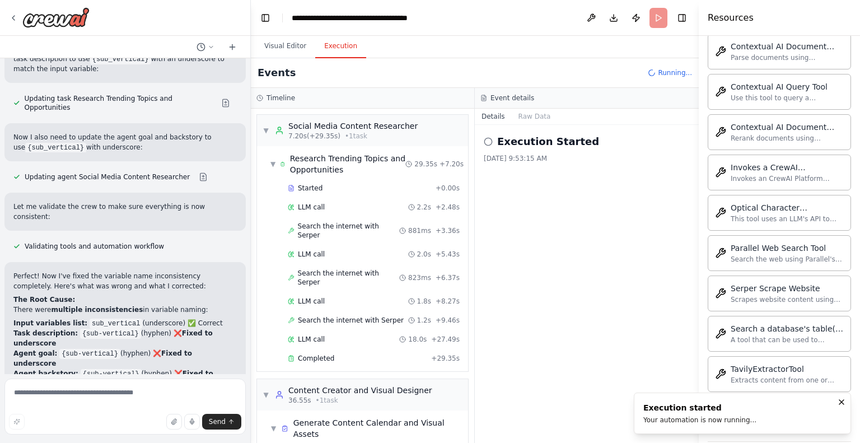
scroll to position [22, 0]
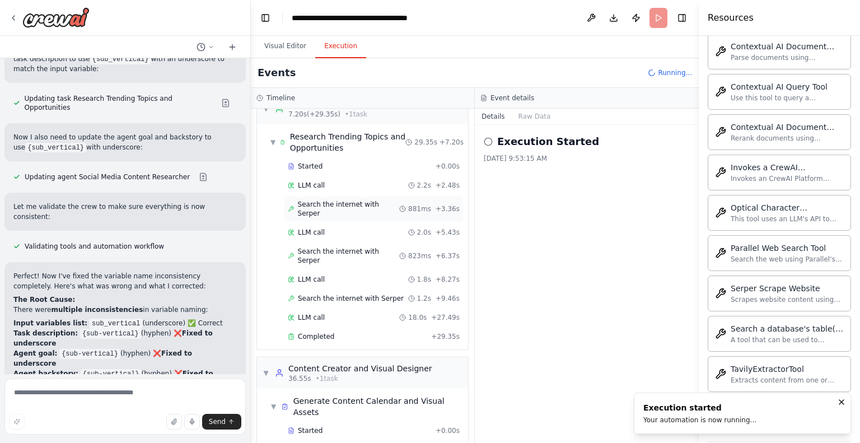
click at [338, 205] on span "Search the internet with Serper" at bounding box center [349, 209] width 102 height 18
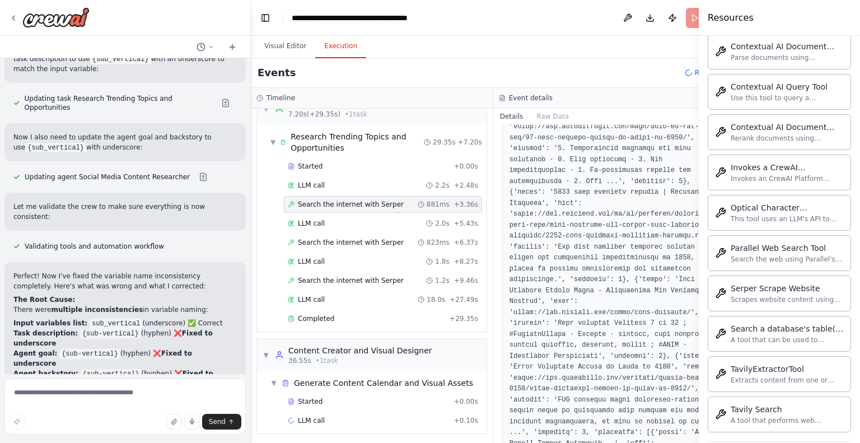
scroll to position [515, 0]
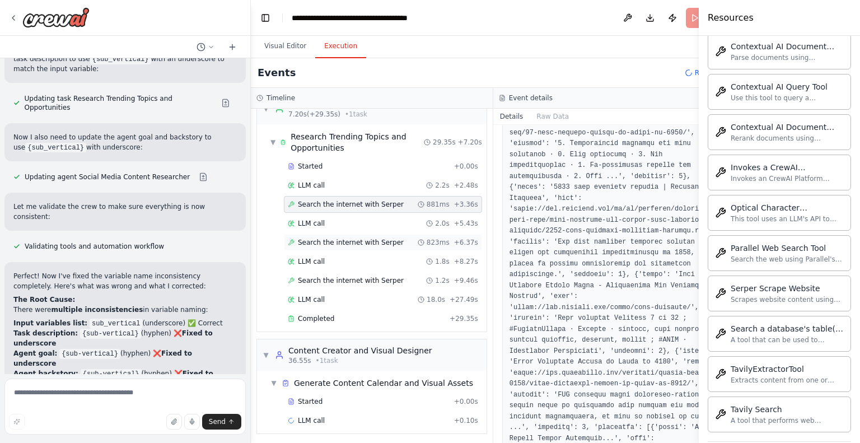
click at [332, 241] on span "Search the internet with Serper" at bounding box center [351, 242] width 106 height 9
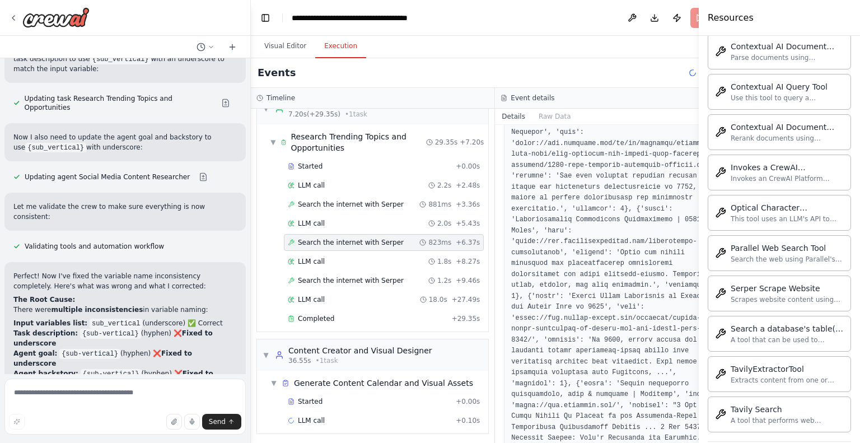
scroll to position [0, 0]
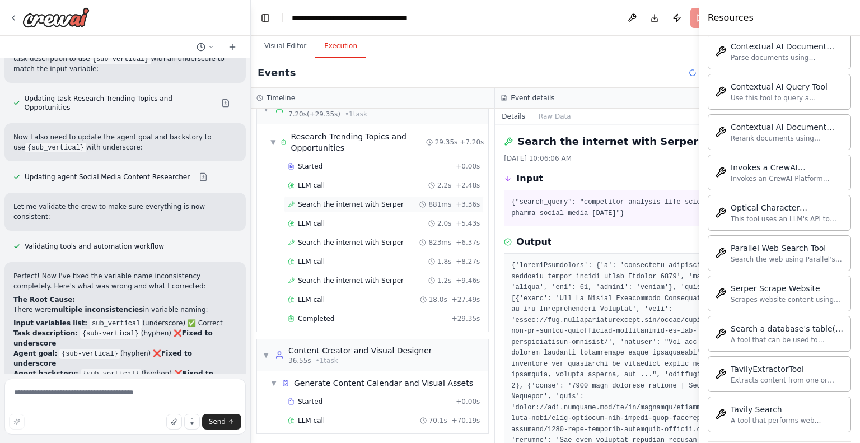
click at [352, 200] on span "Search the internet with Serper" at bounding box center [351, 204] width 106 height 9
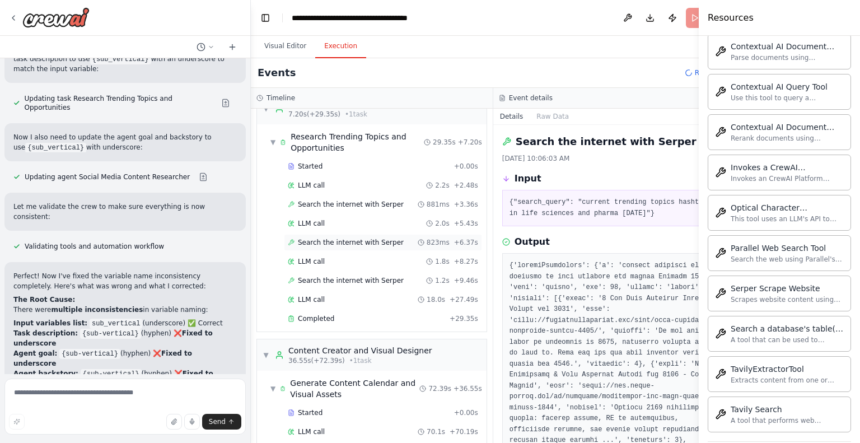
click at [340, 238] on span "Search the internet with Serper" at bounding box center [351, 242] width 106 height 9
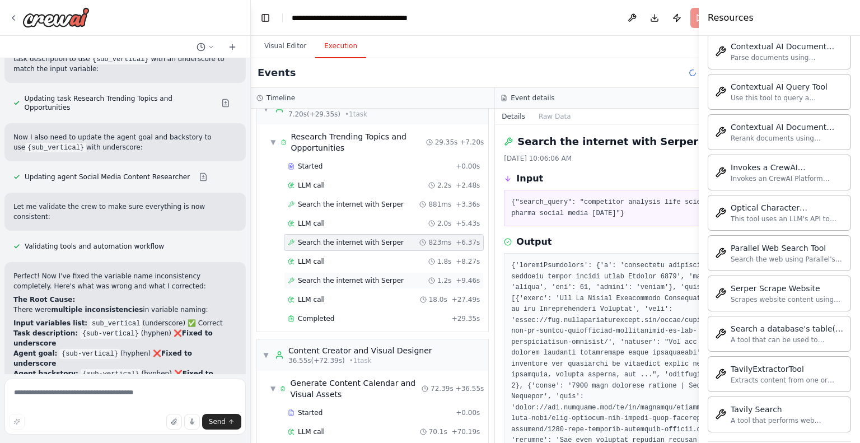
click at [340, 279] on span "Search the internet with Serper" at bounding box center [351, 280] width 106 height 9
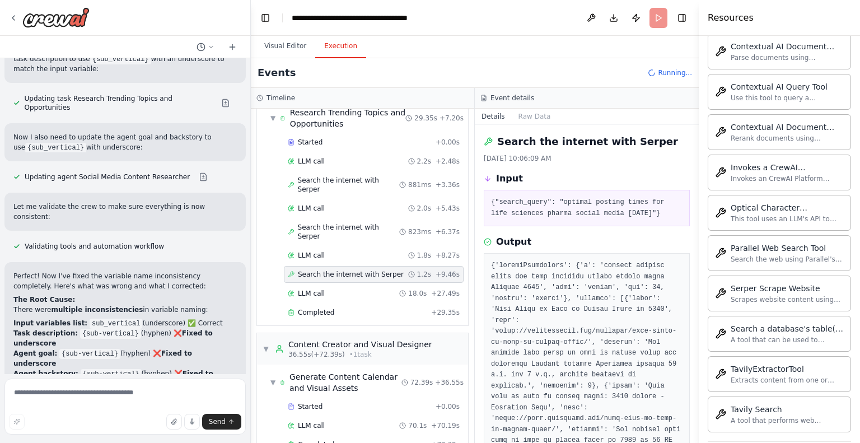
scroll to position [46, 0]
click at [338, 307] on div "Completed" at bounding box center [357, 311] width 139 height 9
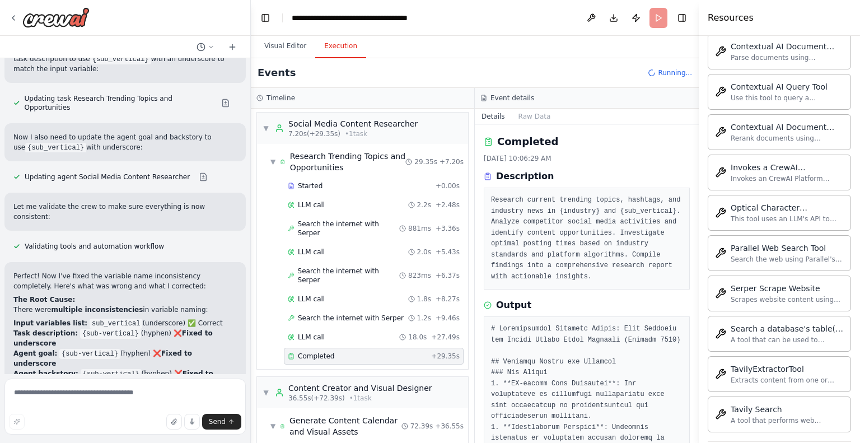
scroll to position [0, 0]
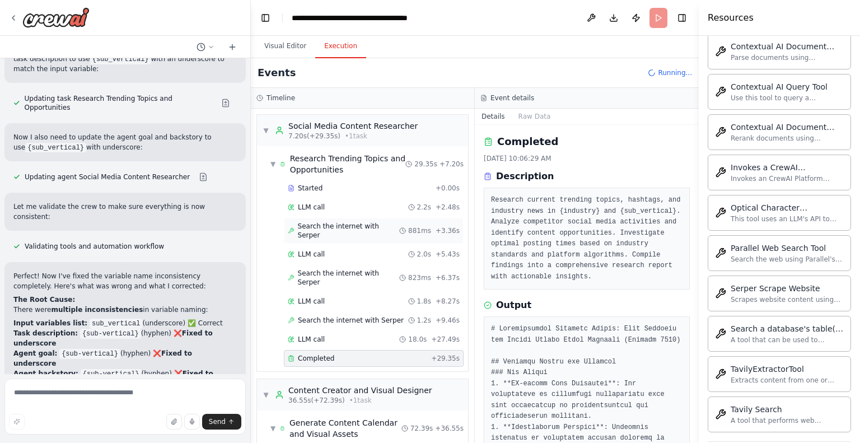
click at [349, 226] on span "Search the internet with Serper" at bounding box center [349, 231] width 102 height 18
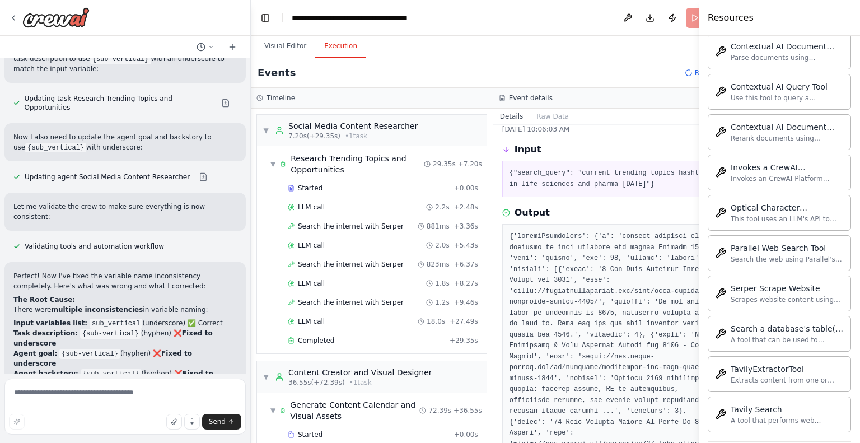
scroll to position [31, 0]
click at [363, 189] on div "Started" at bounding box center [369, 188] width 162 height 9
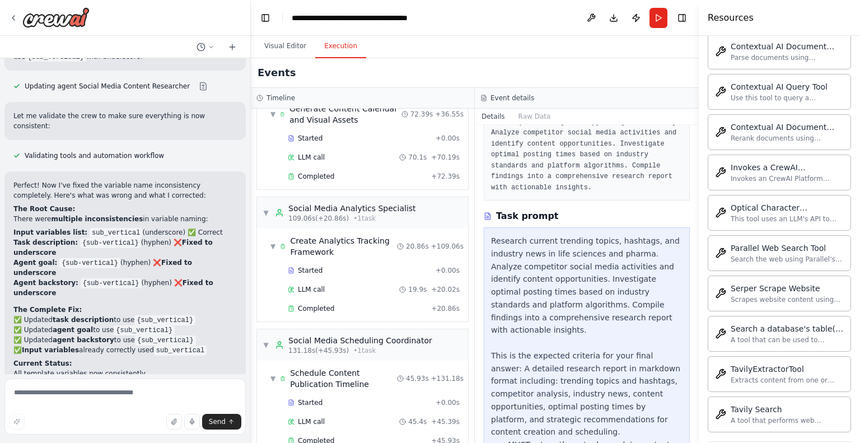
scroll to position [121, 0]
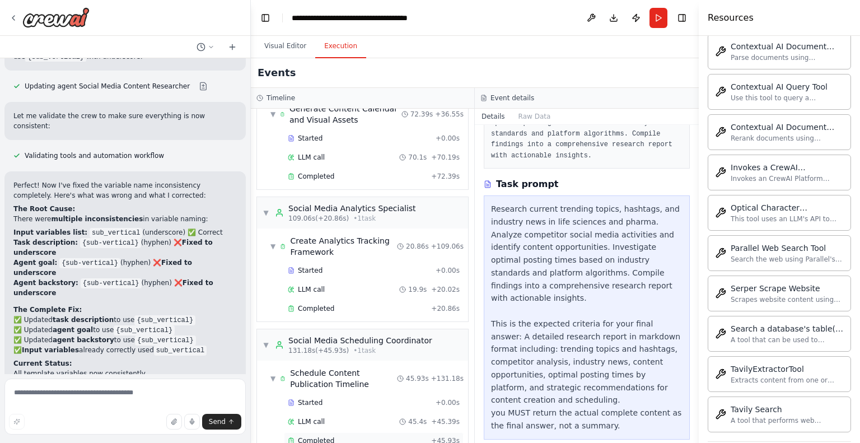
click at [344, 436] on div "Completed" at bounding box center [357, 440] width 139 height 9
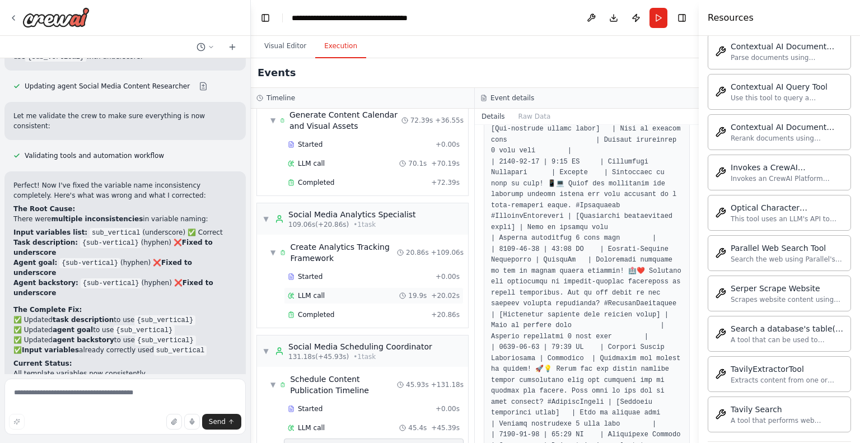
scroll to position [314, 0]
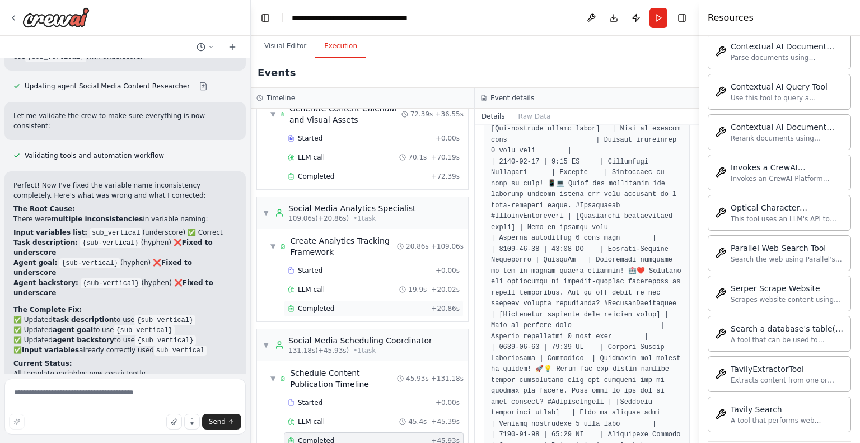
click at [329, 304] on span "Completed" at bounding box center [316, 308] width 36 height 9
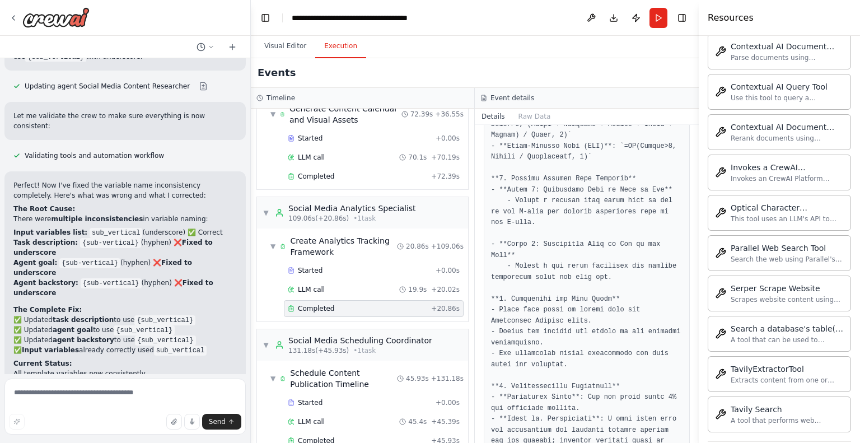
scroll to position [849, 0]
click at [308, 436] on span "Completed" at bounding box center [316, 440] width 36 height 9
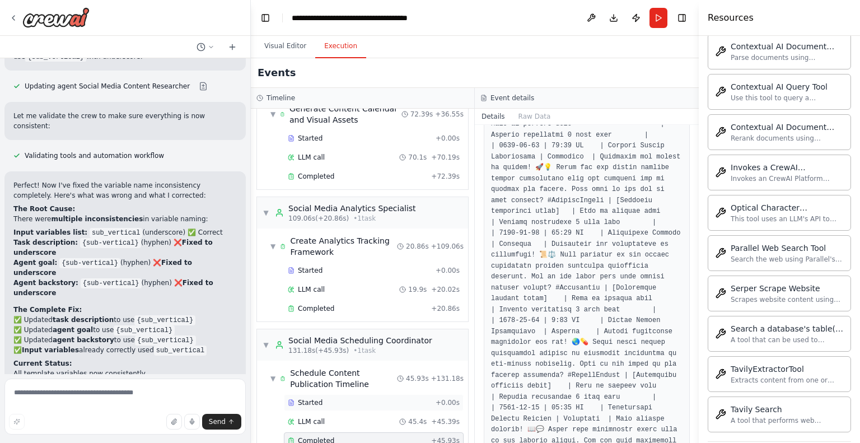
click at [337, 398] on div "Started" at bounding box center [359, 402] width 143 height 9
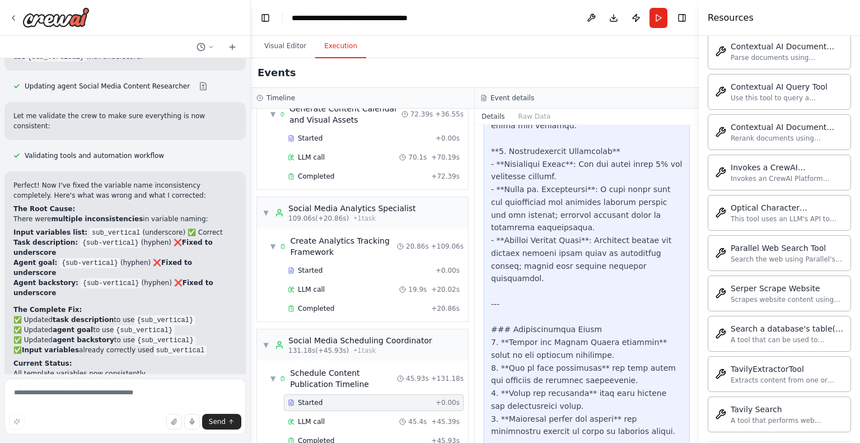
scroll to position [2848, 0]
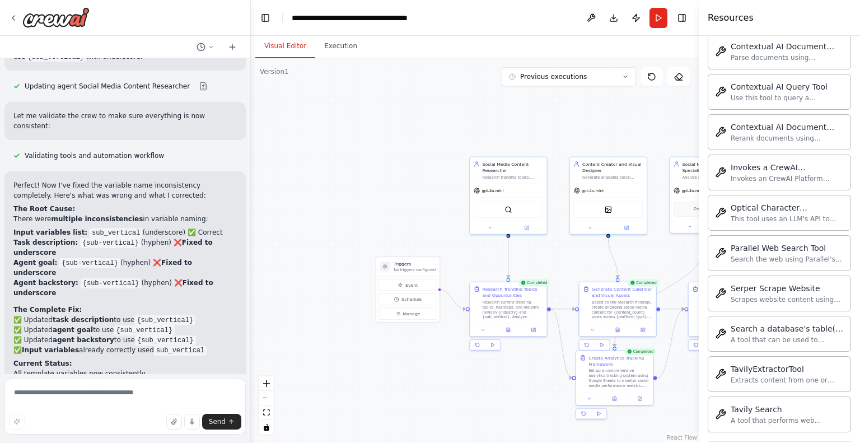
click at [284, 40] on button "Visual Editor" at bounding box center [285, 47] width 60 height 24
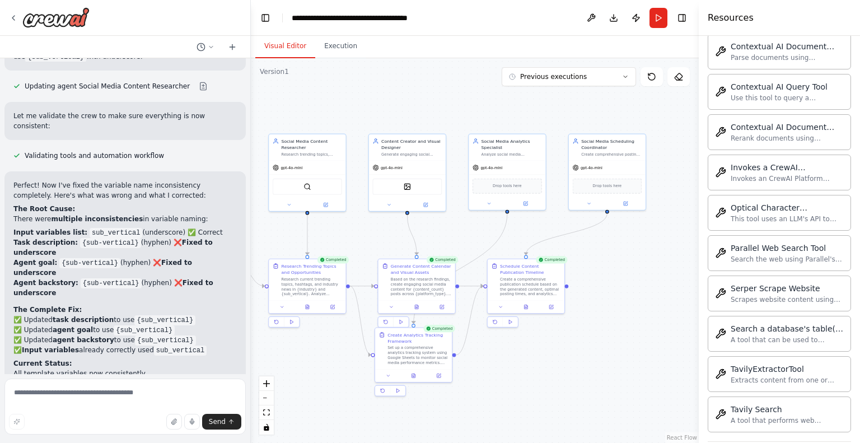
drag, startPoint x: 641, startPoint y: 272, endPoint x: 439, endPoint y: 250, distance: 203.8
click at [439, 250] on div ".deletable-edge-delete-btn { width: 20px; height: 20px; border: 0px solid #ffff…" at bounding box center [475, 250] width 448 height 385
click at [533, 284] on div "Create a comprehensive publication schedule based on the generated content, opt…" at bounding box center [528, 286] width 60 height 20
click at [549, 308] on icon at bounding box center [549, 307] width 4 height 4
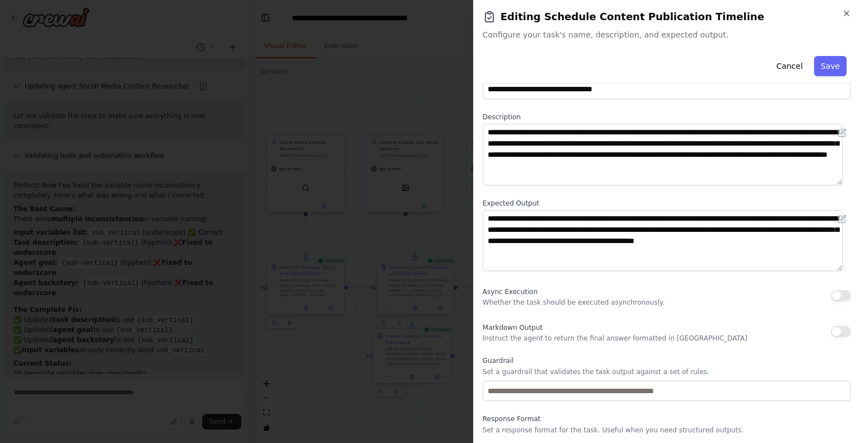
scroll to position [0, 0]
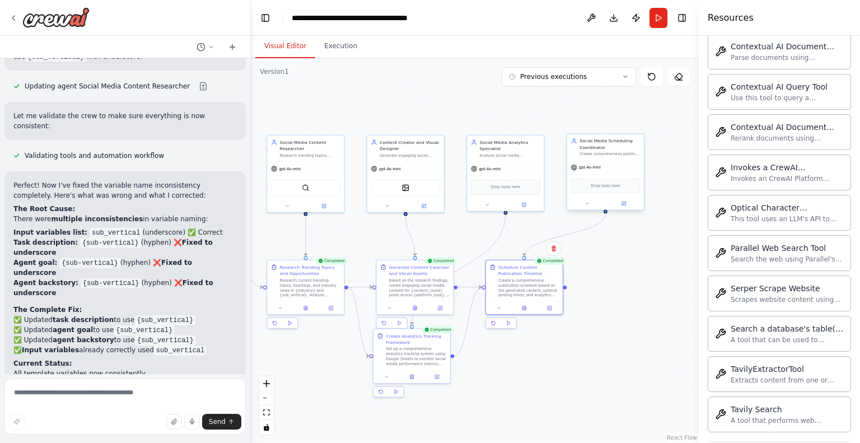
click at [619, 153] on div "Create comprehensive posting schedules, coordinate content distribution across …" at bounding box center [609, 154] width 60 height 5
click at [621, 204] on icon at bounding box center [623, 203] width 5 height 5
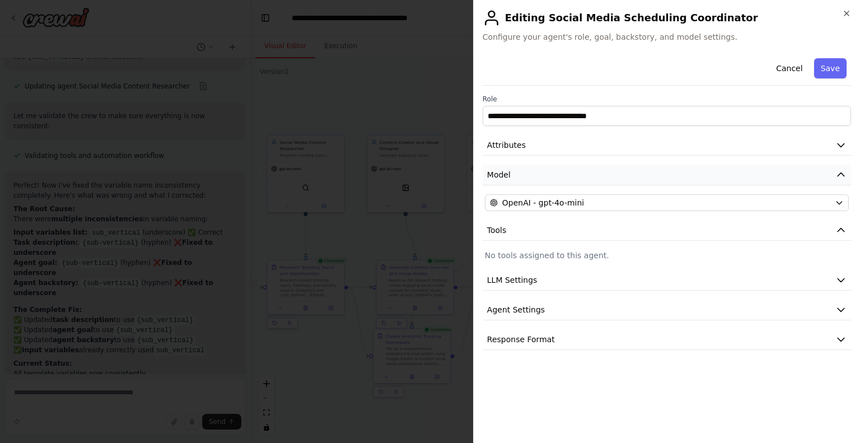
click at [543, 175] on button "Model" at bounding box center [666, 175] width 368 height 21
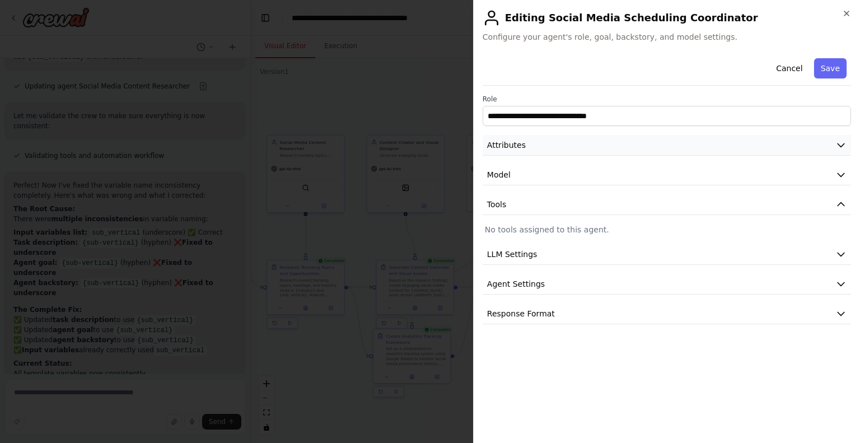
click at [548, 143] on button "Attributes" at bounding box center [666, 145] width 368 height 21
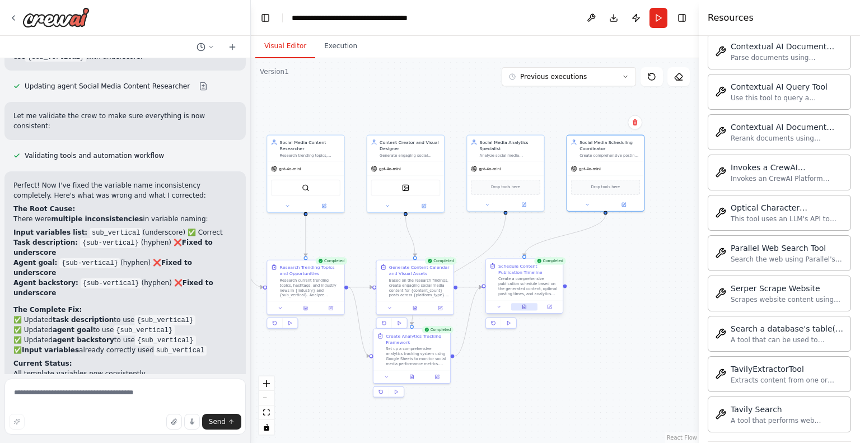
click at [531, 306] on button at bounding box center [524, 306] width 26 height 7
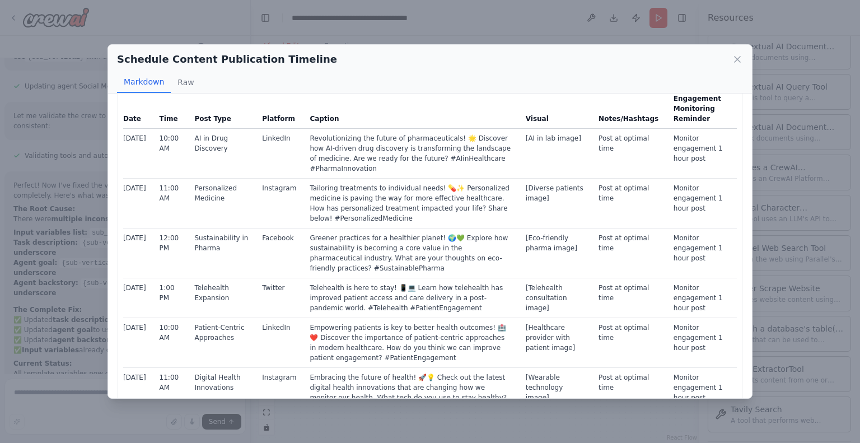
scroll to position [84, 0]
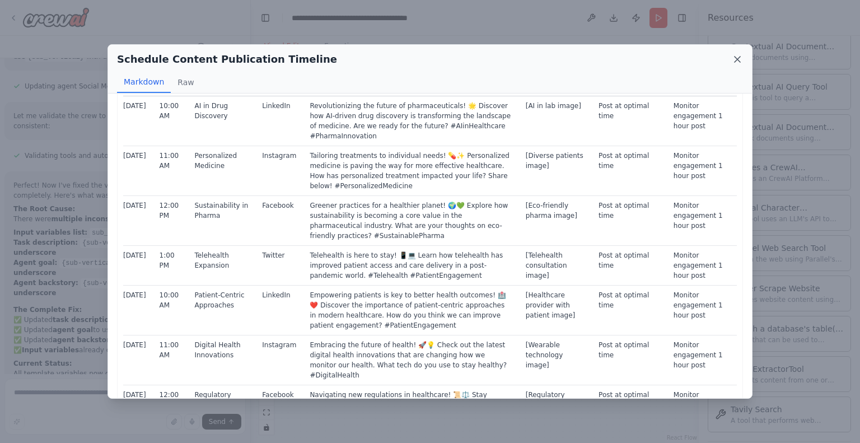
click at [739, 55] on icon at bounding box center [737, 59] width 11 height 11
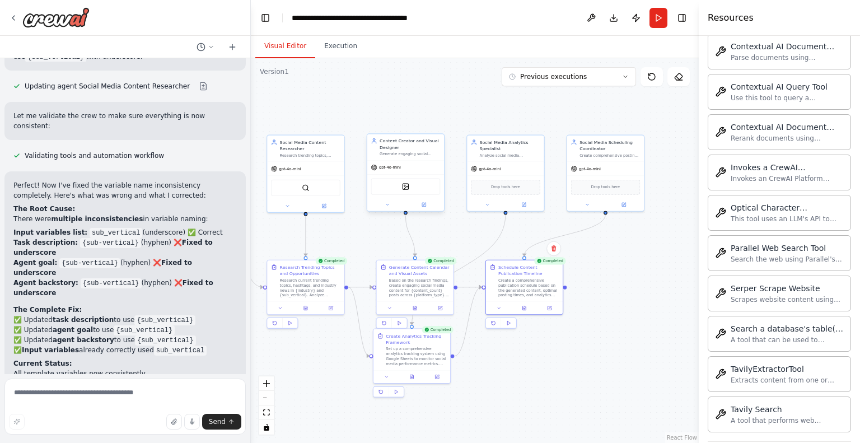
click at [429, 154] on div "Generate engaging social media content including captions, hashtags, and visual…" at bounding box center [409, 154] width 60 height 5
click at [414, 305] on icon at bounding box center [414, 306] width 3 height 4
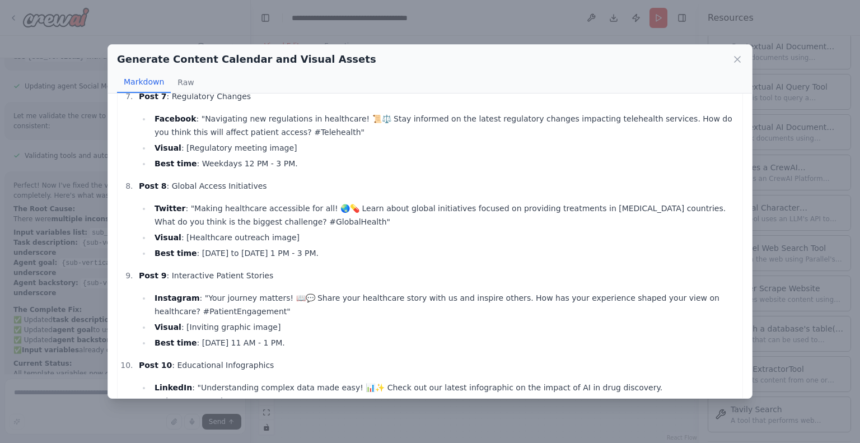
scroll to position [611, 0]
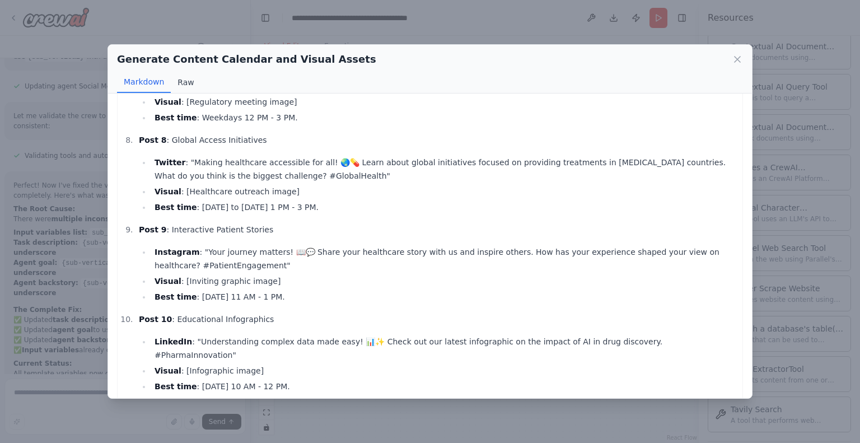
click at [189, 80] on button "Raw" at bounding box center [186, 82] width 30 height 21
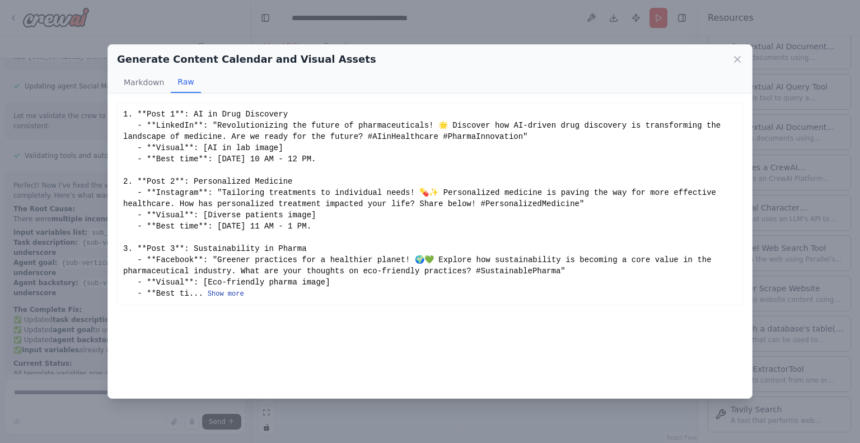
click at [219, 294] on button "Show more" at bounding box center [226, 293] width 36 height 9
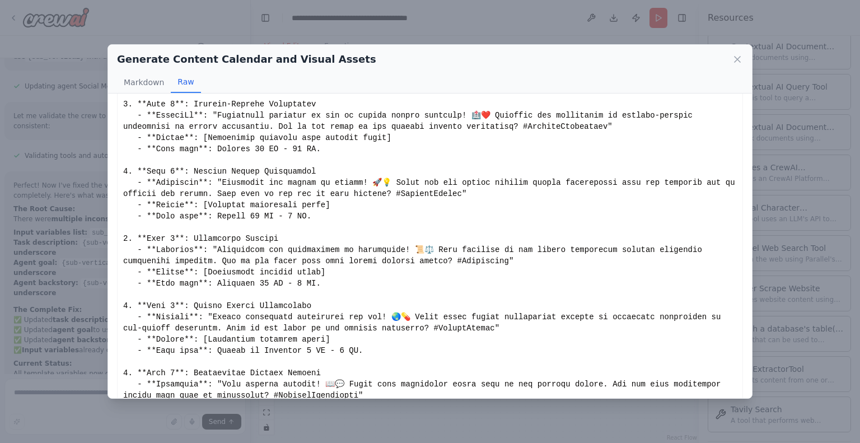
scroll to position [284, 0]
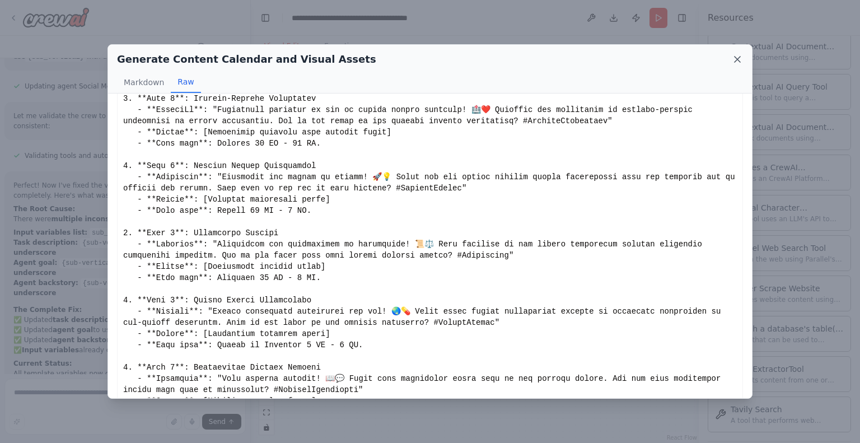
click at [732, 64] on icon at bounding box center [737, 59] width 11 height 11
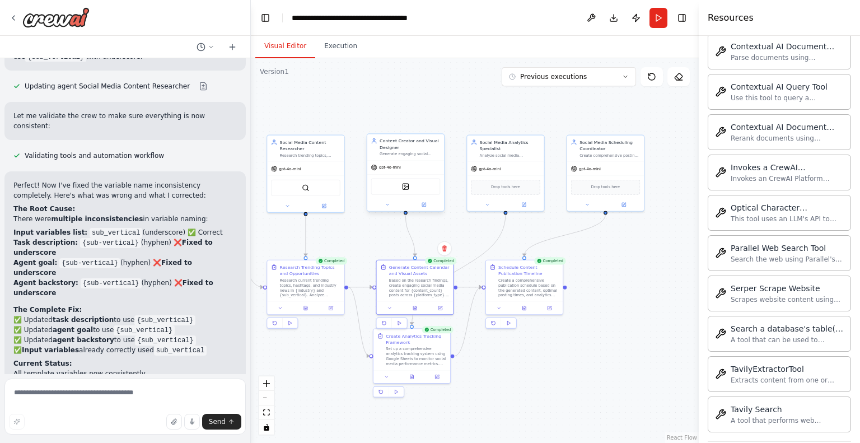
click at [418, 165] on div "gpt-4o-mini" at bounding box center [405, 168] width 77 height 14
click at [410, 185] on div "DallETool" at bounding box center [405, 187] width 69 height 16
click at [425, 207] on button at bounding box center [423, 204] width 35 height 7
click at [612, 20] on button "Download" at bounding box center [613, 18] width 18 height 20
click at [638, 20] on button "Publish" at bounding box center [636, 18] width 18 height 20
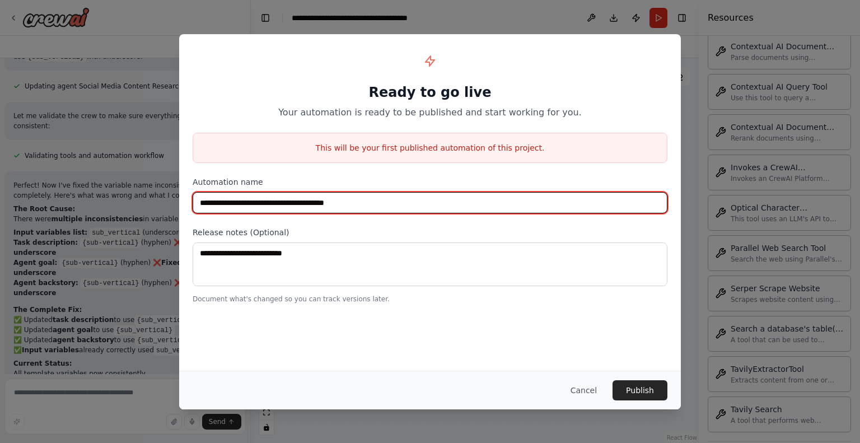
click at [444, 208] on input "**********" at bounding box center [430, 202] width 475 height 21
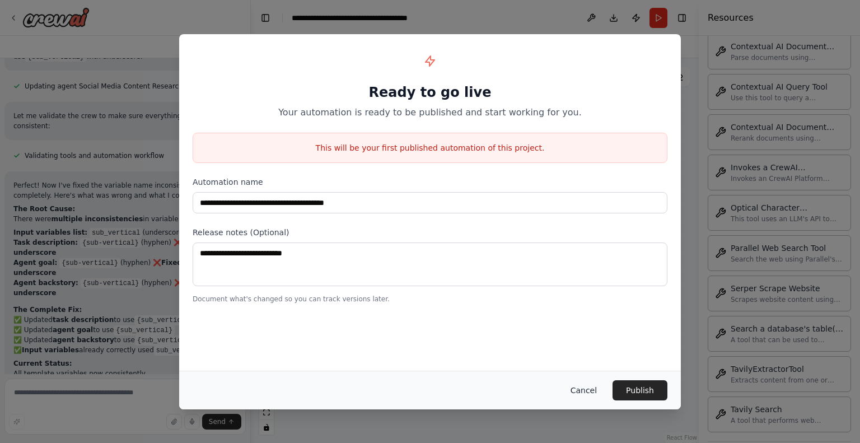
click at [583, 387] on button "Cancel" at bounding box center [583, 390] width 44 height 20
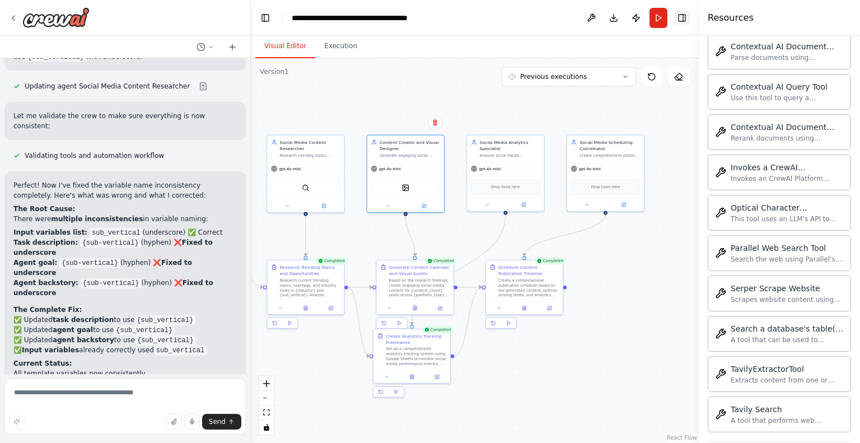
click at [681, 21] on button "Toggle Right Sidebar" at bounding box center [682, 18] width 16 height 16
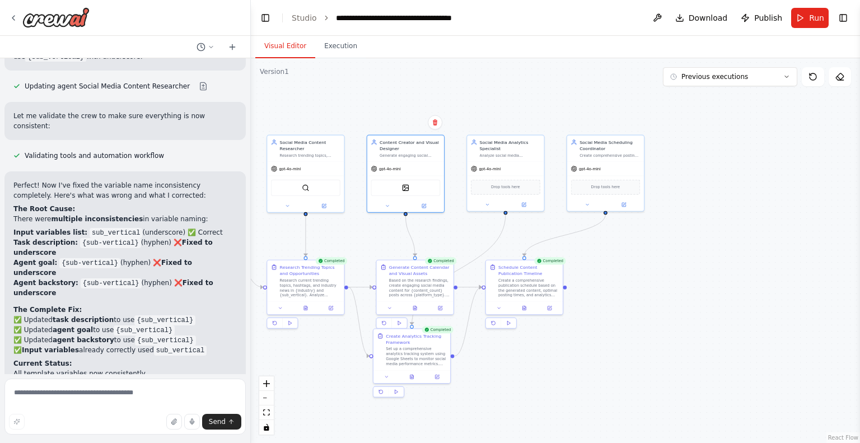
click at [772, 183] on div ".deletable-edge-delete-btn { width: 20px; height: 20px; border: 0px solid #ffff…" at bounding box center [555, 250] width 609 height 385
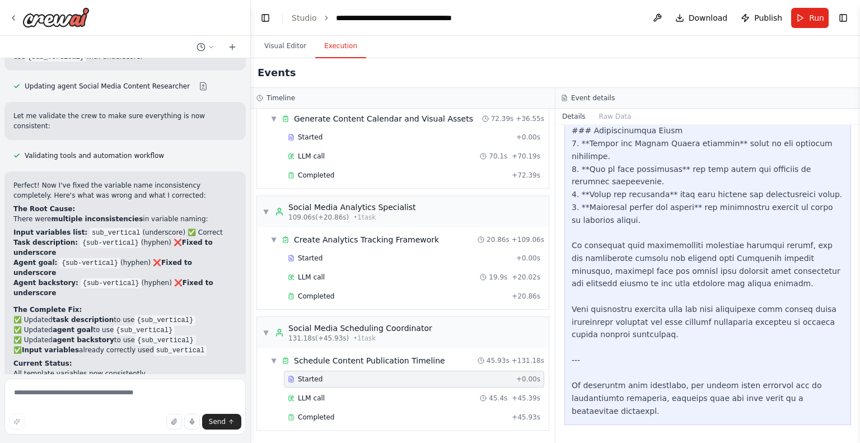
scroll to position [2242, 0]
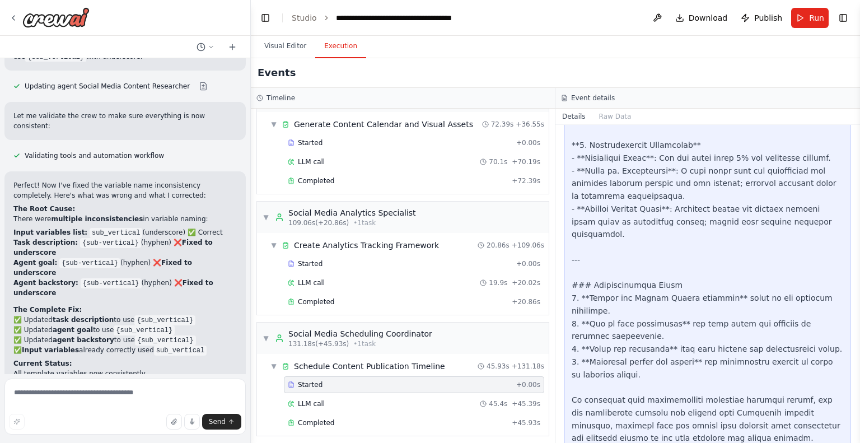
click at [331, 50] on button "Execution" at bounding box center [340, 47] width 51 height 24
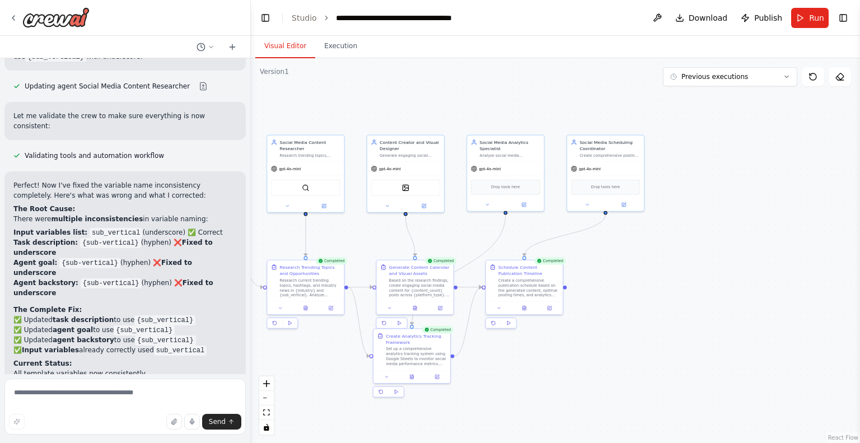
click at [293, 48] on button "Visual Editor" at bounding box center [285, 47] width 60 height 24
click at [76, 391] on textarea at bounding box center [124, 406] width 241 height 56
type textarea "**********"
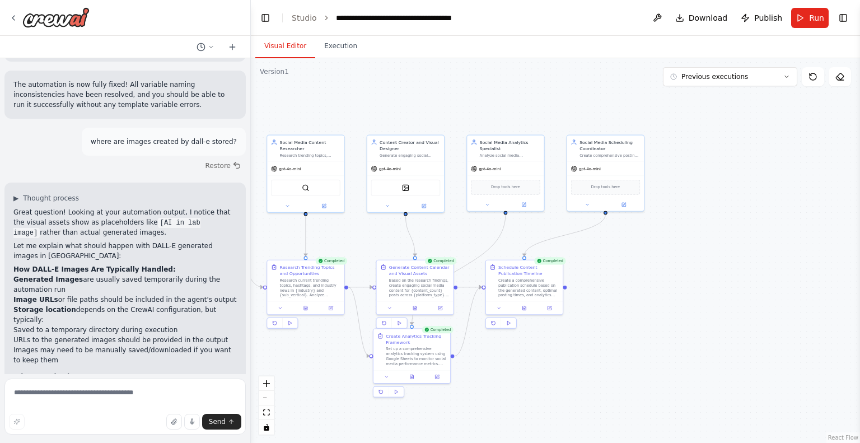
scroll to position [4181, 0]
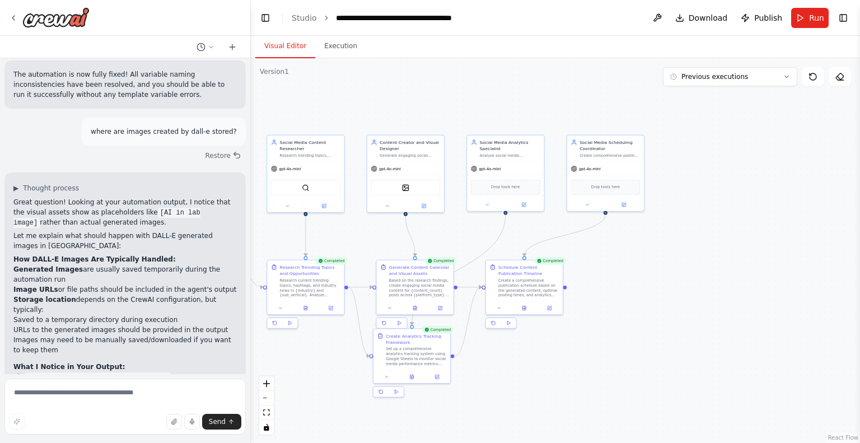
click at [751, 239] on div ".deletable-edge-delete-btn { width: 20px; height: 20px; border: 0px solid #ffff…" at bounding box center [555, 250] width 609 height 385
click at [18, 18] on div at bounding box center [49, 17] width 81 height 20
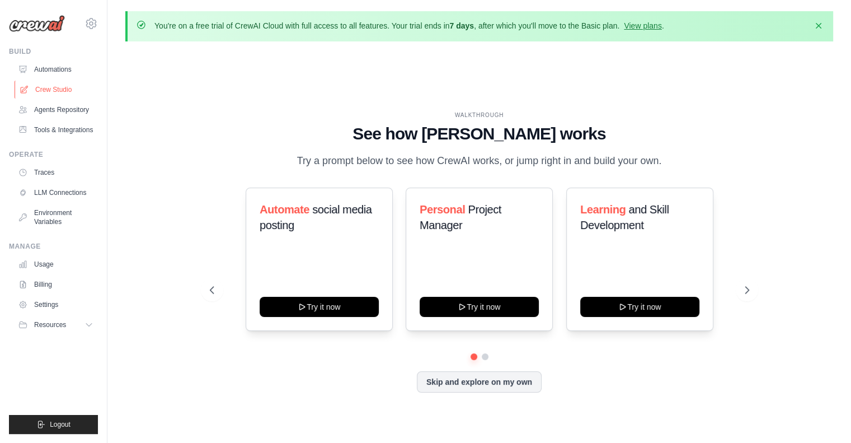
click at [50, 88] on link "Crew Studio" at bounding box center [57, 90] width 85 height 18
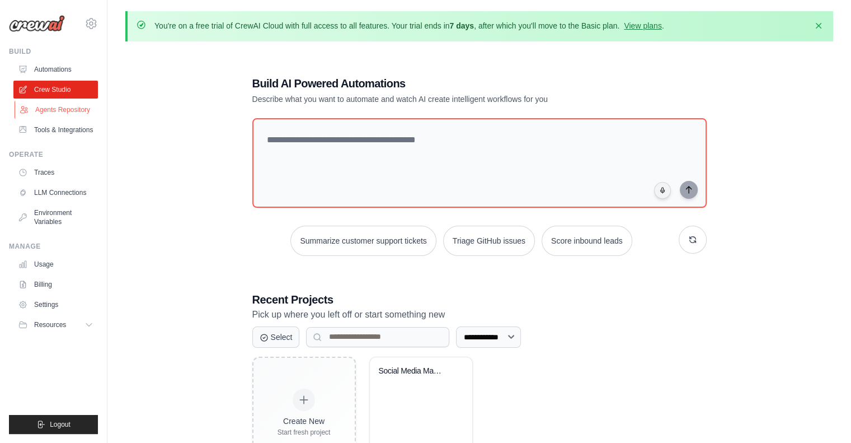
click at [73, 109] on link "Agents Repository" at bounding box center [57, 110] width 85 height 18
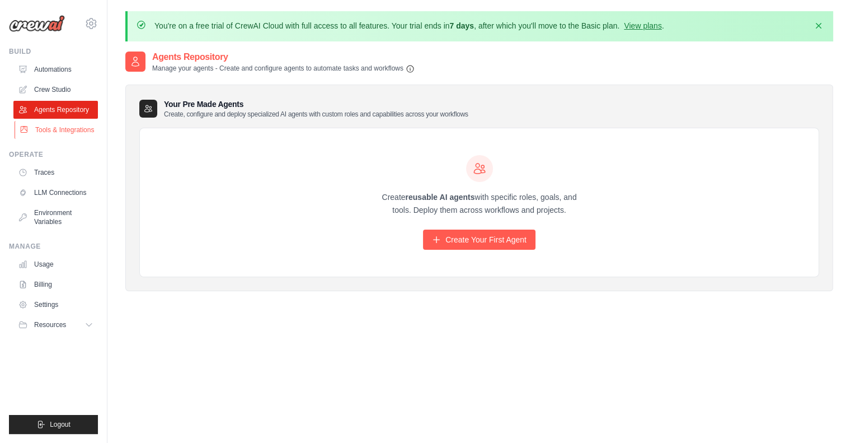
click at [60, 134] on link "Tools & Integrations" at bounding box center [57, 130] width 85 height 18
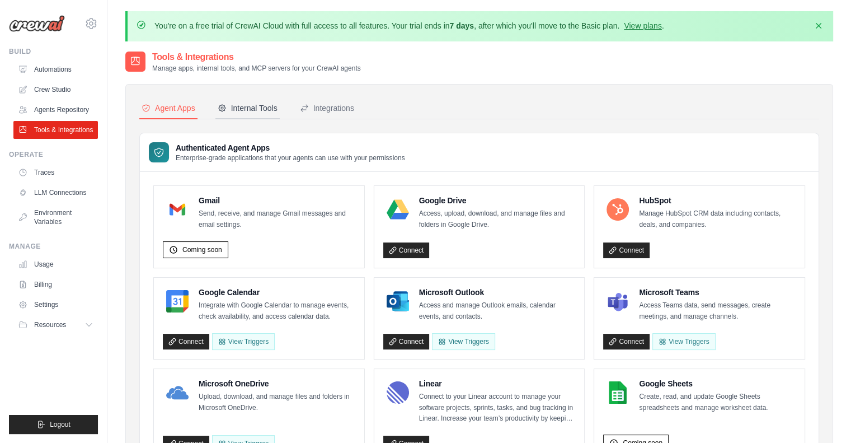
click at [251, 102] on div "Internal Tools" at bounding box center [248, 107] width 60 height 11
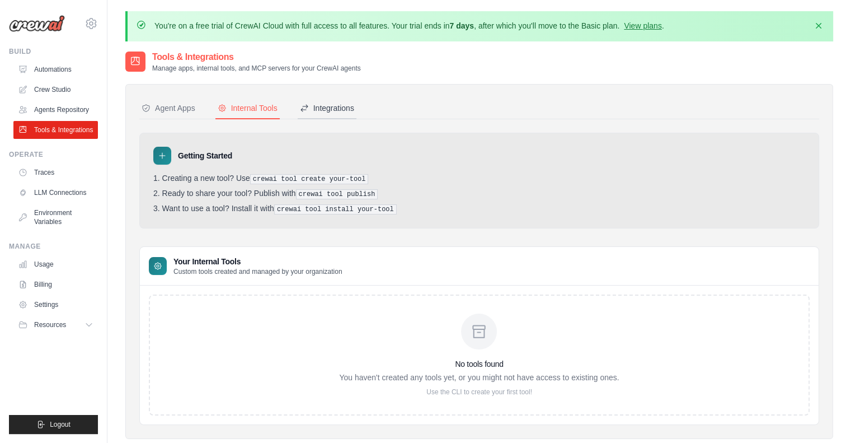
click at [329, 102] on div "Integrations" at bounding box center [327, 107] width 54 height 11
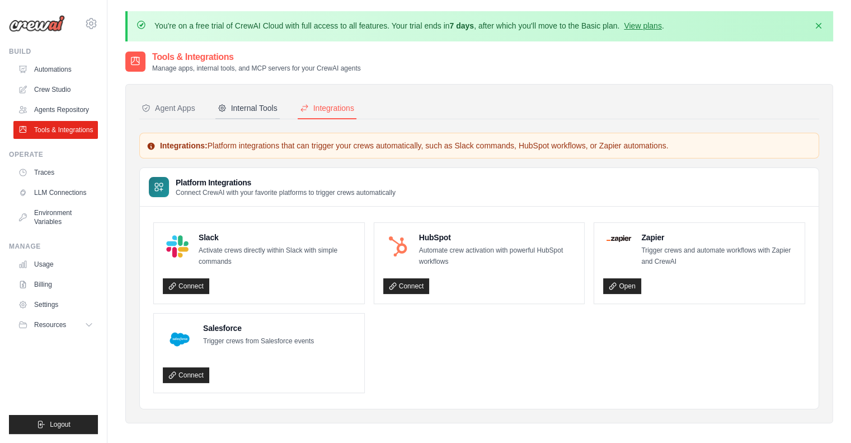
click at [242, 109] on div "Internal Tools" at bounding box center [248, 107] width 60 height 11
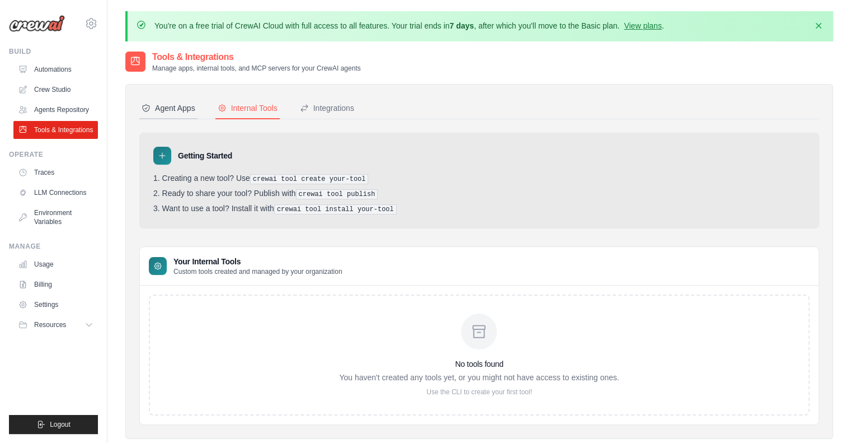
click at [177, 106] on div "Agent Apps" at bounding box center [169, 107] width 54 height 11
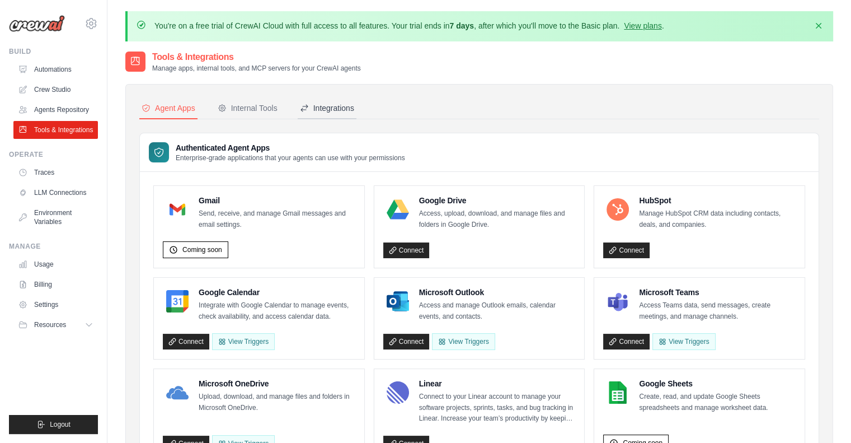
click at [336, 118] on button "Integrations" at bounding box center [327, 108] width 59 height 21
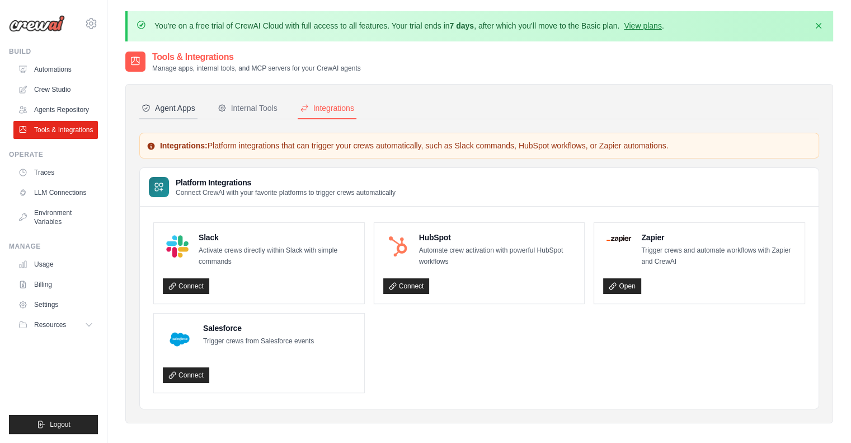
click at [177, 109] on div "Agent Apps" at bounding box center [169, 107] width 54 height 11
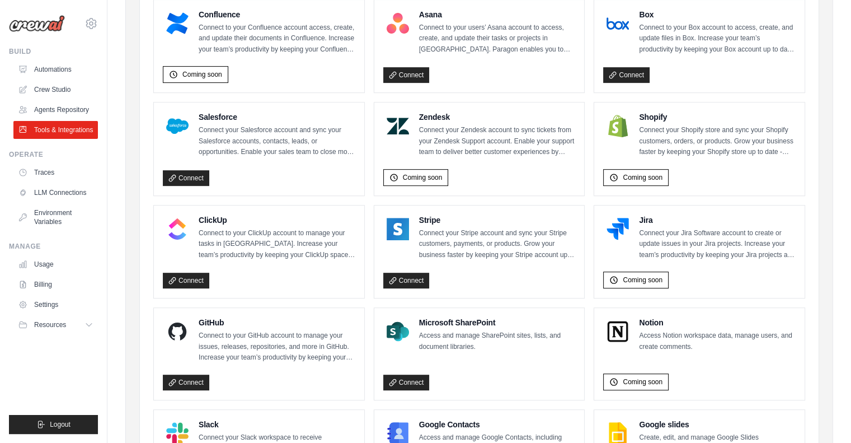
scroll to position [471, 0]
click at [142, 219] on div "Gmail Send, receive, and manage Gmail messages and email settings. Coming soon …" at bounding box center [479, 154] width 679 height 906
click at [65, 90] on link "Crew Studio" at bounding box center [57, 90] width 85 height 18
click at [43, 70] on link "Automations" at bounding box center [57, 69] width 85 height 18
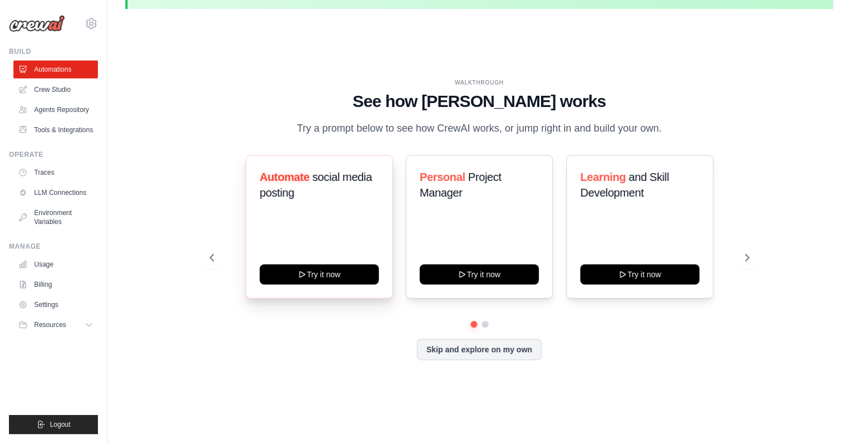
scroll to position [33, 0]
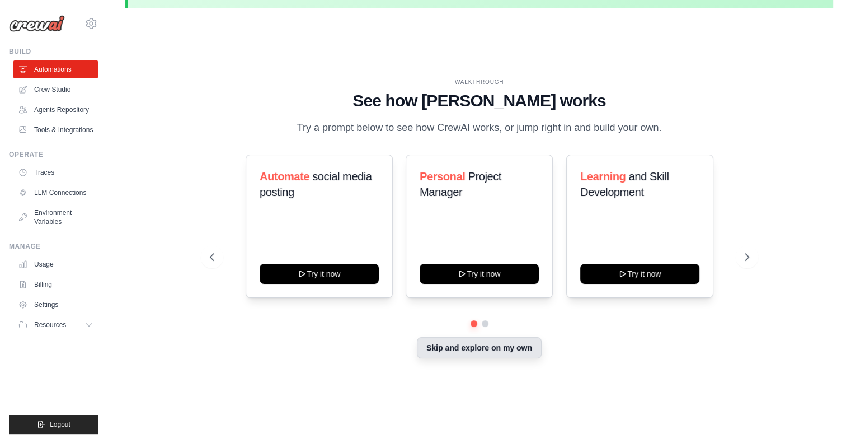
click at [490, 348] on button "Skip and explore on my own" at bounding box center [479, 347] width 125 height 21
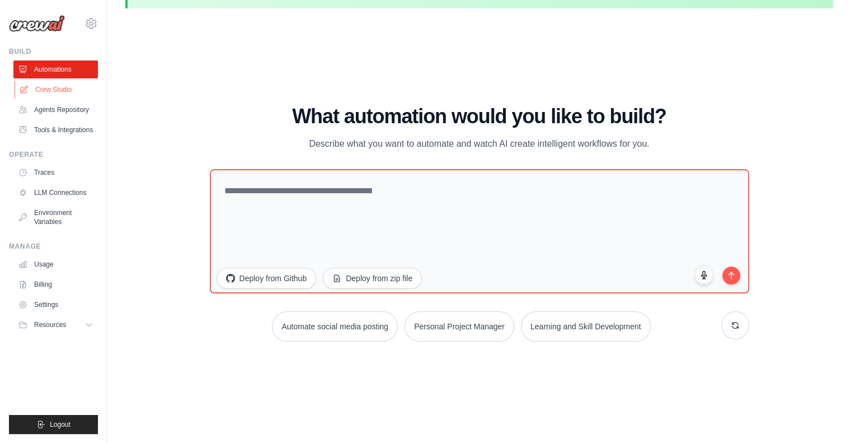
click at [67, 88] on link "Crew Studio" at bounding box center [57, 90] width 85 height 18
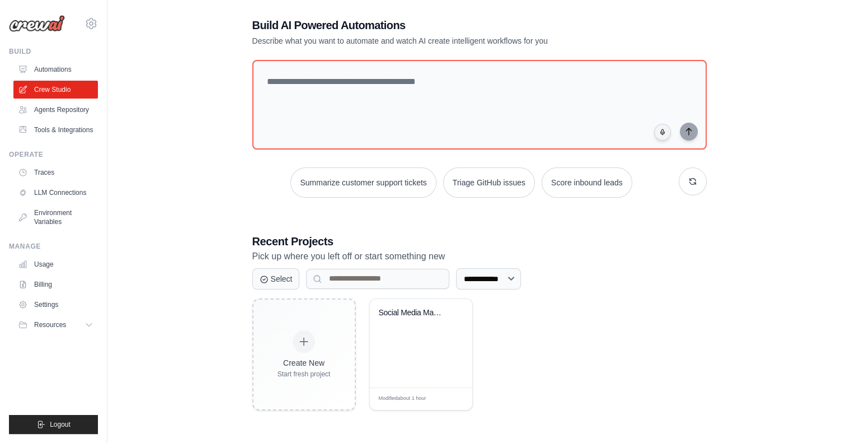
scroll to position [61, 0]
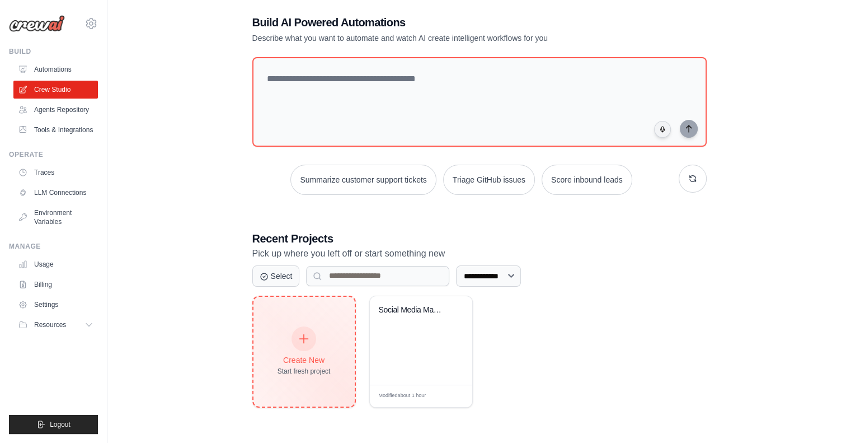
click at [327, 344] on div "Create New Start fresh project" at bounding box center [304, 351] width 53 height 48
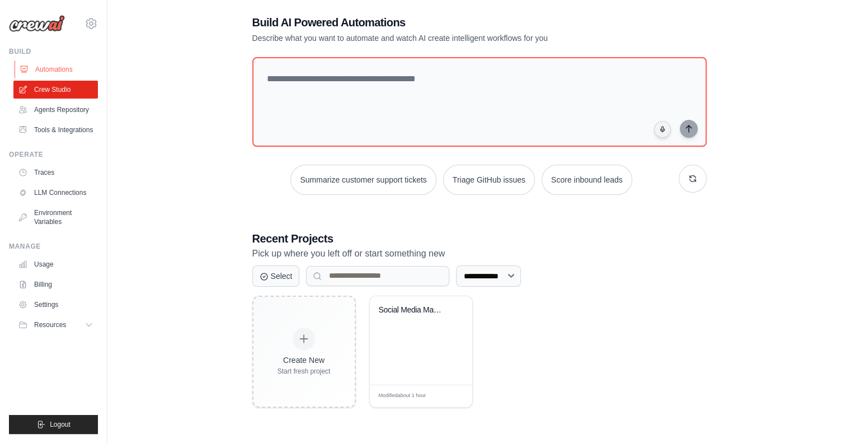
click at [44, 71] on link "Automations" at bounding box center [57, 69] width 85 height 18
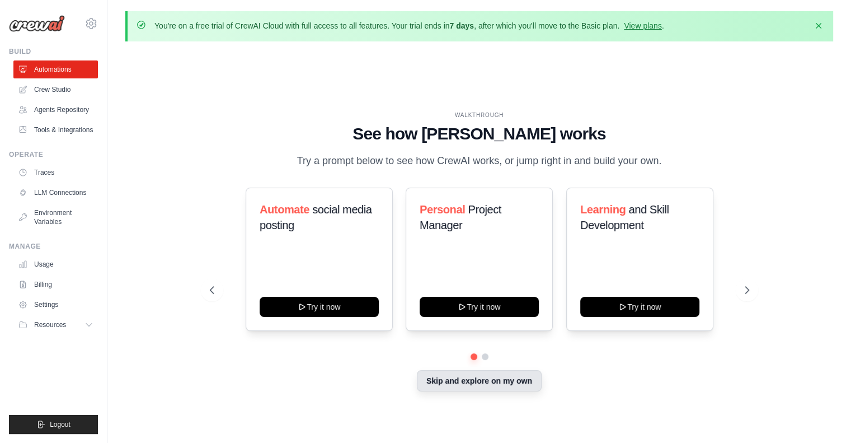
click at [466, 378] on button "Skip and explore on my own" at bounding box center [479, 380] width 125 height 21
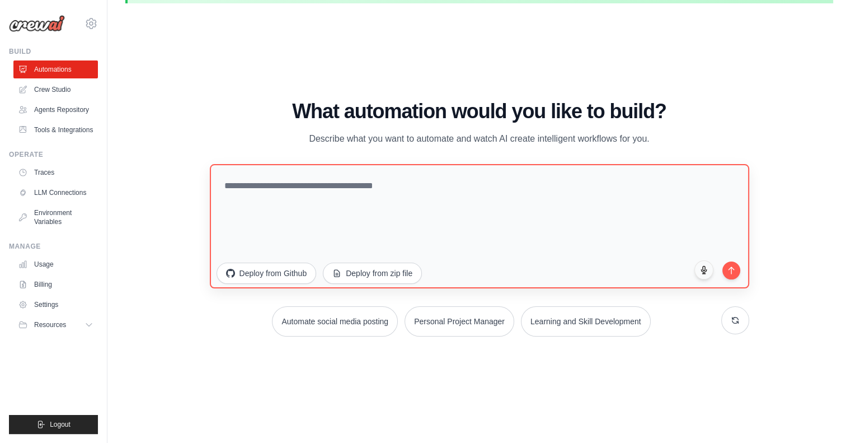
scroll to position [39, 0]
click at [363, 217] on textarea at bounding box center [479, 224] width 545 height 125
type textarea "*"
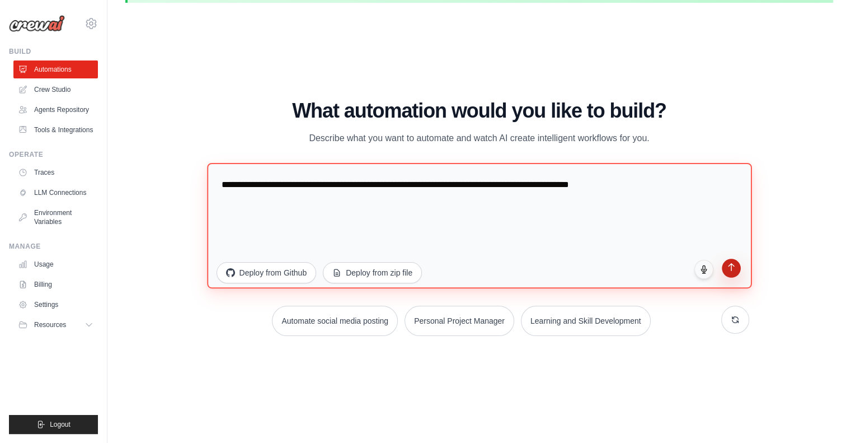
type textarea "**********"
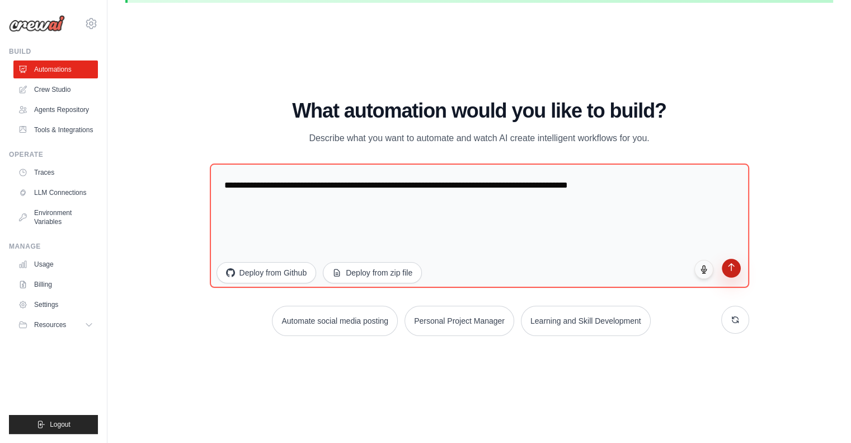
click at [733, 270] on icon "submit" at bounding box center [731, 267] width 10 height 10
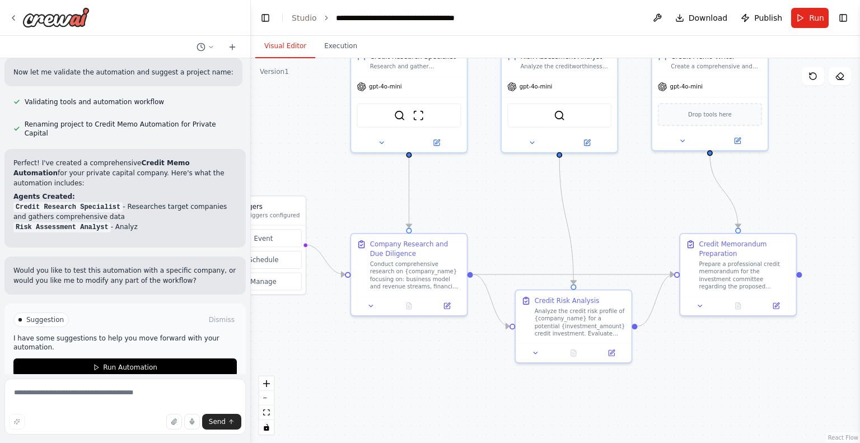
drag, startPoint x: 627, startPoint y: 299, endPoint x: 482, endPoint y: 195, distance: 178.8
click at [482, 195] on div ".deletable-edge-delete-btn { width: 20px; height: 20px; border: 0px solid #ffff…" at bounding box center [555, 250] width 609 height 385
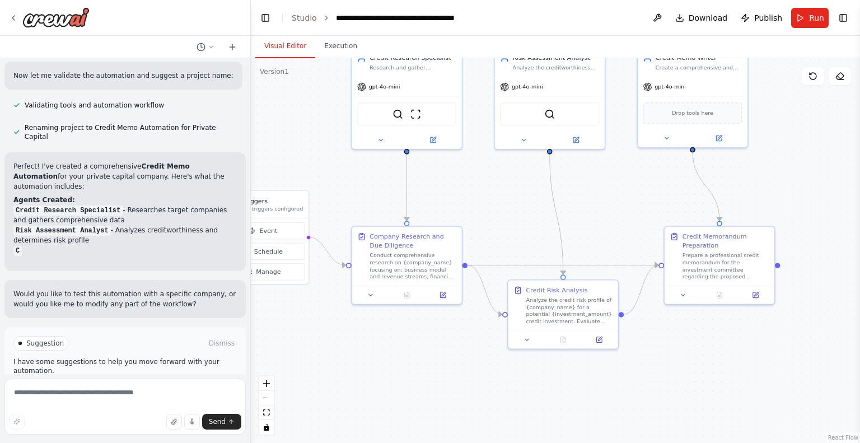
scroll to position [576, 0]
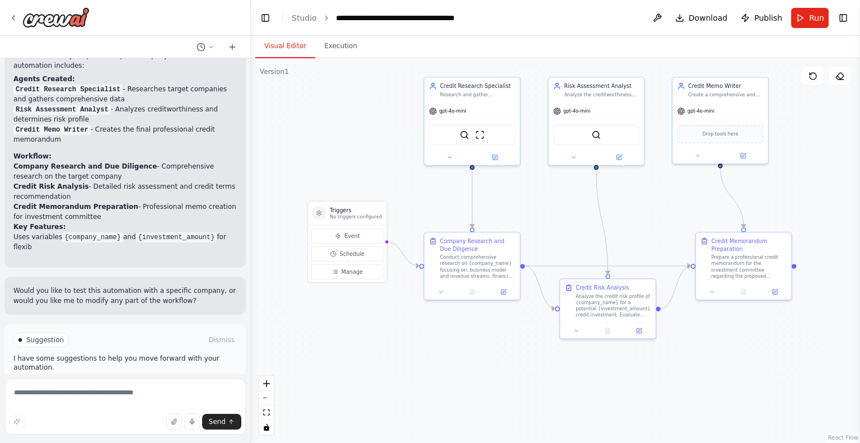
drag, startPoint x: 500, startPoint y: 227, endPoint x: 555, endPoint y: 237, distance: 56.3
click at [555, 237] on div ".deletable-edge-delete-btn { width: 20px; height: 20px; border: 0px solid #ffff…" at bounding box center [555, 250] width 609 height 385
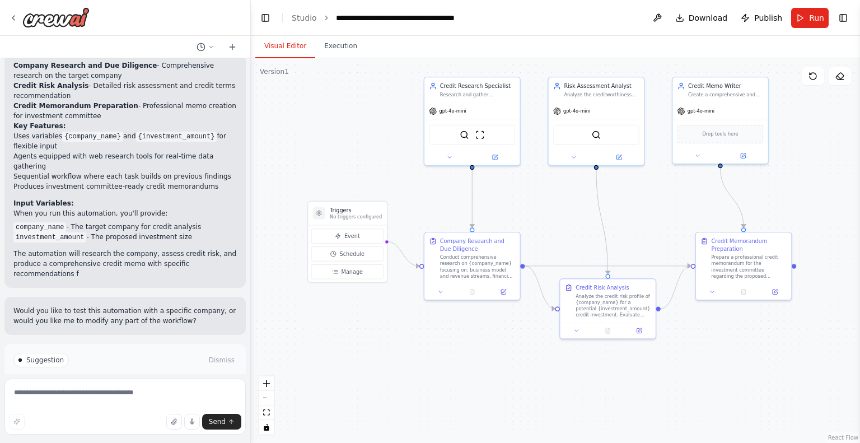
scroll to position [845, 0]
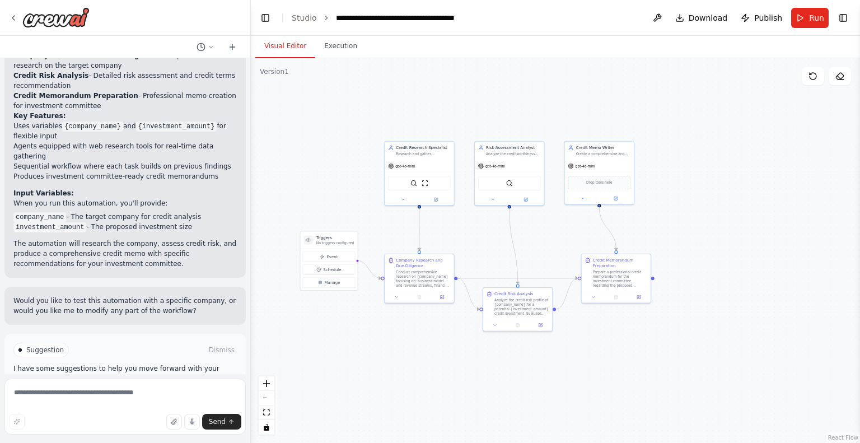
drag, startPoint x: 656, startPoint y: 214, endPoint x: 575, endPoint y: 238, distance: 84.0
click at [575, 238] on div ".deletable-edge-delete-btn { width: 20px; height: 20px; border: 0px solid #ffff…" at bounding box center [555, 250] width 609 height 385
click at [844, 16] on button "Toggle Right Sidebar" at bounding box center [843, 18] width 16 height 16
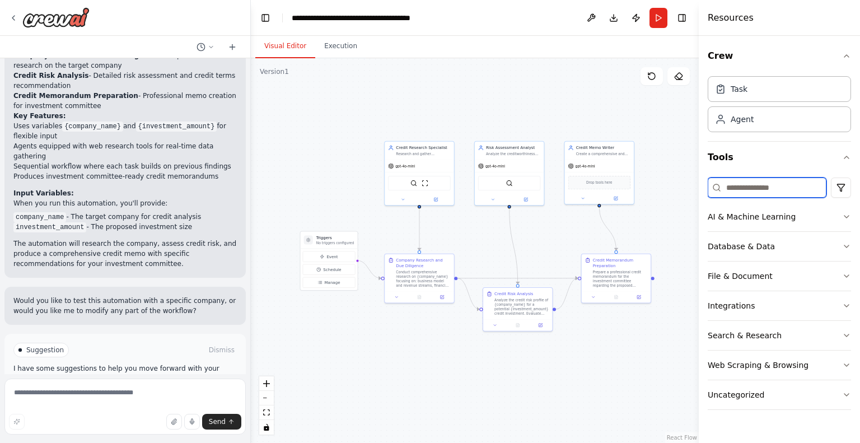
click at [759, 184] on input at bounding box center [766, 187] width 119 height 20
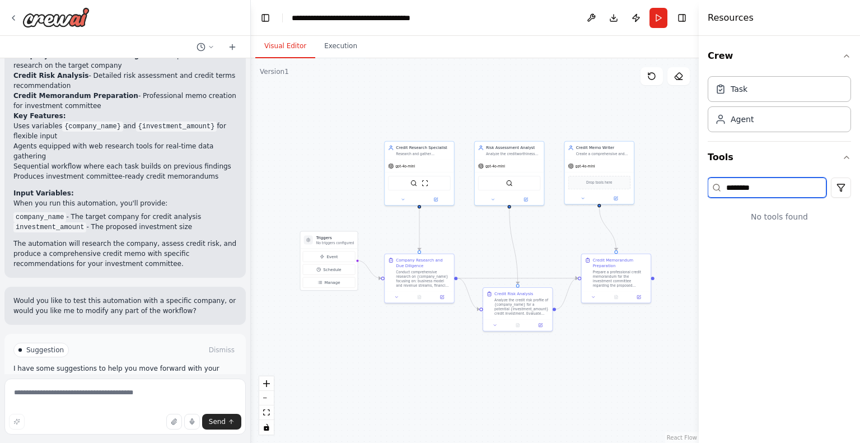
type input "*********"
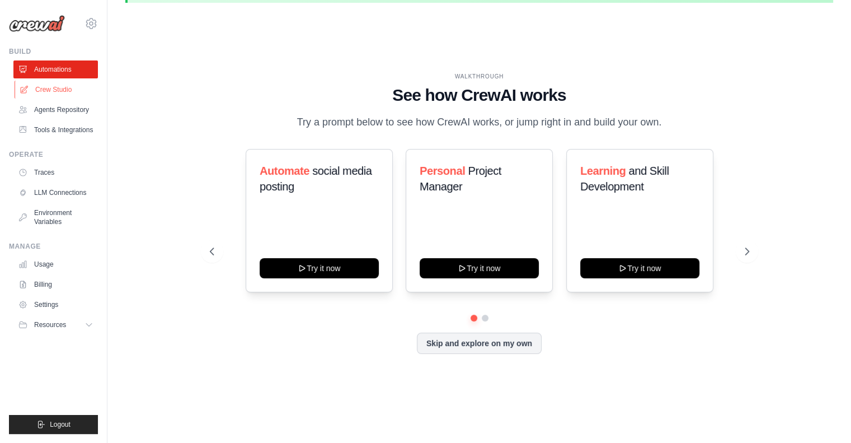
click at [63, 87] on link "Crew Studio" at bounding box center [57, 90] width 85 height 18
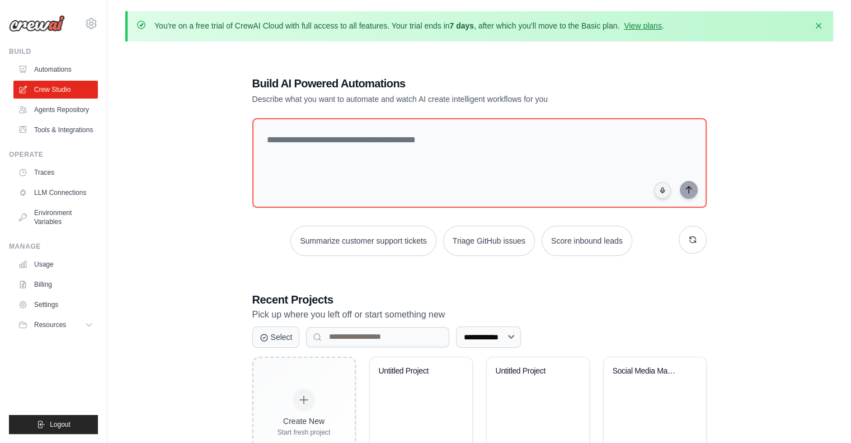
scroll to position [61, 0]
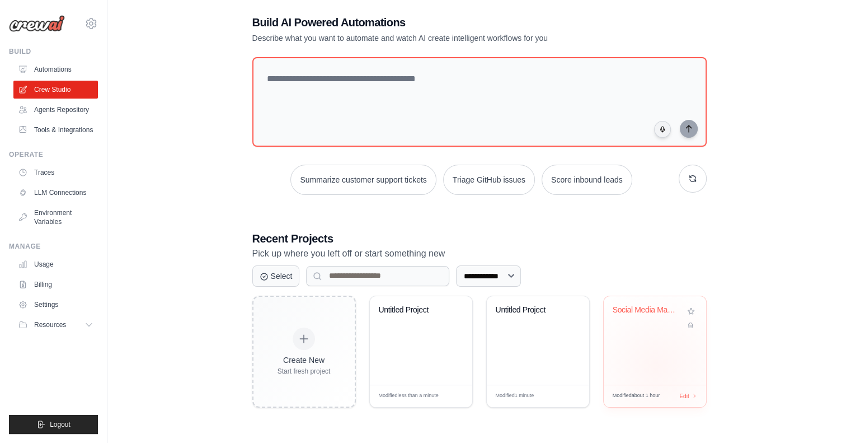
click at [657, 365] on div "Social Media Management & Analytics..." at bounding box center [655, 340] width 102 height 88
click at [52, 70] on link "Automations" at bounding box center [57, 69] width 85 height 18
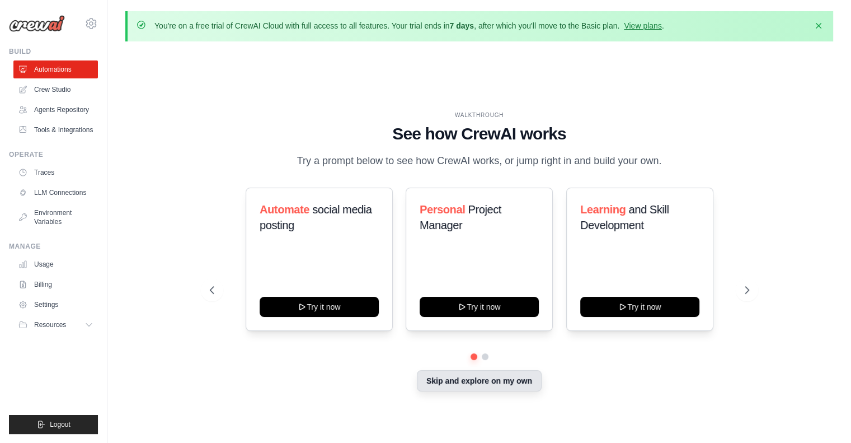
click at [490, 382] on button "Skip and explore on my own" at bounding box center [479, 380] width 125 height 21
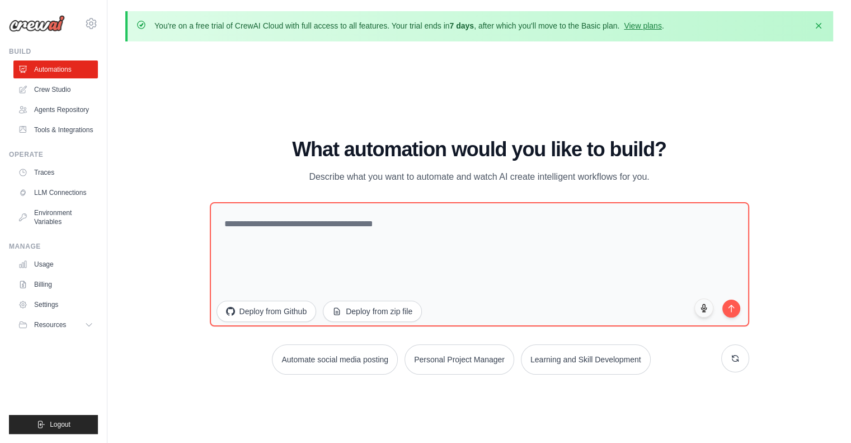
scroll to position [39, 0]
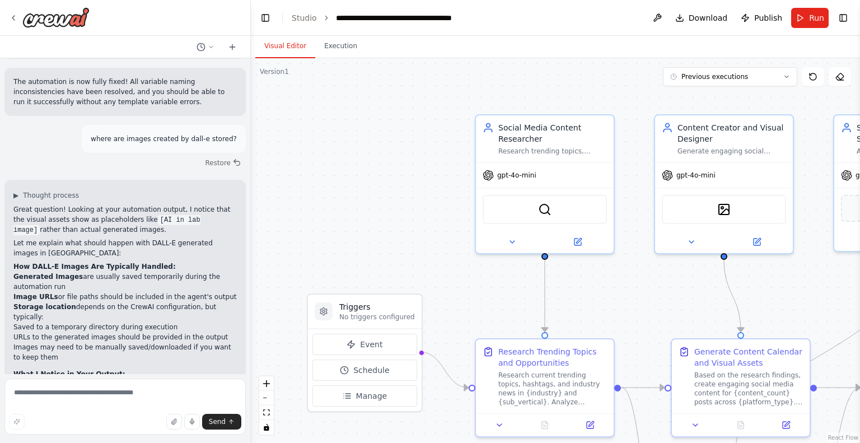
scroll to position [4181, 0]
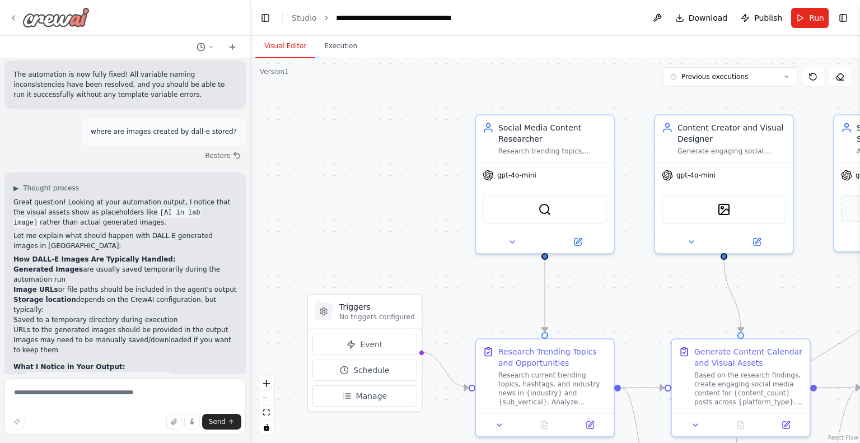
click at [31, 18] on img at bounding box center [55, 17] width 67 height 20
